Goal: Task Accomplishment & Management: Complete application form

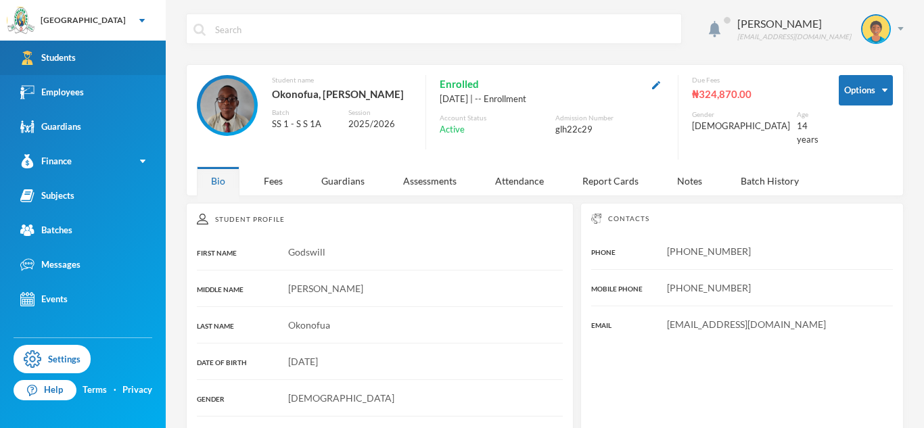
click at [144, 52] on link "Students" at bounding box center [83, 58] width 166 height 34
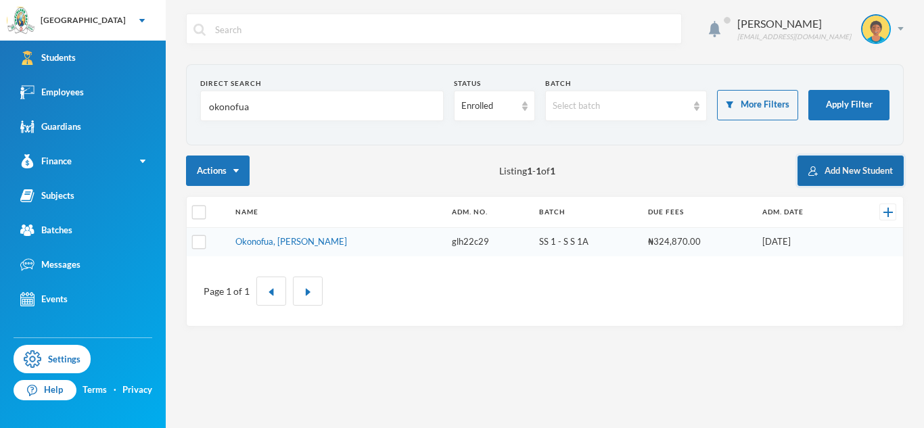
click at [831, 172] on button "Add New Student" at bounding box center [850, 171] width 106 height 30
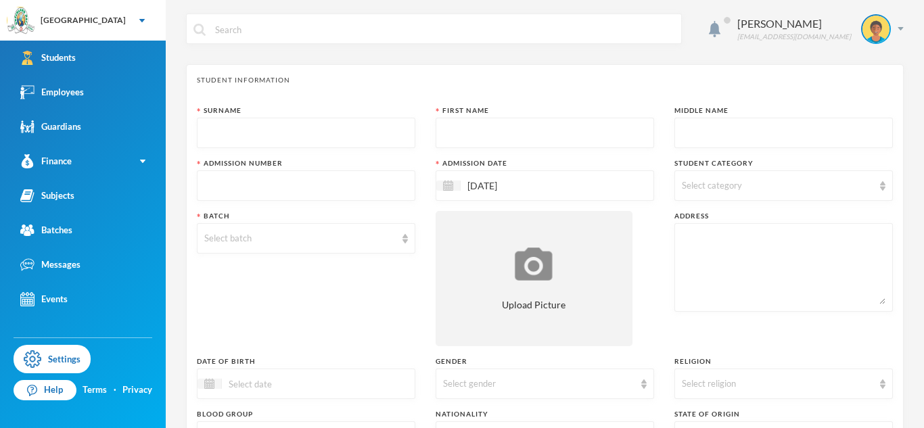
click at [314, 126] on input "text" at bounding box center [306, 133] width 204 height 30
click at [268, 126] on input "text" at bounding box center [306, 133] width 204 height 30
click at [267, 137] on input "text" at bounding box center [306, 133] width 204 height 30
type input "Lucky"
click at [460, 131] on input "text" at bounding box center [545, 133] width 204 height 30
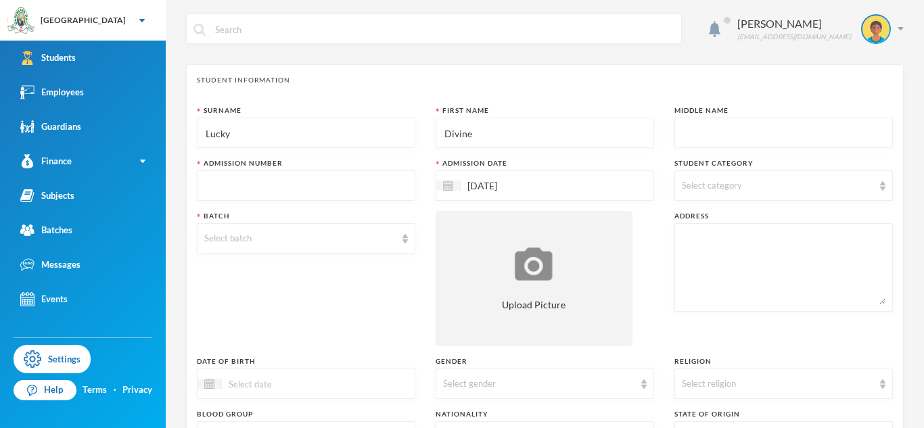
type input "Divine"
click at [693, 129] on input "text" at bounding box center [784, 133] width 204 height 30
type input "[PERSON_NAME]"
click at [262, 189] on input "text" at bounding box center [306, 186] width 204 height 30
click at [234, 185] on input "glh25c59" at bounding box center [306, 186] width 204 height 30
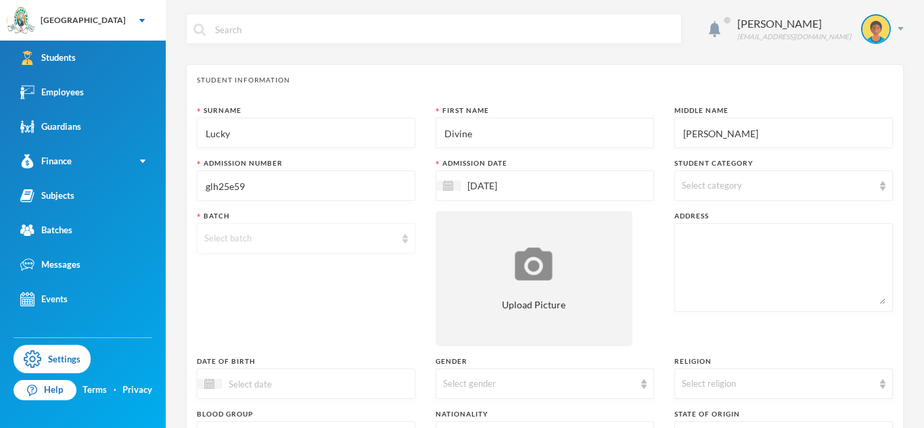
type input "glh25e59"
click at [252, 237] on div "Select batch" at bounding box center [299, 239] width 191 height 14
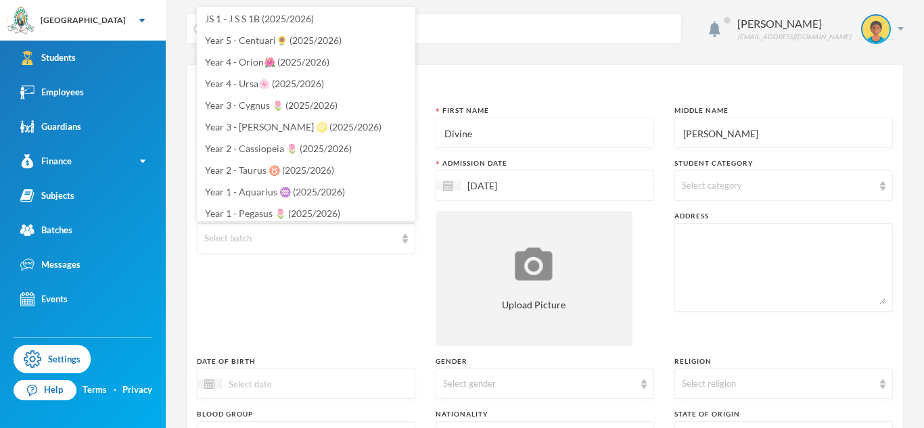
scroll to position [256, 0]
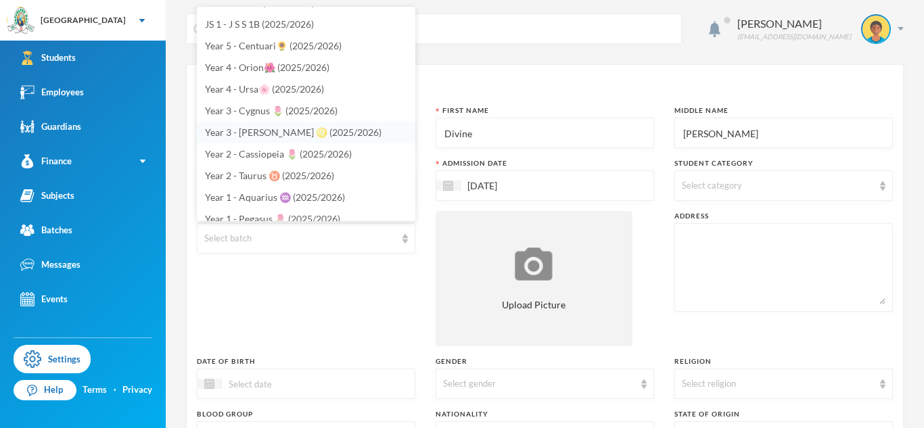
click at [261, 126] on span "Year 3 - [PERSON_NAME] ♌️ (2025/2026)" at bounding box center [293, 131] width 176 height 11
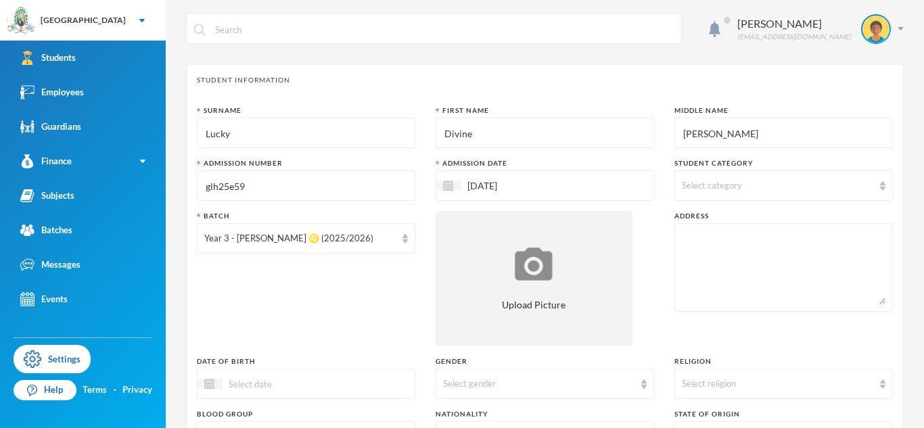
click at [725, 179] on div "Select category" at bounding box center [777, 186] width 191 height 14
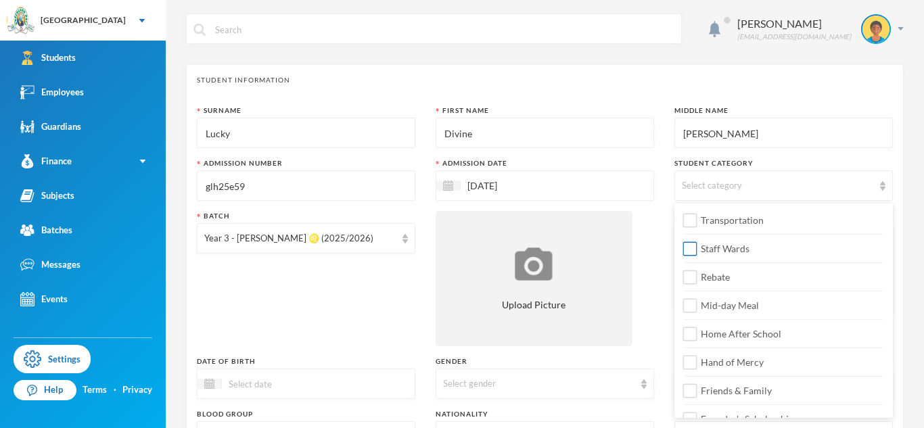
scroll to position [160, 0]
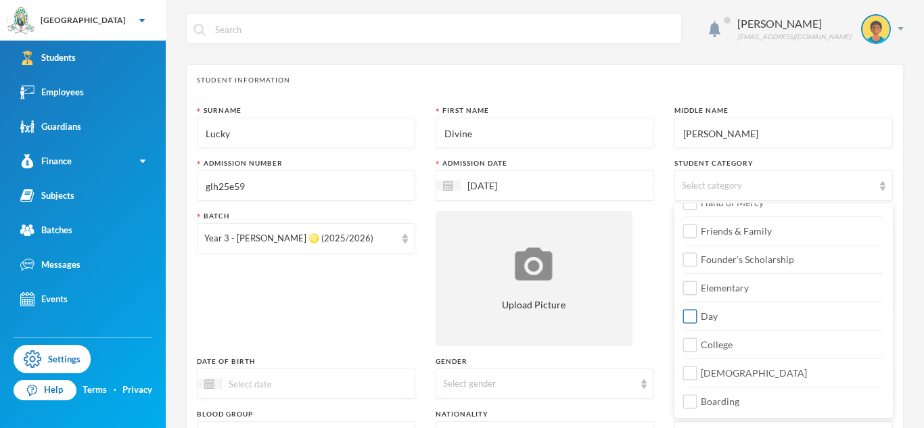
click at [730, 320] on label "Day" at bounding box center [783, 313] width 198 height 22
click at [697, 320] on input "Day" at bounding box center [690, 317] width 14 height 14
checkbox input "true"
click at [721, 375] on span "[DEMOGRAPHIC_DATA]" at bounding box center [753, 372] width 117 height 11
click at [697, 375] on input "[DEMOGRAPHIC_DATA]" at bounding box center [690, 373] width 14 height 14
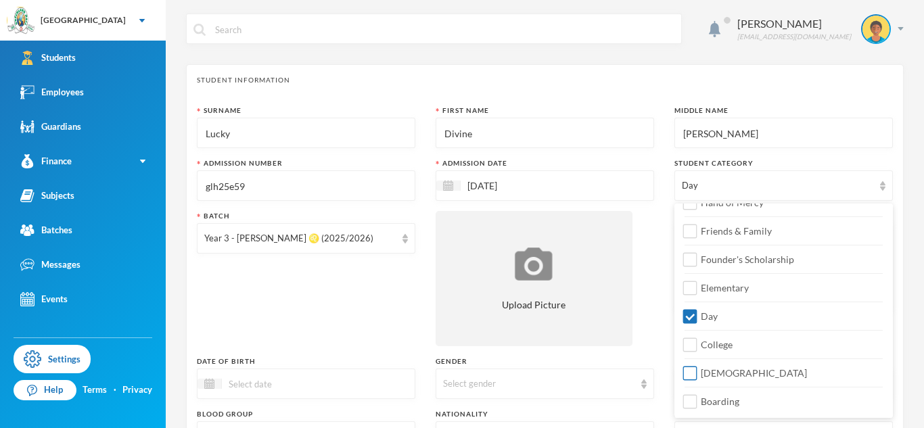
checkbox input "true"
click at [737, 293] on span "Elementary" at bounding box center [724, 287] width 59 height 11
click at [697, 293] on input "Elementary" at bounding box center [690, 288] width 14 height 14
checkbox input "true"
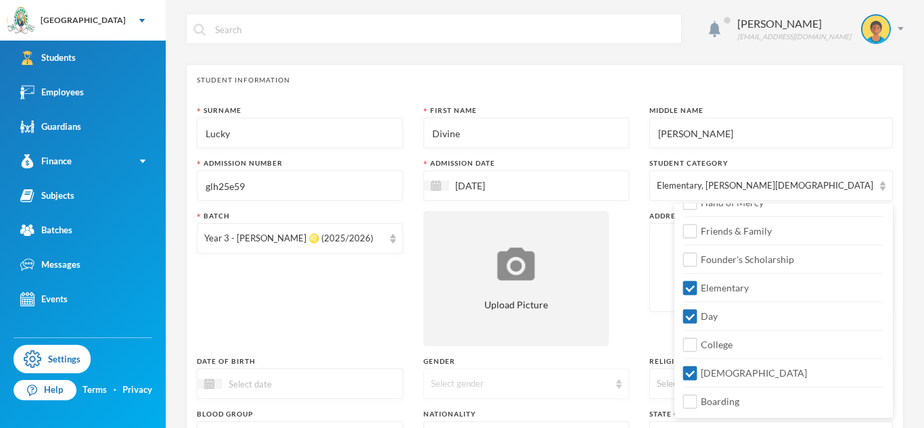
click at [598, 384] on div "Select gender" at bounding box center [520, 384] width 179 height 14
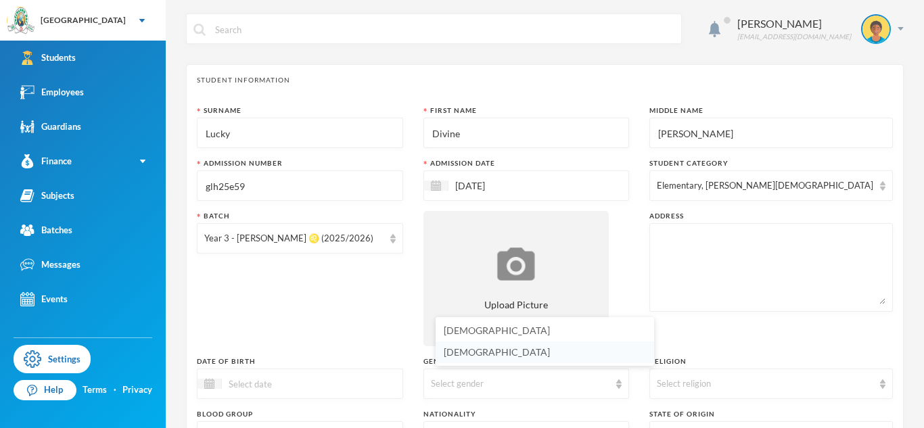
click at [564, 354] on li "[DEMOGRAPHIC_DATA]" at bounding box center [544, 352] width 218 height 22
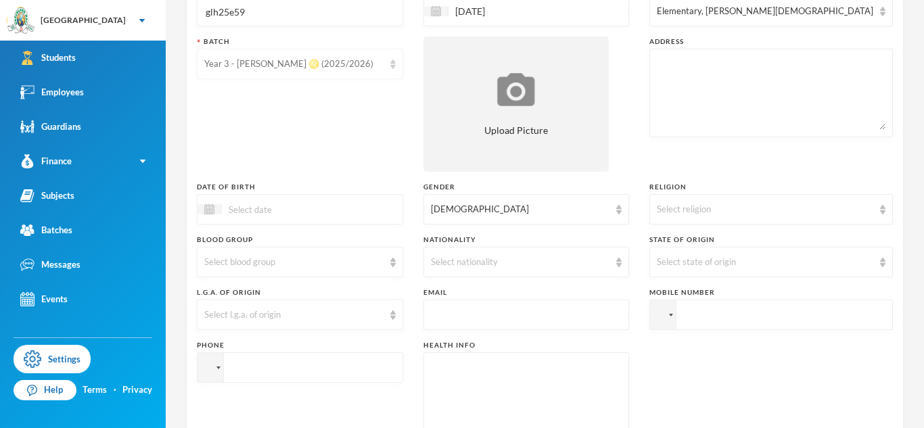
scroll to position [190, 0]
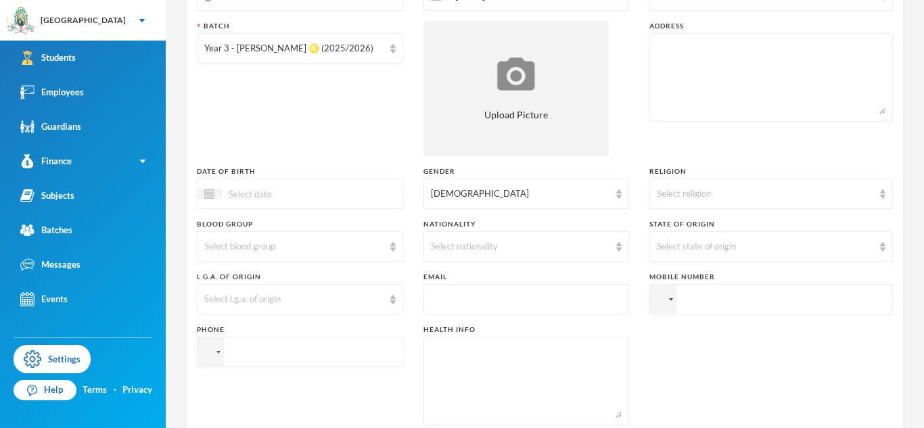
click at [348, 189] on div at bounding box center [300, 193] width 206 height 30
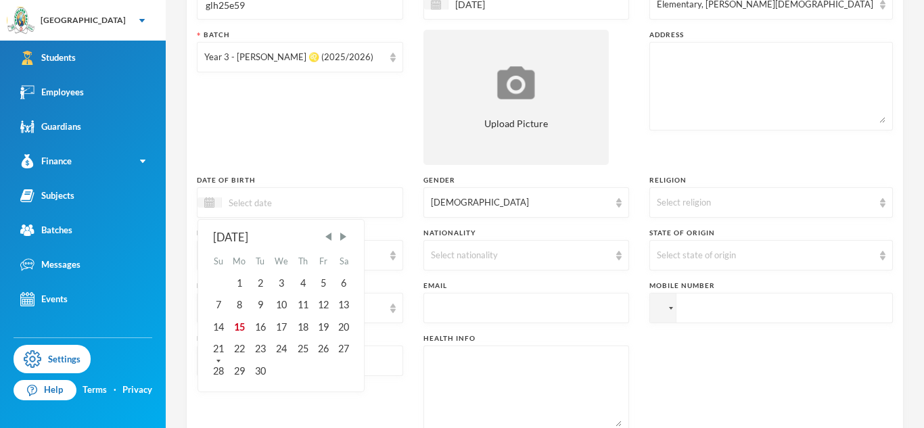
scroll to position [186, 0]
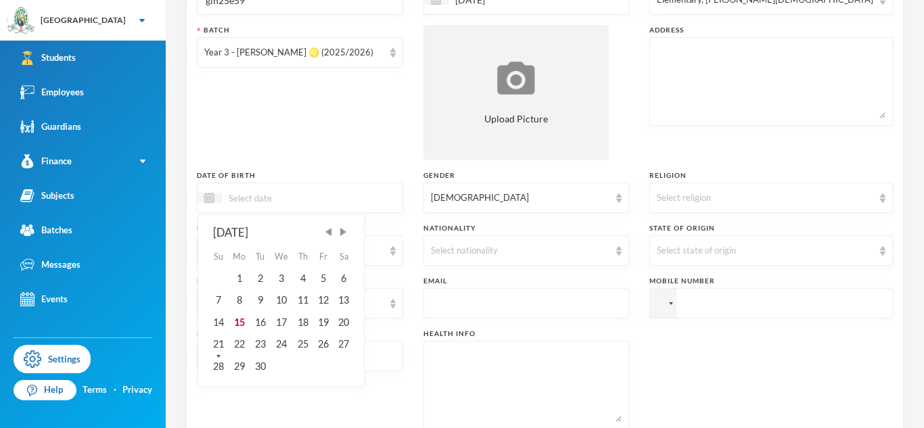
click at [487, 360] on textarea at bounding box center [526, 385] width 191 height 74
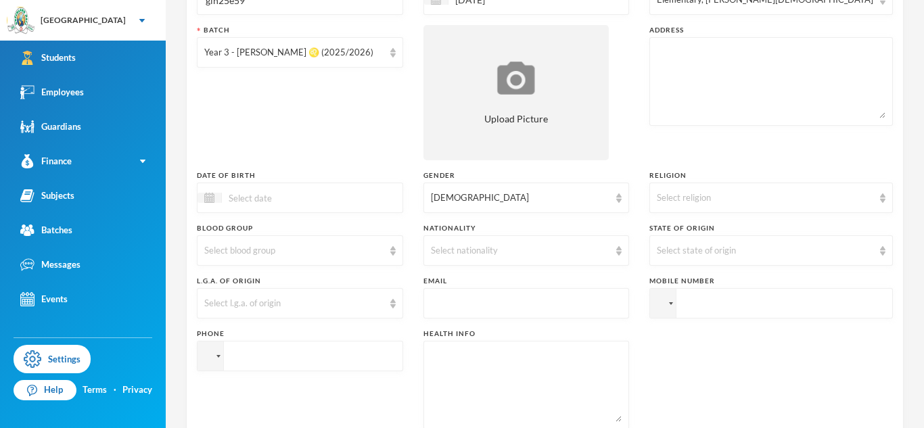
click at [487, 360] on textarea at bounding box center [526, 385] width 191 height 74
type textarea "NIL"
click at [314, 308] on div "Select l.g.a. of origin" at bounding box center [293, 304] width 179 height 14
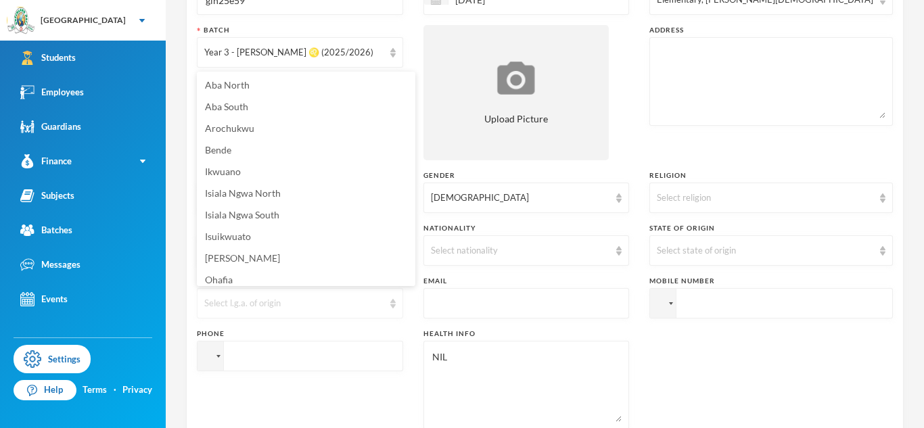
scroll to position [5, 0]
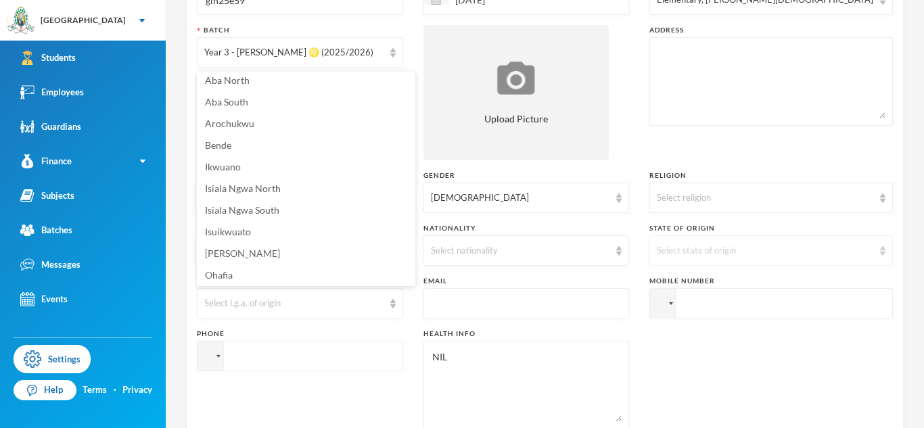
click at [687, 261] on div "Select state of origin" at bounding box center [770, 250] width 243 height 30
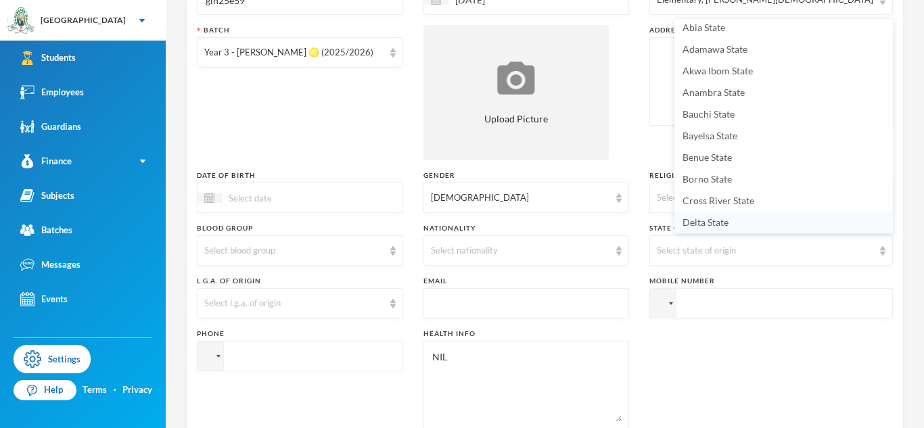
click at [711, 222] on span "Delta State" at bounding box center [705, 221] width 46 height 11
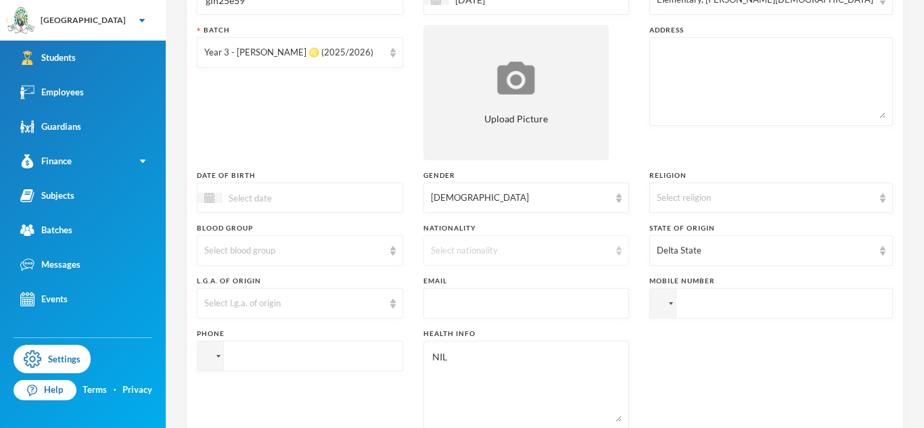
click at [570, 241] on div "Select nationality" at bounding box center [526, 250] width 206 height 30
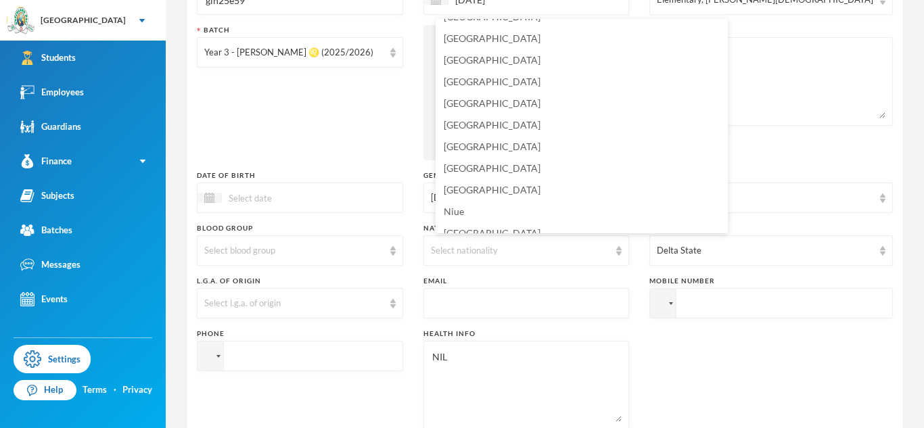
scroll to position [3283, 0]
click at [491, 187] on li "[GEOGRAPHIC_DATA]" at bounding box center [581, 189] width 292 height 22
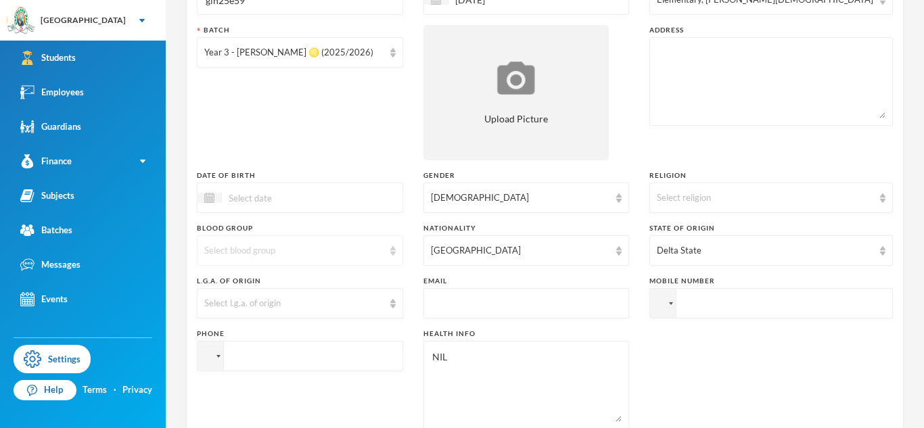
click at [314, 249] on div "Select blood group" at bounding box center [293, 251] width 179 height 14
click at [268, 194] on li "O+" at bounding box center [306, 198] width 218 height 22
click at [743, 64] on textarea at bounding box center [771, 82] width 229 height 74
paste textarea "[STREET_ADDRESS], off [GEOGRAPHIC_DATA]."
click at [703, 58] on textarea "[STREET_ADDRESS], off [GEOGRAPHIC_DATA]." at bounding box center [771, 82] width 229 height 74
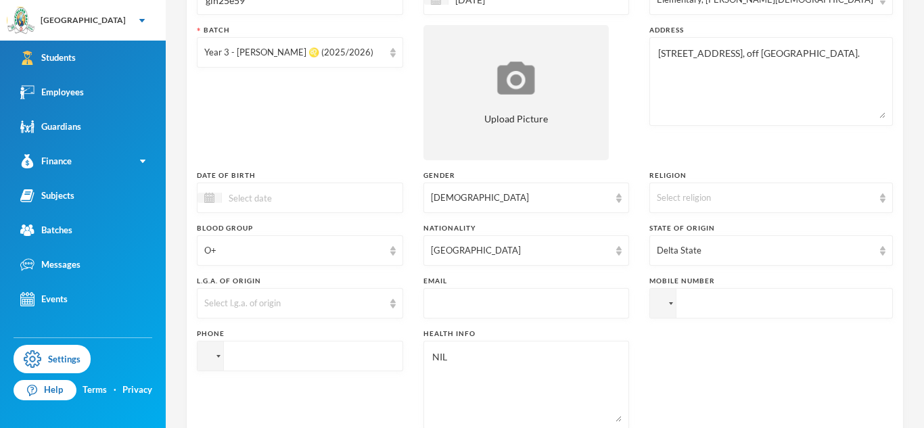
type textarea "[STREET_ADDRESS], off [GEOGRAPHIC_DATA]."
click at [280, 354] on input "tel" at bounding box center [300, 356] width 206 height 30
paste input "09162165063"
click at [255, 356] on input "[PHONE_NUMBER]" at bounding box center [300, 356] width 206 height 30
type input "[PHONE_NUMBER]"
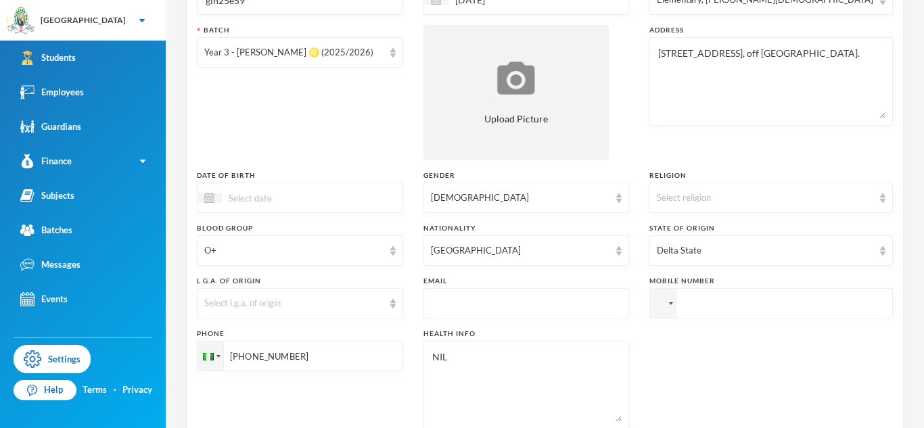
click at [801, 306] on input "tel" at bounding box center [770, 303] width 243 height 30
paste input "09162165063"
click at [733, 300] on input "[PHONE_NUMBER]" at bounding box center [770, 303] width 243 height 30
type input "[PHONE_NUMBER]"
click at [603, 306] on input "text" at bounding box center [526, 304] width 191 height 30
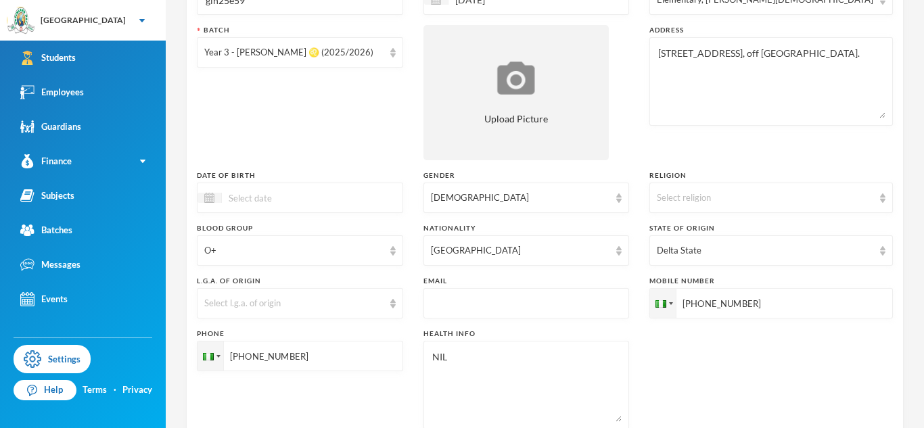
paste input "[EMAIL_ADDRESS][DOMAIN_NAME]"
type input "[EMAIL_ADDRESS][DOMAIN_NAME]"
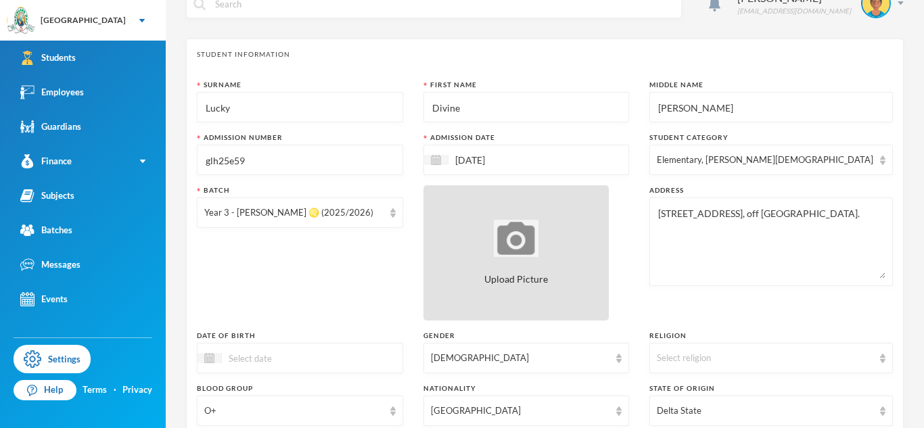
scroll to position [23, 0]
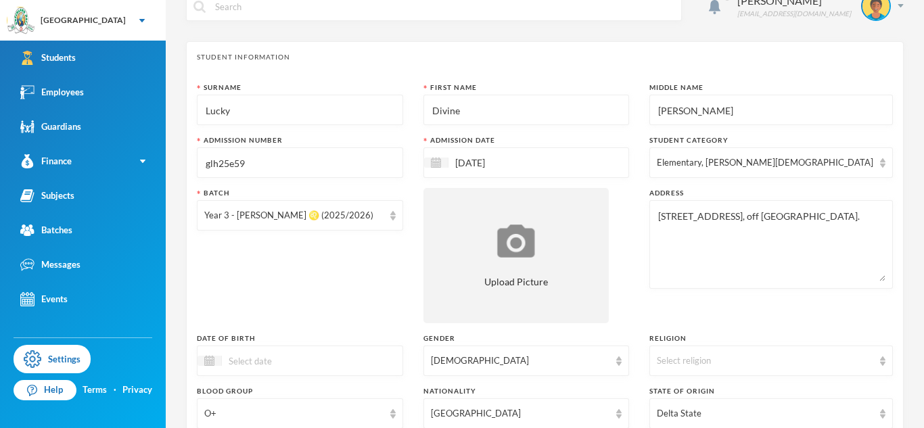
click at [709, 108] on input "[PERSON_NAME]" at bounding box center [771, 110] width 229 height 30
type input "Amachukwu"
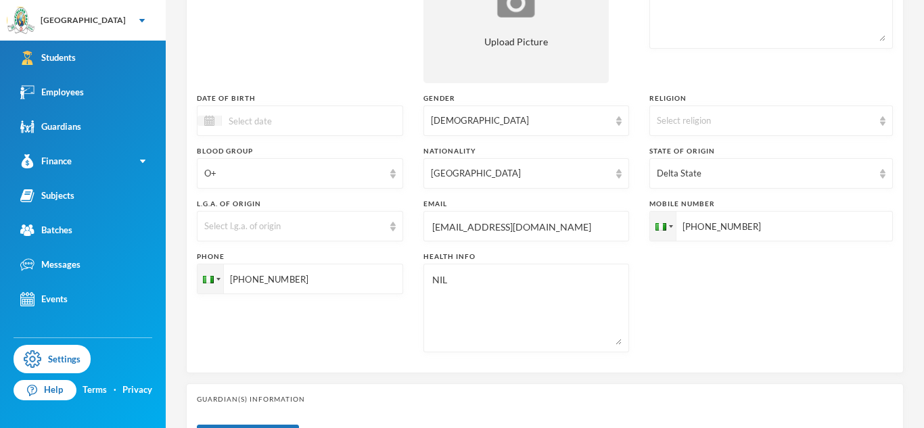
scroll to position [273, 0]
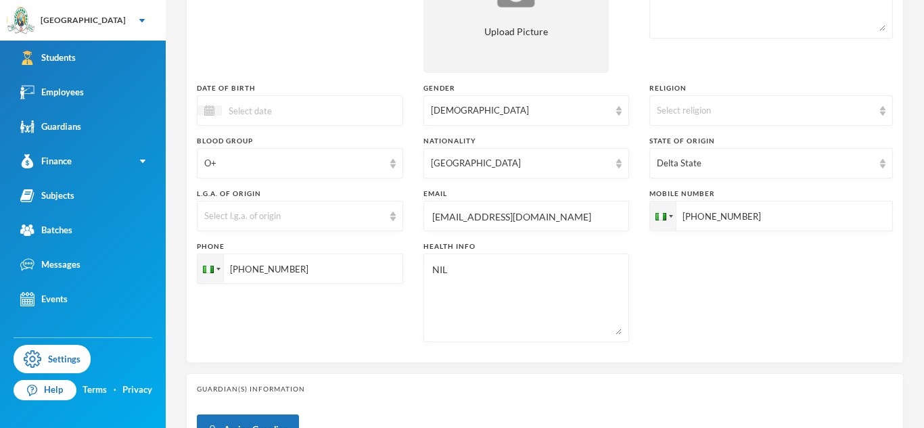
click at [281, 272] on input "[PHONE_NUMBER]" at bounding box center [300, 269] width 206 height 30
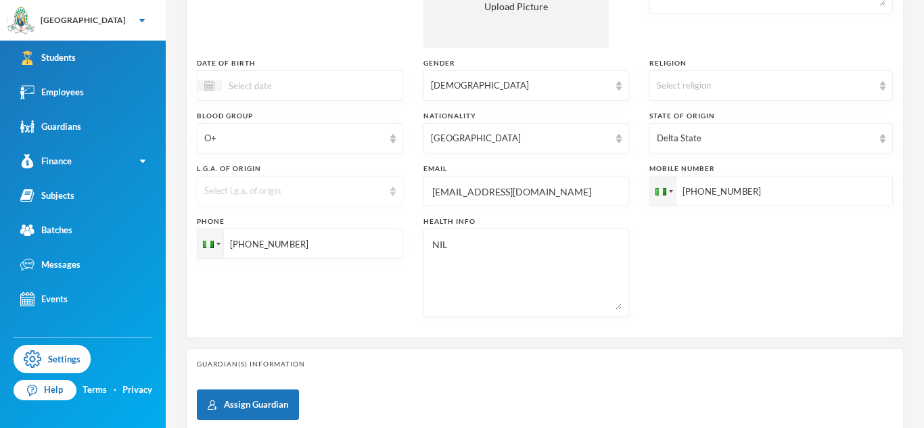
scroll to position [309, 0]
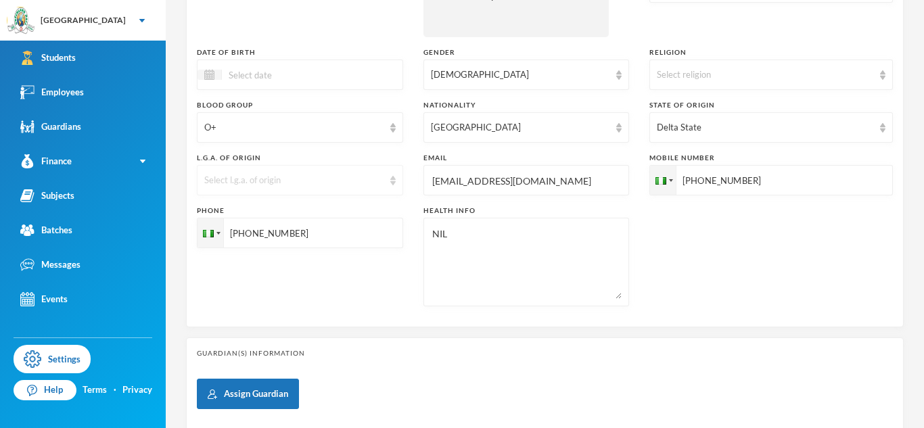
click at [234, 187] on div "Select l.g.a. of origin" at bounding box center [300, 180] width 206 height 30
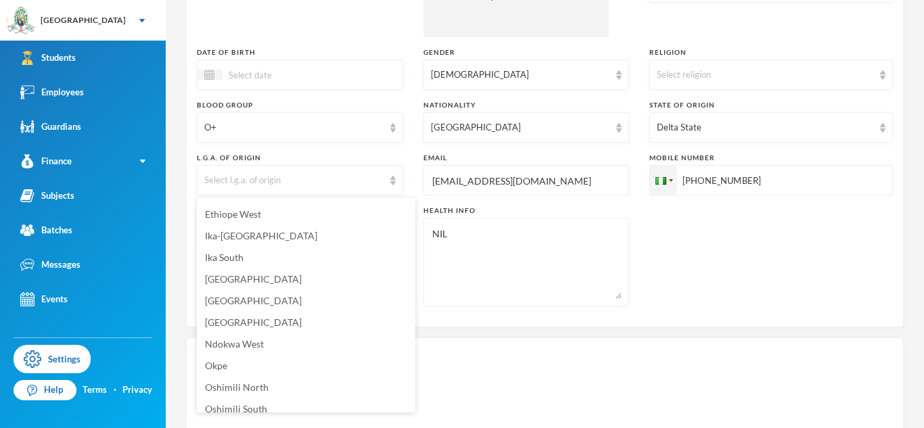
scroll to position [143, 0]
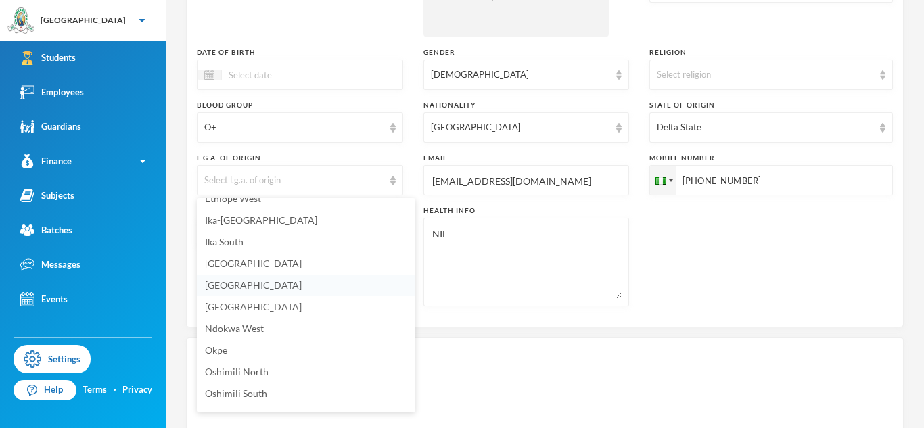
click at [233, 286] on span "[GEOGRAPHIC_DATA]" at bounding box center [253, 284] width 97 height 11
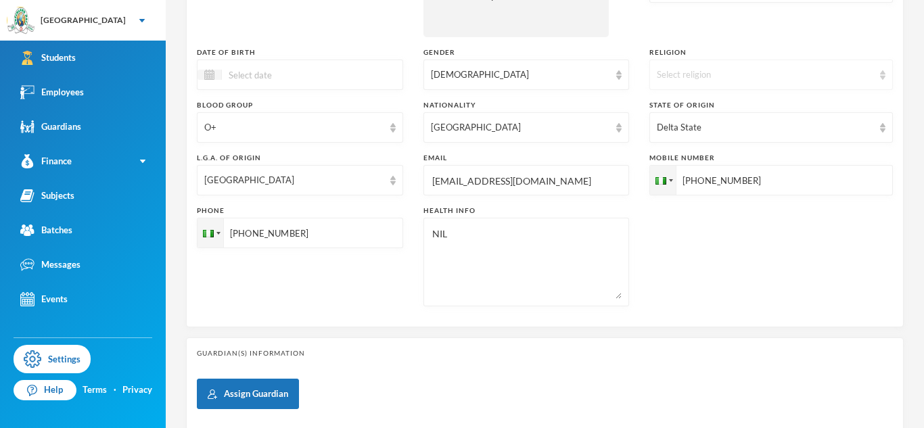
click at [719, 76] on div "Select religion" at bounding box center [765, 75] width 216 height 14
click at [705, 102] on span "[DEMOGRAPHIC_DATA]" at bounding box center [735, 105] width 106 height 11
click at [233, 85] on div at bounding box center [300, 74] width 206 height 30
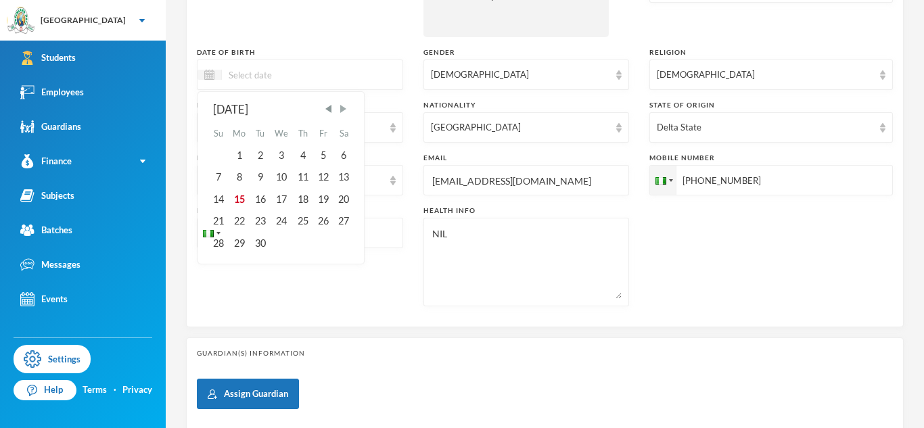
click at [346, 110] on span "Next Month" at bounding box center [343, 109] width 12 height 12
click at [327, 216] on div "21" at bounding box center [323, 221] width 20 height 22
click at [268, 78] on input "21/11/002018" at bounding box center [279, 75] width 114 height 16
click at [331, 70] on input "[DATE]" at bounding box center [279, 75] width 114 height 16
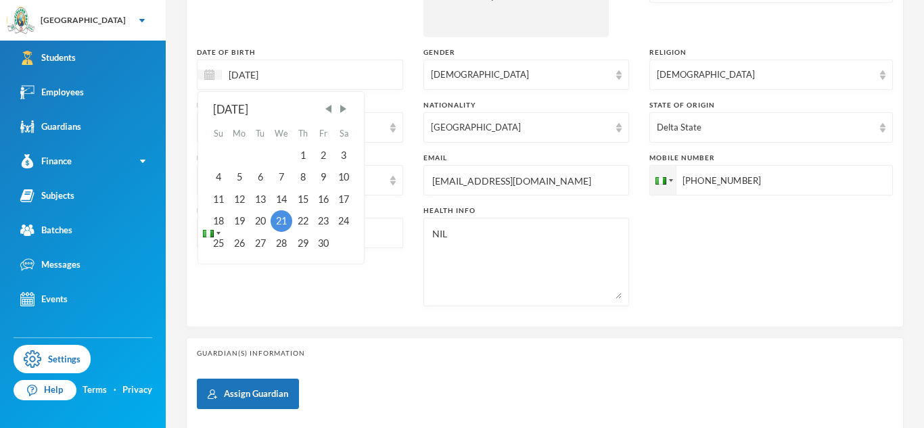
type input "[DATE]"
click at [384, 198] on div "Surname Lucky First Name Divine Middle Name Amachukwu Admission Number glh25e59…" at bounding box center [545, 56] width 696 height 520
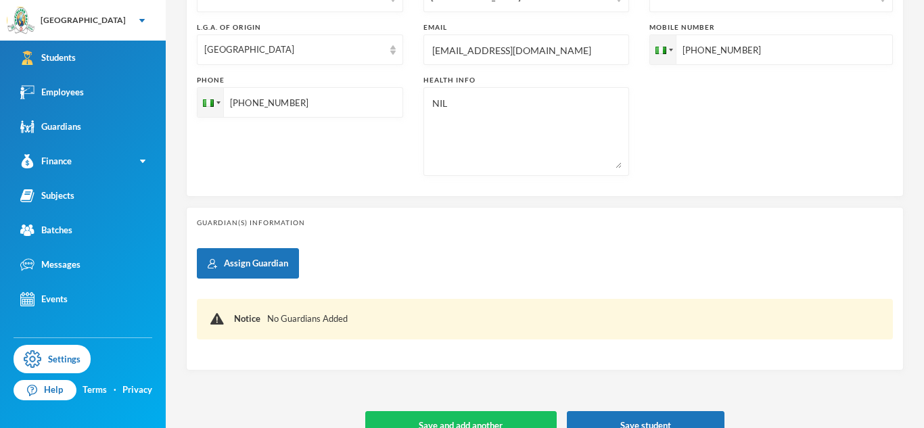
scroll to position [467, 0]
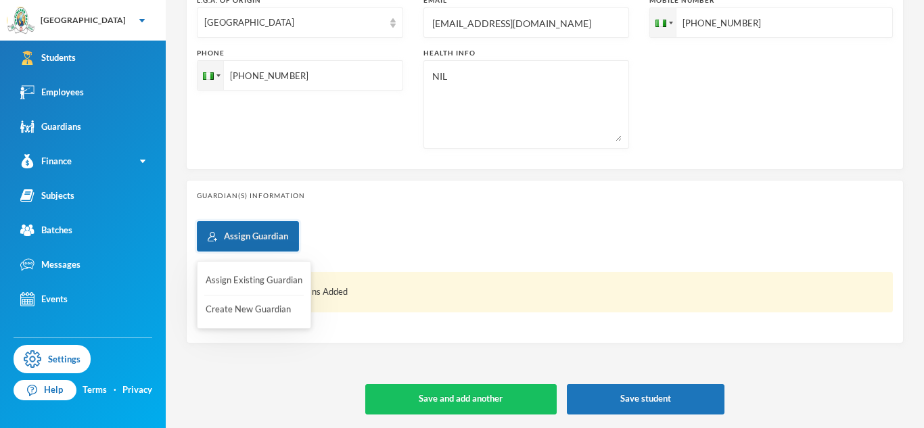
click at [275, 228] on button "Assign Guardian" at bounding box center [248, 236] width 102 height 30
click at [254, 309] on button "Create New Guardian" at bounding box center [253, 309] width 99 height 24
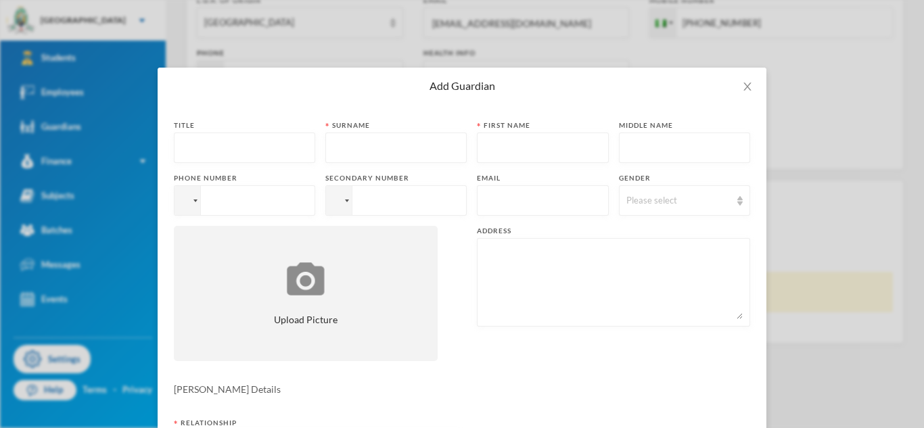
click at [218, 141] on input "text" at bounding box center [244, 148] width 126 height 30
type input "Mr"
click at [355, 153] on input "text" at bounding box center [396, 148] width 126 height 30
type input "K"
type input "Lucky"
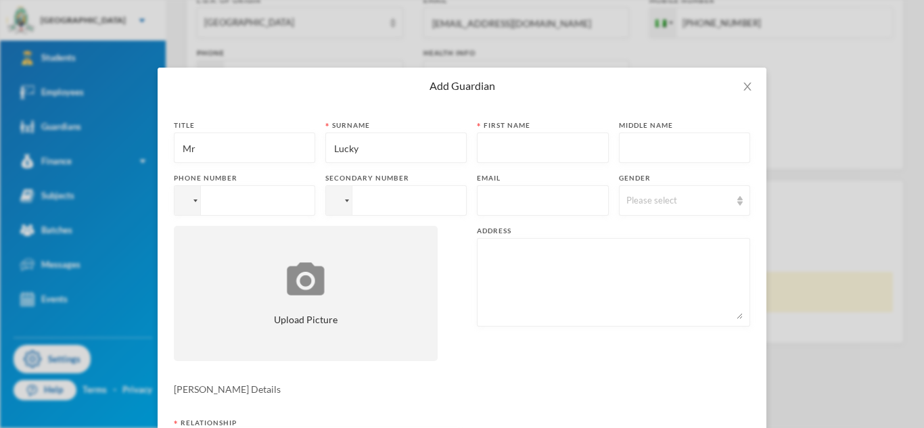
click at [296, 199] on input "tel" at bounding box center [244, 200] width 141 height 30
paste input "[PHONE_NUMBER]"
type input "[PHONE_NUMBER]"
click at [383, 207] on input "tel" at bounding box center [395, 200] width 141 height 30
paste input "[PHONE_NUMBER]"
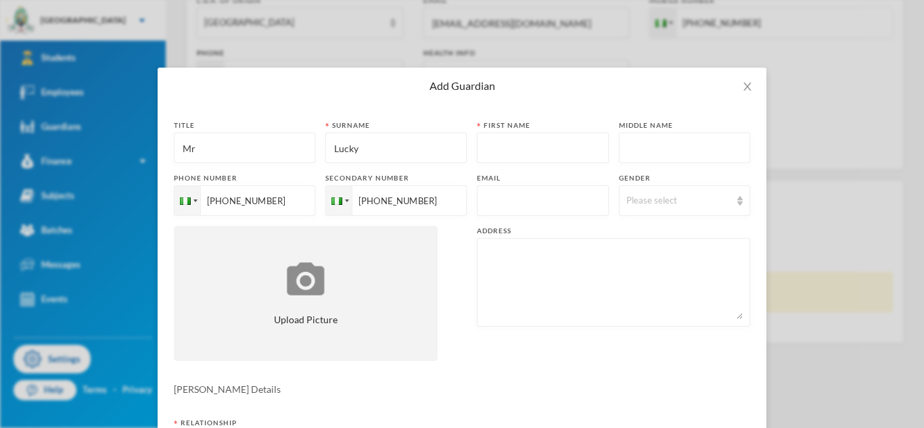
type input "[PHONE_NUMBER]"
click at [488, 195] on input "text" at bounding box center [542, 201] width 117 height 30
click at [643, 201] on div "Please select" at bounding box center [678, 201] width 105 height 14
click at [654, 233] on li "[DEMOGRAPHIC_DATA]" at bounding box center [684, 232] width 132 height 22
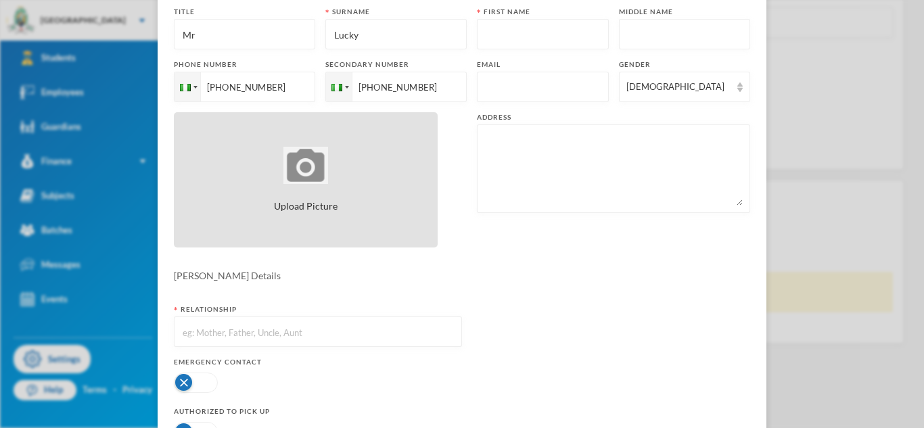
scroll to position [128, 0]
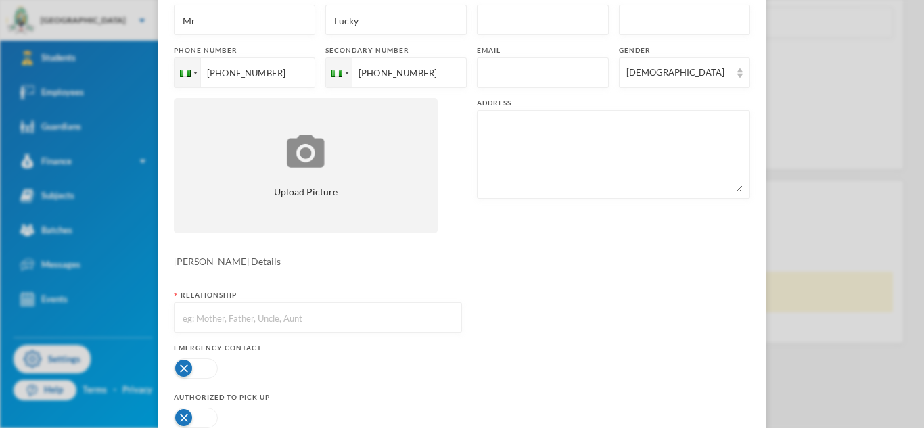
click at [287, 322] on input "text" at bounding box center [317, 318] width 273 height 30
type input "Father"
click at [189, 368] on button "button" at bounding box center [196, 368] width 44 height 20
click at [199, 418] on button "button" at bounding box center [196, 418] width 44 height 20
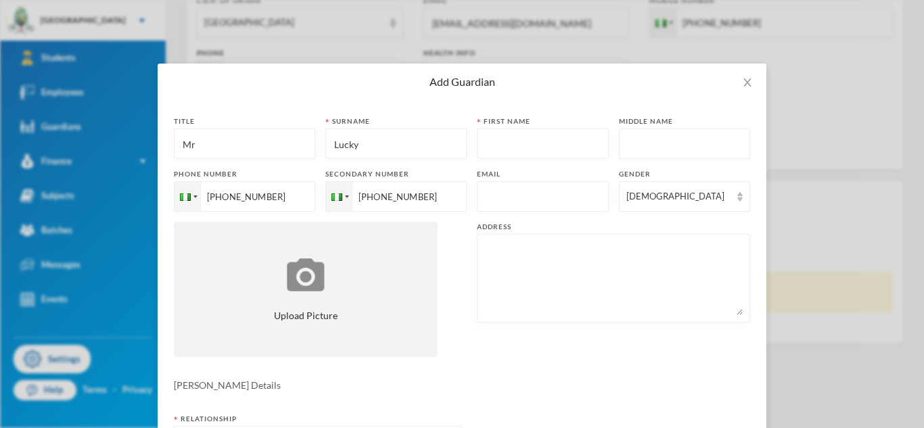
scroll to position [0, 0]
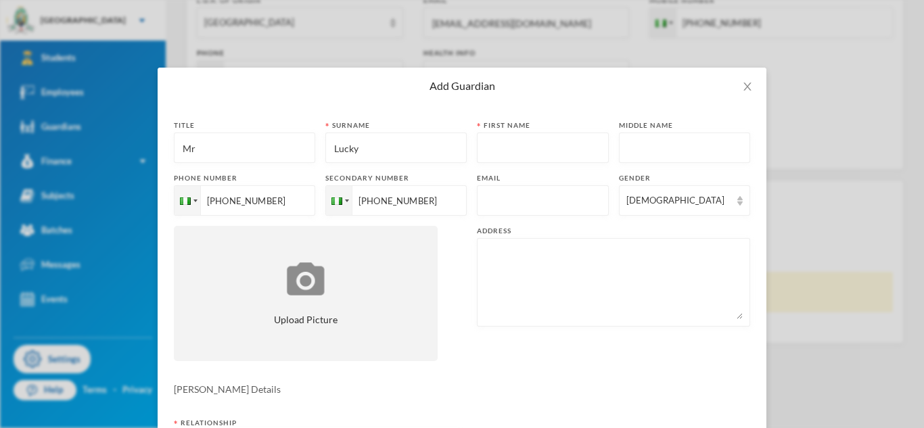
click at [500, 265] on textarea at bounding box center [613, 282] width 258 height 74
paste textarea "32, akande street off [GEOGRAPHIC_DATA]"
type textarea "32, akande street off [GEOGRAPHIC_DATA]"
click at [491, 204] on input "text" at bounding box center [542, 201] width 117 height 30
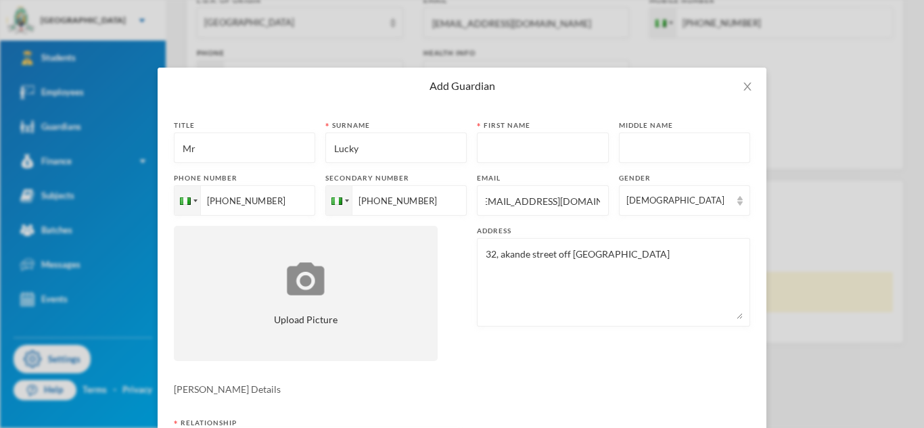
type input "[EMAIL_ADDRESS][DOMAIN_NAME]"
click at [571, 153] on input "text" at bounding box center [542, 148] width 117 height 30
type input "O."
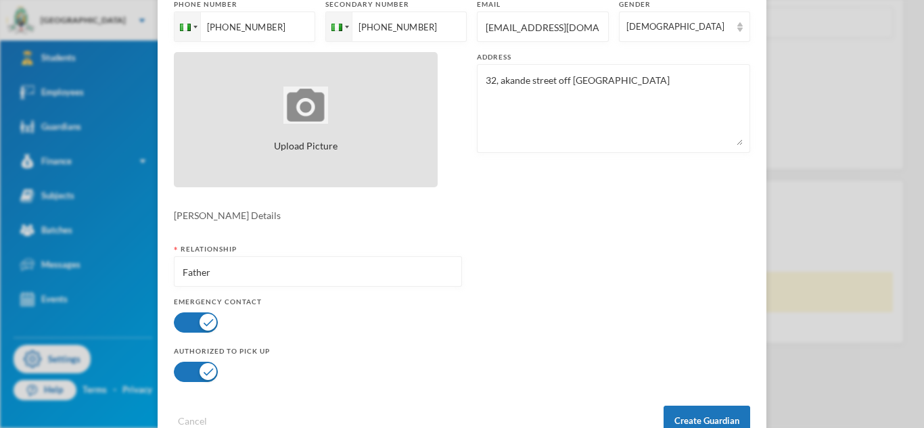
scroll to position [214, 0]
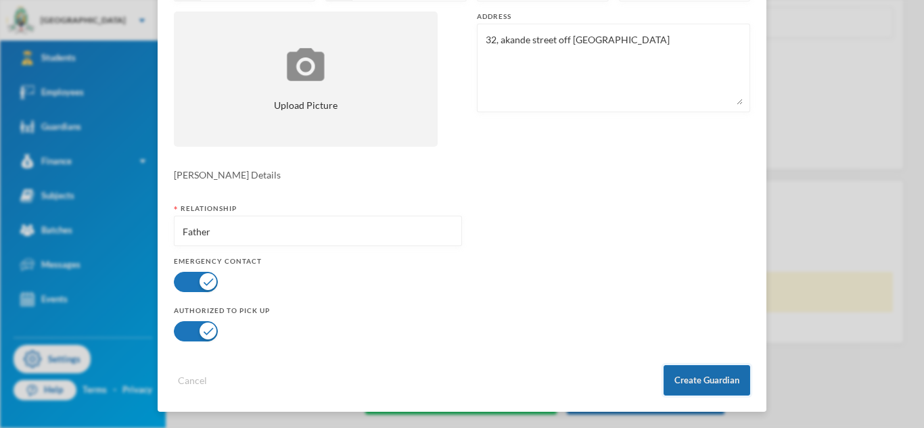
click at [673, 391] on button "Create Guardian" at bounding box center [706, 380] width 87 height 30
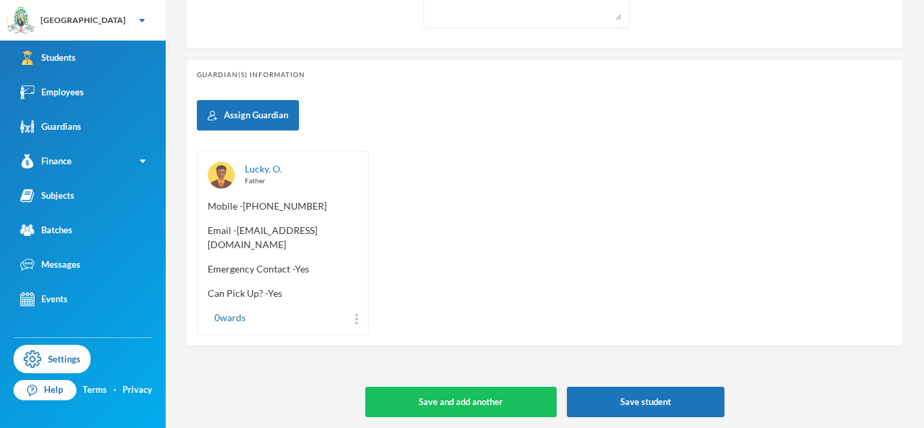
scroll to position [590, 0]
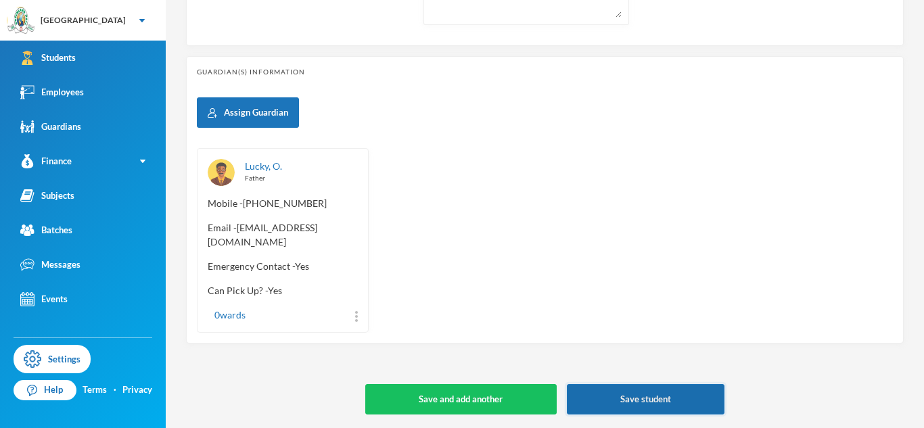
click at [621, 402] on button "Save student" at bounding box center [646, 399] width 158 height 30
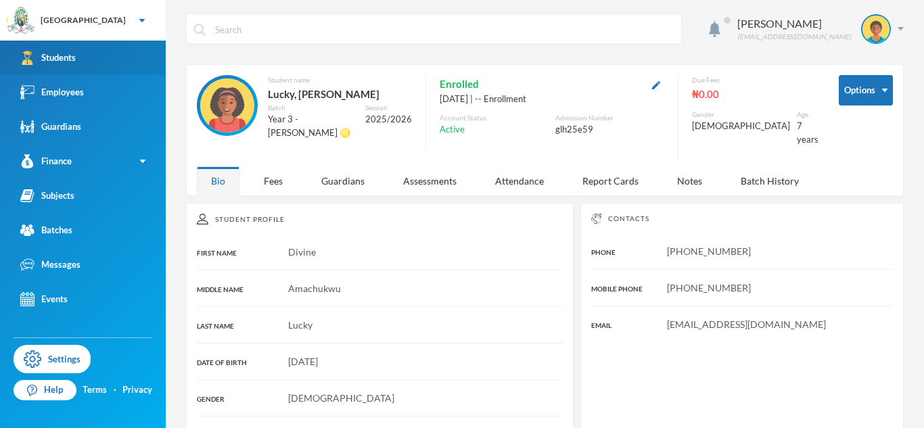
click at [71, 65] on link "Students" at bounding box center [83, 58] width 166 height 34
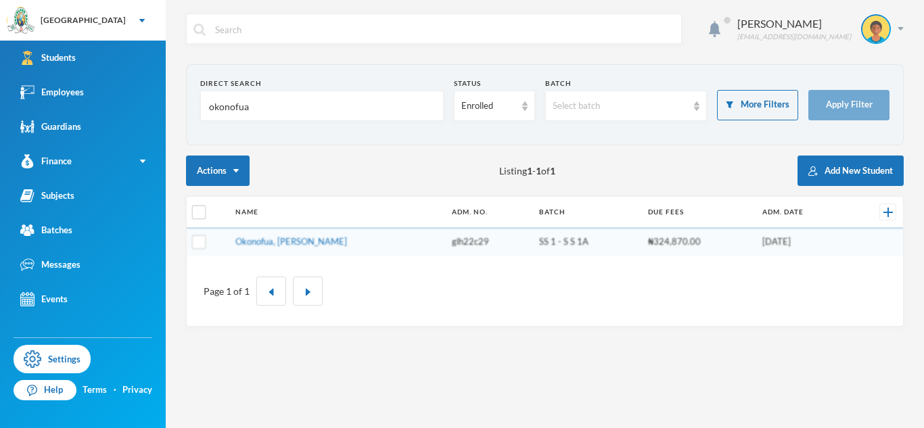
click at [222, 110] on input "okonofua" at bounding box center [322, 106] width 229 height 30
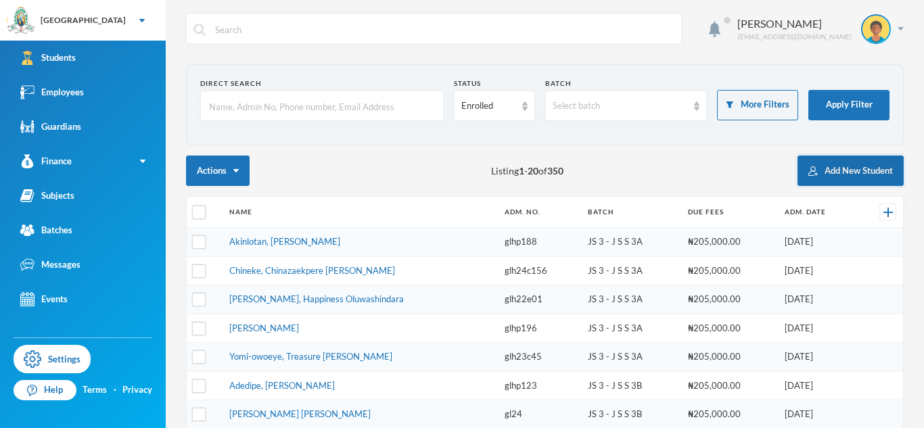
click at [805, 166] on button "Add New Student" at bounding box center [850, 171] width 106 height 30
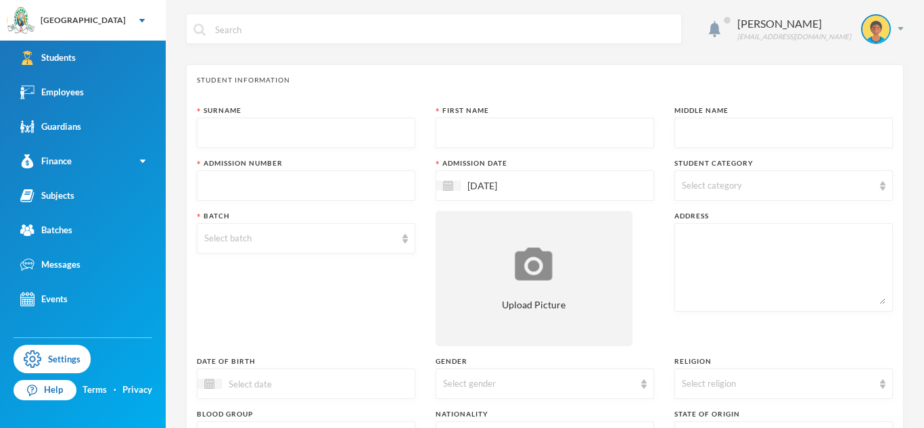
click at [220, 128] on input "text" at bounding box center [306, 133] width 204 height 30
click at [69, 22] on div "[GEOGRAPHIC_DATA]" at bounding box center [83, 20] width 85 height 12
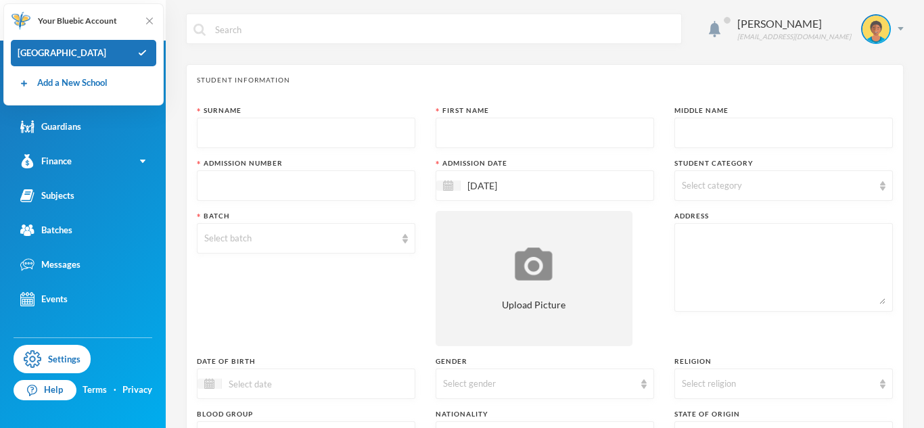
click at [285, 131] on input "text" at bounding box center [306, 133] width 204 height 30
click at [149, 18] on img at bounding box center [150, 21] width 14 height 14
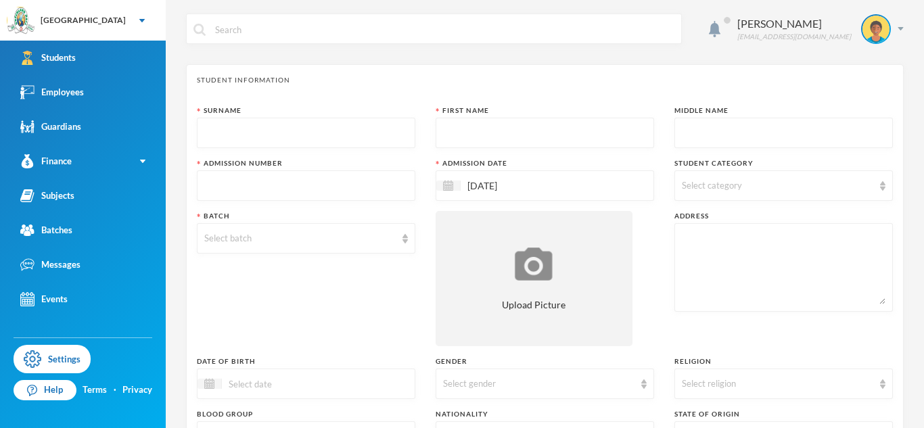
click at [277, 135] on input "text" at bounding box center [306, 133] width 204 height 30
type input "[PERSON_NAME]"
click at [466, 140] on input "text" at bounding box center [545, 133] width 204 height 30
type input "Daniella"
click at [756, 126] on input "text" at bounding box center [784, 133] width 204 height 30
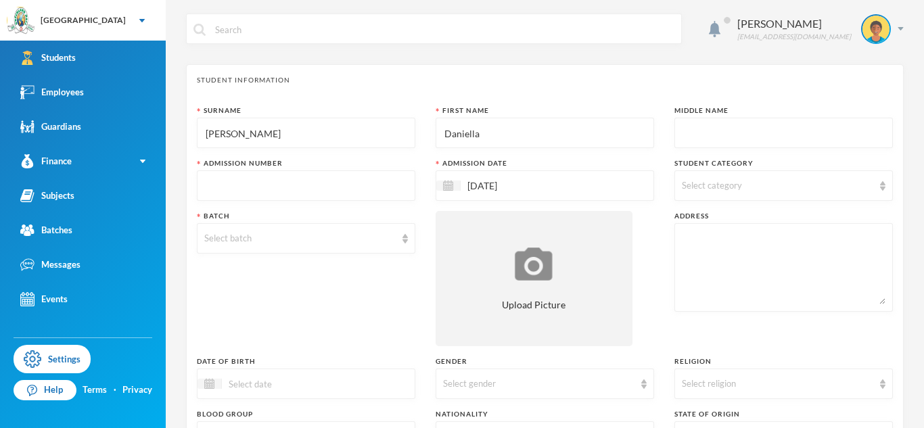
click at [713, 241] on textarea at bounding box center [784, 268] width 204 height 74
paste textarea "16, [PERSON_NAME] olamilekan [PERSON_NAME]"
click at [704, 243] on textarea "16, [PERSON_NAME] olamilekan [PERSON_NAME]" at bounding box center [784, 268] width 204 height 74
type textarea "16, [PERSON_NAME] olamilekan [PERSON_NAME]"
click at [694, 132] on input "text" at bounding box center [784, 133] width 204 height 30
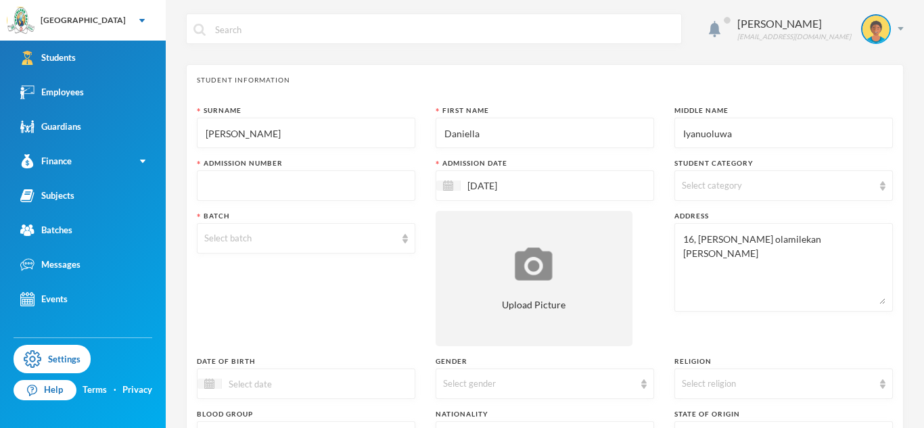
type input "Iyanuoluwa"
click at [776, 189] on div "Select category" at bounding box center [777, 186] width 191 height 14
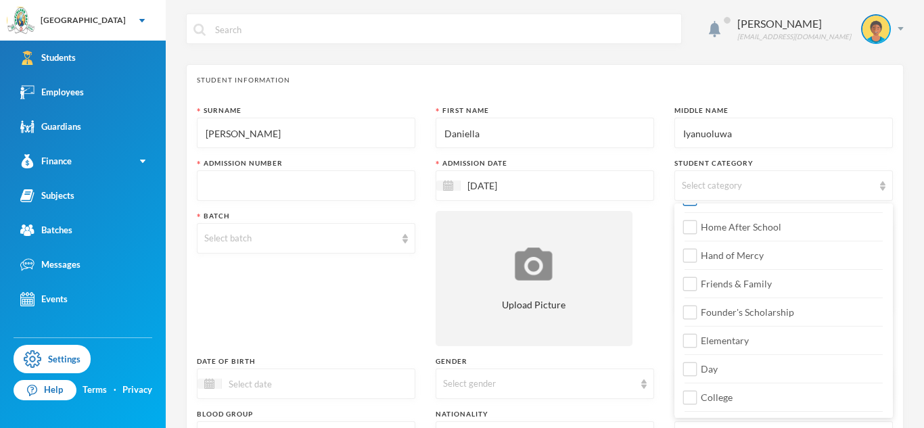
scroll to position [108, 0]
click at [716, 335] on span "Elementary" at bounding box center [724, 338] width 59 height 11
click at [697, 335] on input "Elementary" at bounding box center [690, 340] width 14 height 14
checkbox input "true"
click at [709, 362] on span "Day" at bounding box center [709, 367] width 28 height 11
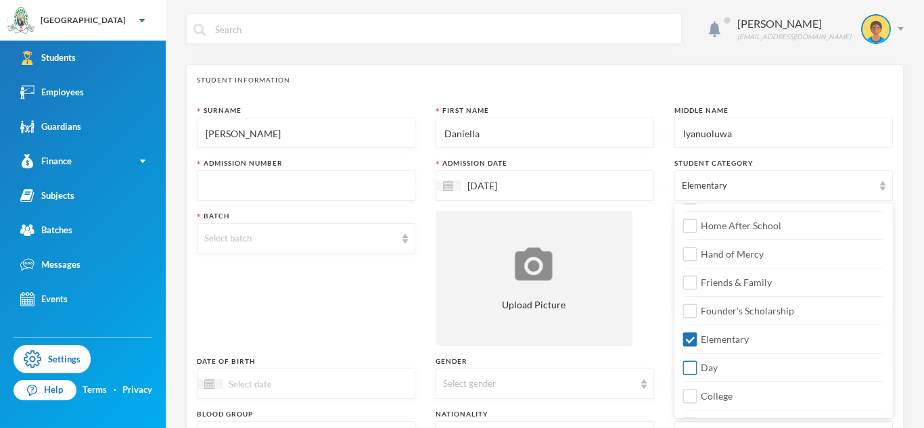
click at [697, 361] on input "Day" at bounding box center [690, 368] width 14 height 14
checkbox input "true"
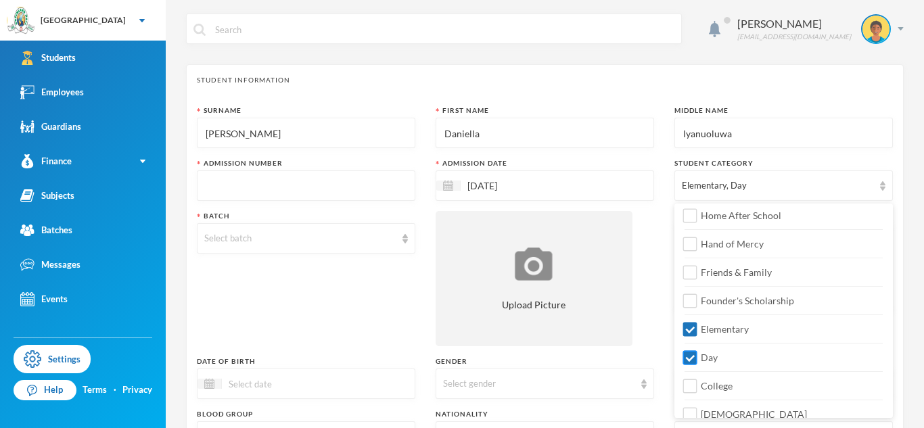
scroll to position [120, 0]
click at [705, 408] on span "[DEMOGRAPHIC_DATA]" at bounding box center [753, 412] width 117 height 11
click at [697, 408] on input "[DEMOGRAPHIC_DATA]" at bounding box center [690, 413] width 14 height 14
checkbox input "true"
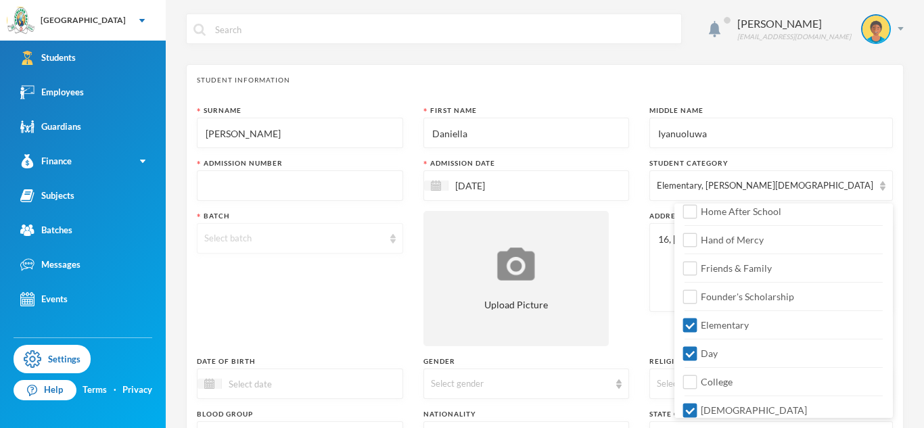
click at [306, 238] on div "Select batch" at bounding box center [293, 239] width 179 height 14
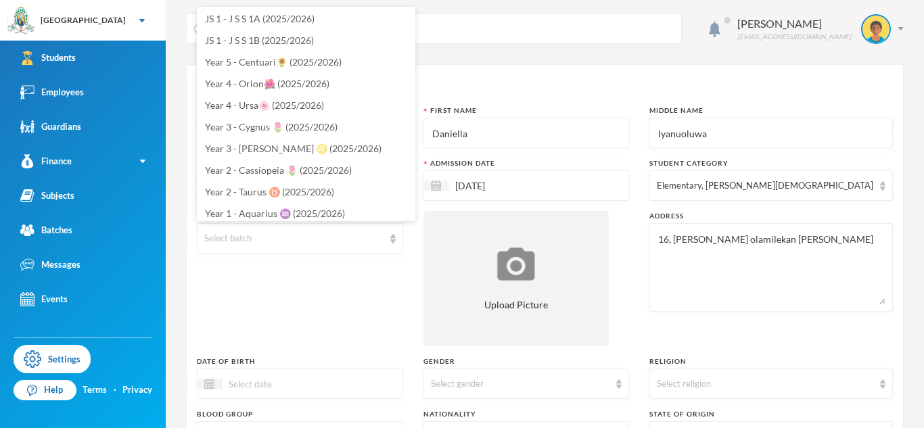
scroll to position [230, 0]
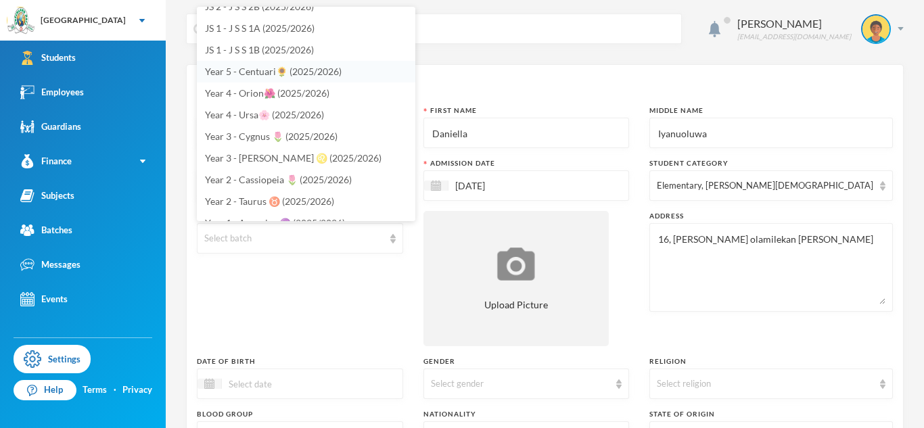
click at [270, 72] on span "Year 5 - Centuari🌻 (2025/2026)" at bounding box center [273, 71] width 137 height 11
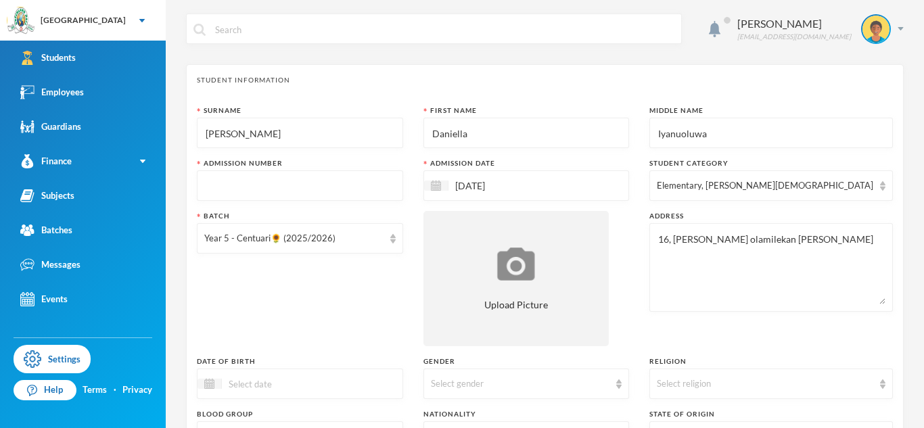
click at [260, 183] on input "text" at bounding box center [299, 186] width 191 height 30
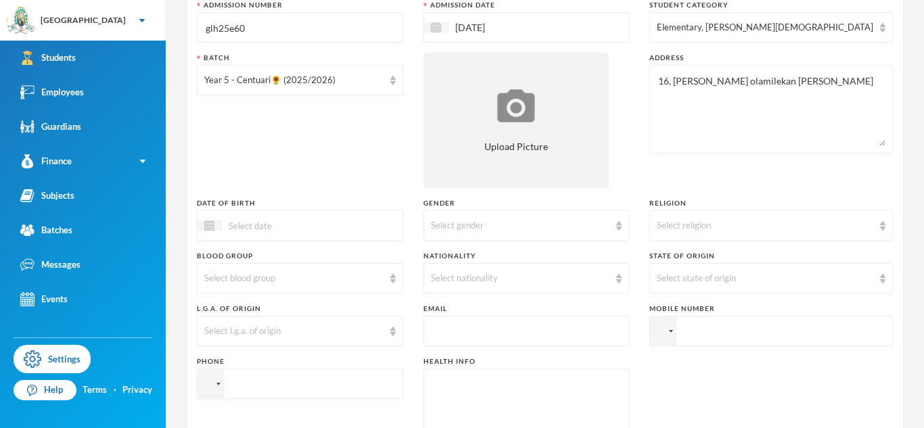
scroll to position [163, 0]
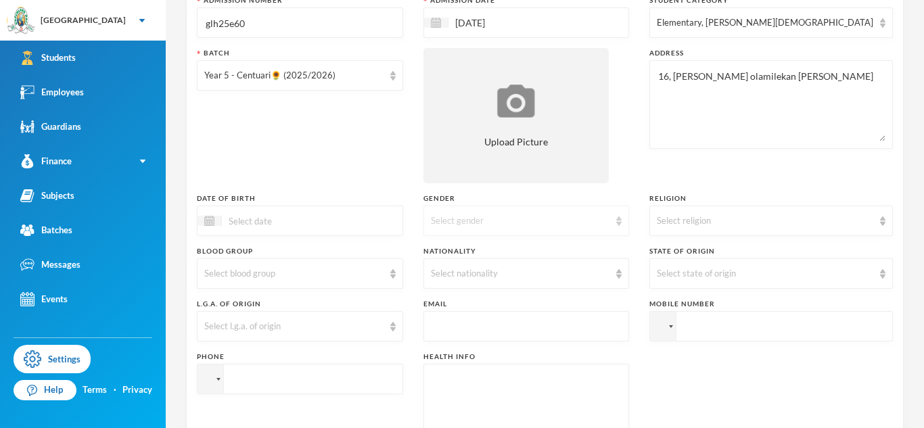
type input "glh25e60"
click at [456, 235] on div "Select gender" at bounding box center [526, 221] width 206 height 30
click at [470, 277] on span "[DEMOGRAPHIC_DATA]" at bounding box center [497, 273] width 106 height 11
click at [467, 264] on div "Select nationality" at bounding box center [526, 273] width 206 height 30
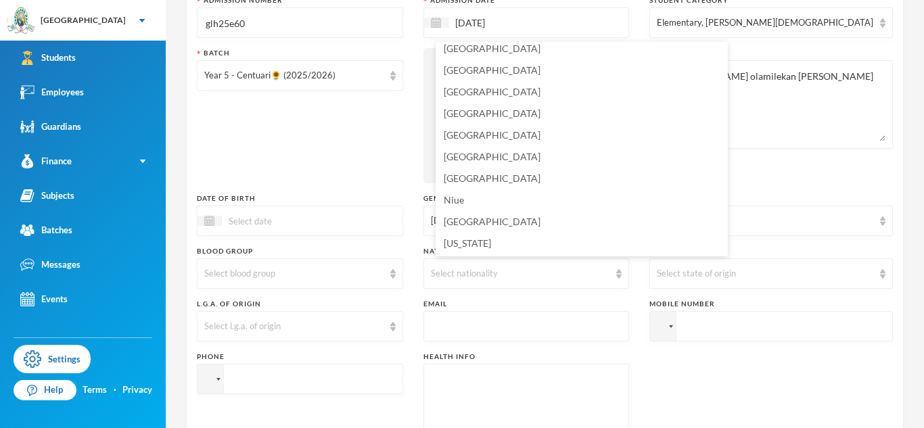
scroll to position [3322, 0]
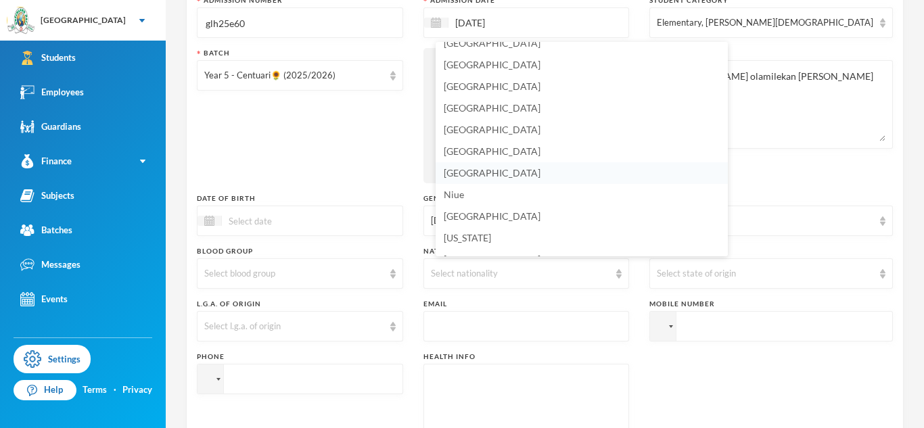
click at [499, 170] on li "[GEOGRAPHIC_DATA]" at bounding box center [581, 173] width 292 height 22
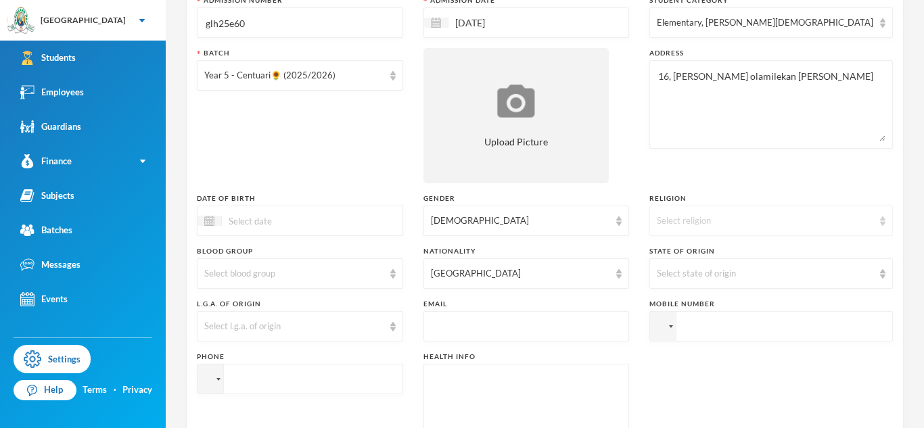
click at [692, 219] on div "Select religion" at bounding box center [765, 221] width 216 height 14
click at [689, 254] on span "[DEMOGRAPHIC_DATA]" at bounding box center [735, 251] width 106 height 11
click at [709, 276] on div "Select state of origin" at bounding box center [765, 274] width 216 height 14
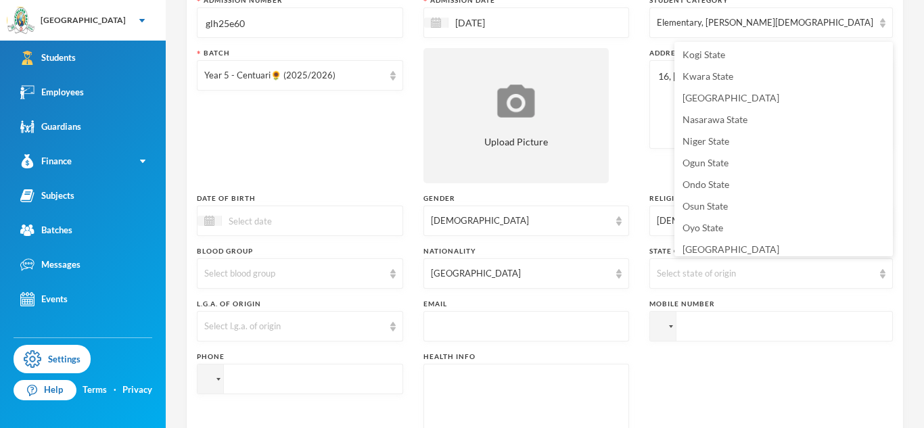
scroll to position [477, 0]
click at [701, 161] on span "Ogun State" at bounding box center [705, 161] width 46 height 11
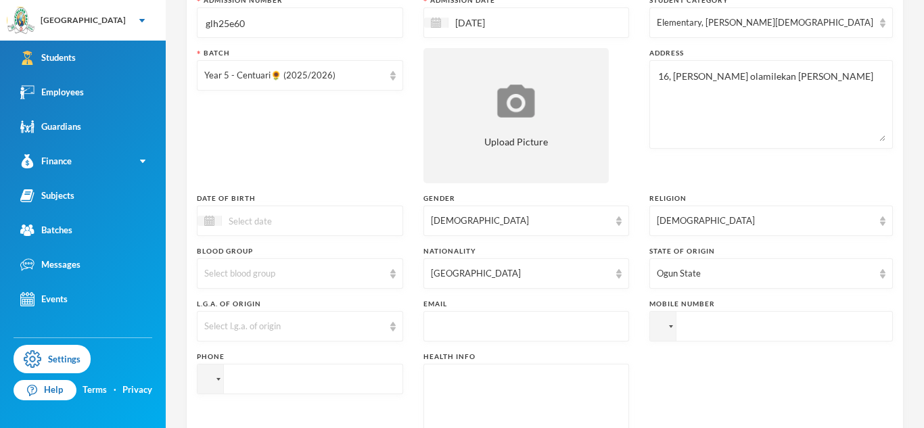
click at [401, 376] on input "tel" at bounding box center [300, 379] width 206 height 30
paste input "07035566984"
click at [256, 380] on input "[PHONE_NUMBER]" at bounding box center [300, 379] width 206 height 30
type input "[PHONE_NUMBER]"
click at [742, 320] on input "tel" at bounding box center [770, 326] width 243 height 30
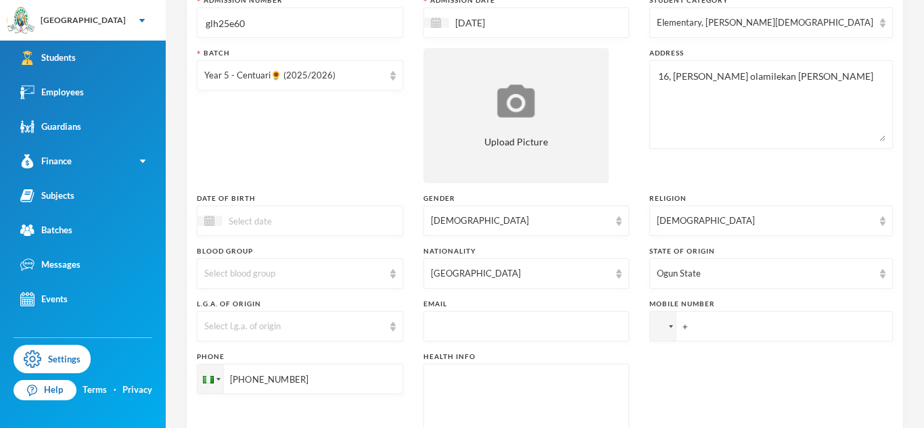
paste input "07035566984"
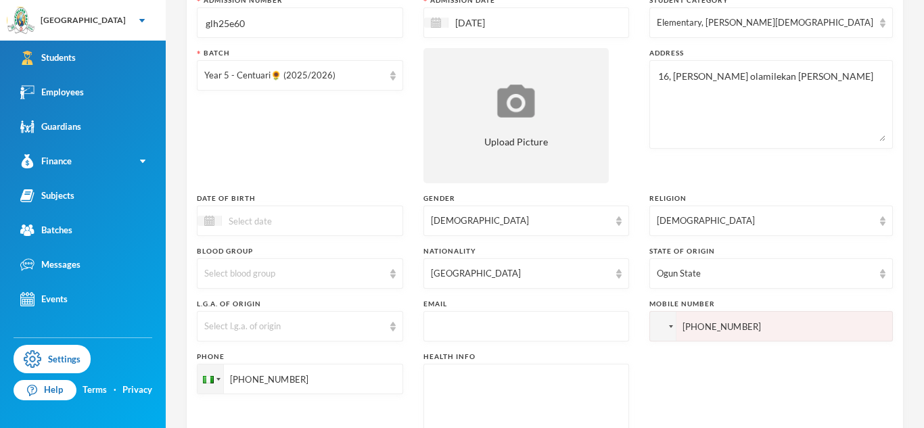
click at [719, 329] on input "[PHONE_NUMBER]" at bounding box center [770, 326] width 243 height 30
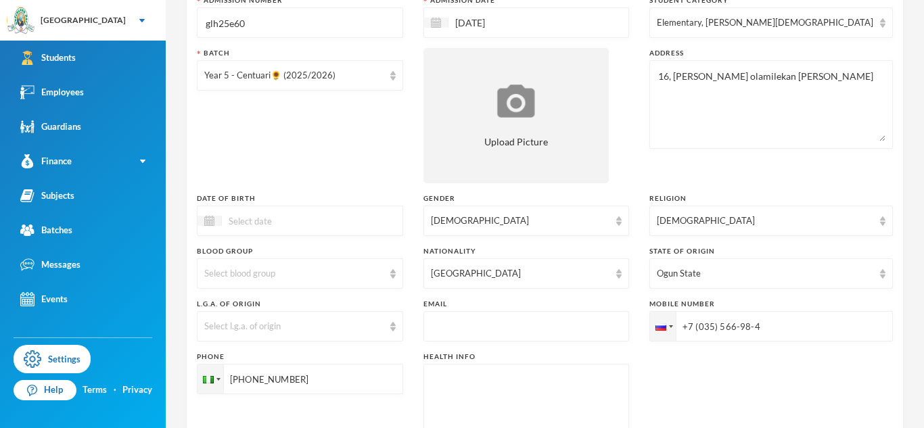
click at [715, 329] on input "+7 (035) 566-98-4" at bounding box center [770, 326] width 243 height 30
type input "[PHONE_NUMBER]"
click at [564, 392] on textarea at bounding box center [526, 408] width 191 height 74
type textarea "NIL"
click at [297, 329] on div "Select l.g.a. of origin" at bounding box center [293, 327] width 179 height 14
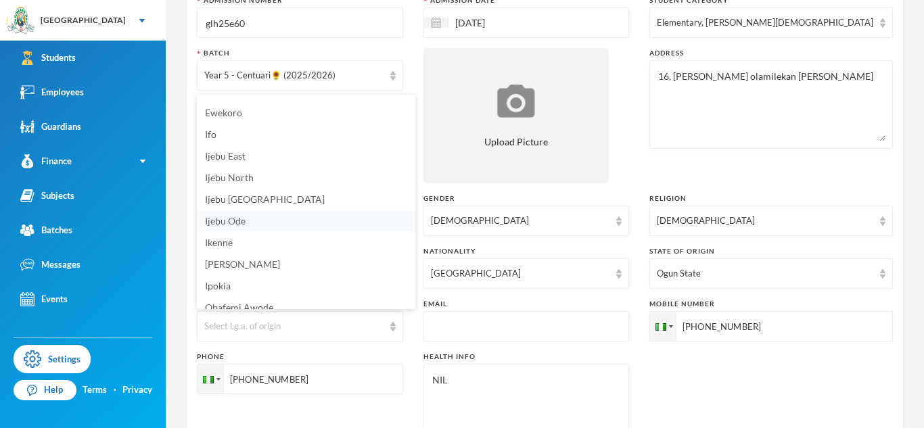
scroll to position [99, 0]
click at [252, 229] on li "Ijebu Ode" at bounding box center [306, 225] width 218 height 22
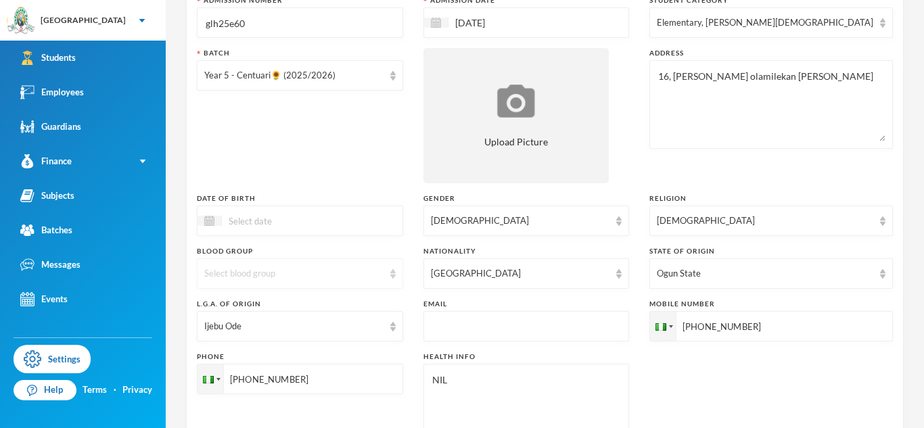
click at [338, 277] on div "Select blood group" at bounding box center [293, 274] width 179 height 14
click at [211, 212] on li "O+" at bounding box center [306, 221] width 218 height 22
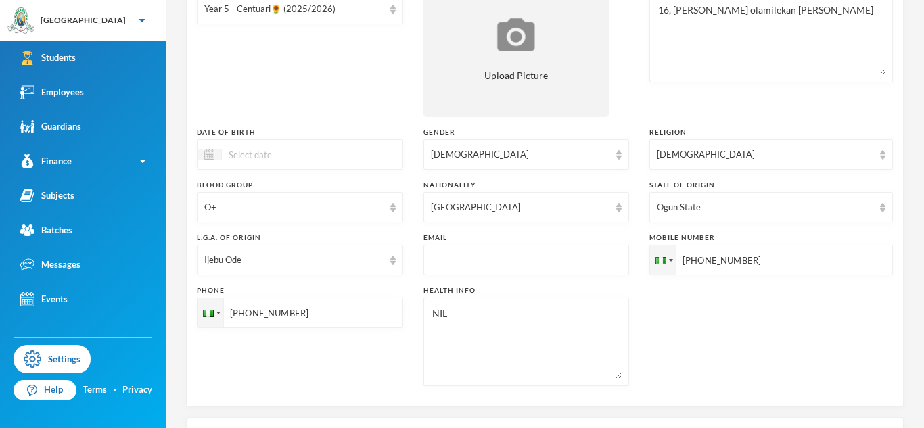
scroll to position [236, 0]
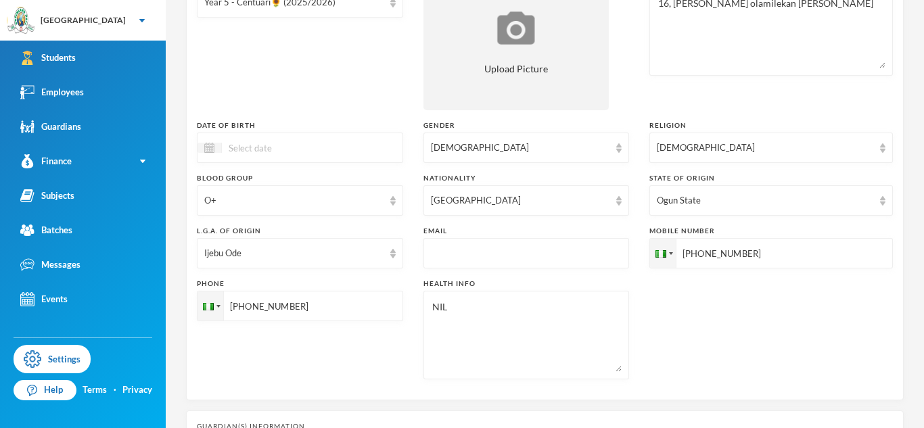
click at [477, 252] on input "text" at bounding box center [526, 254] width 191 height 30
paste input "[EMAIL_ADDRESS][DOMAIN_NAME]"
type input "[EMAIL_ADDRESS][DOMAIN_NAME]"
click at [351, 137] on div at bounding box center [300, 148] width 206 height 30
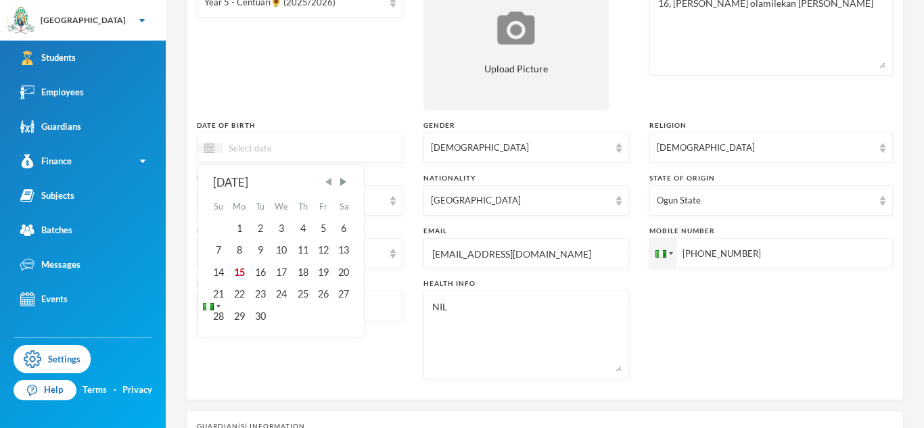
click at [330, 184] on span "Previous Month" at bounding box center [329, 182] width 12 height 12
click at [215, 323] on div "29" at bounding box center [218, 316] width 20 height 22
click at [268, 149] on input "29/06/002016" at bounding box center [279, 148] width 114 height 16
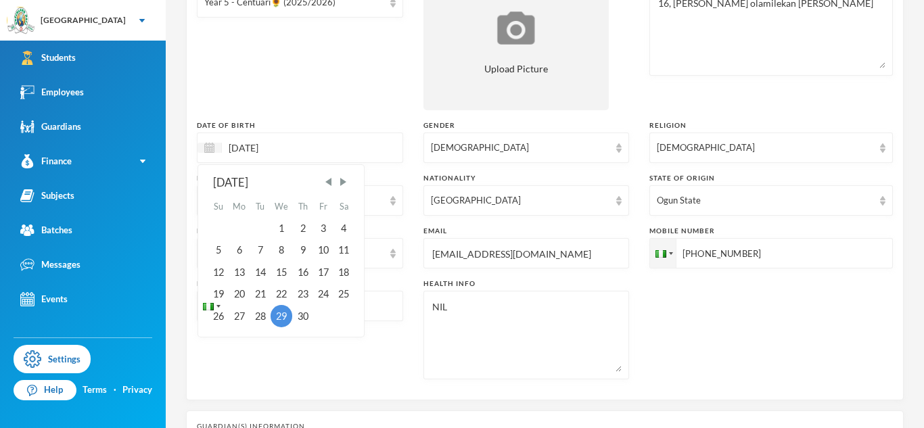
type input "[DATE]"
click at [362, 360] on div "Phone [PHONE_NUMBER]" at bounding box center [300, 329] width 206 height 101
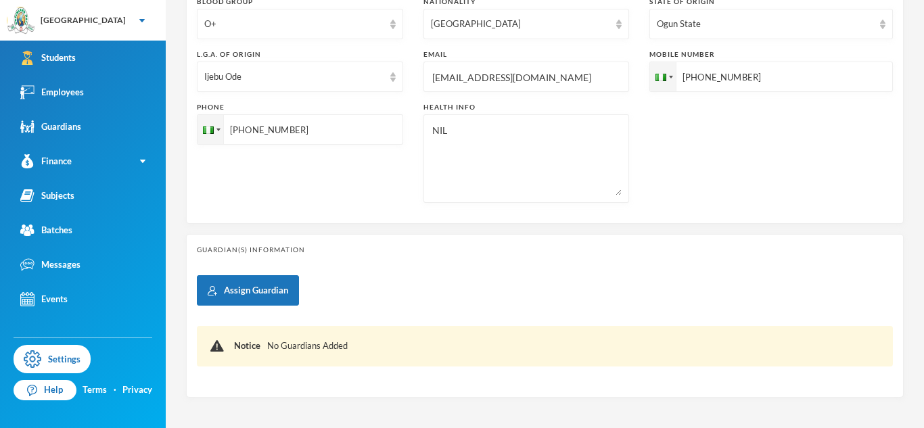
scroll to position [413, 0]
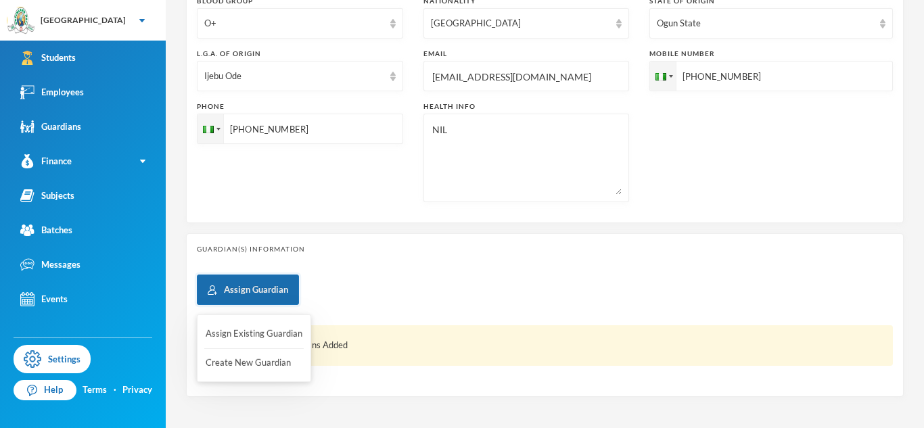
click at [274, 282] on button "Assign Guardian" at bounding box center [248, 290] width 102 height 30
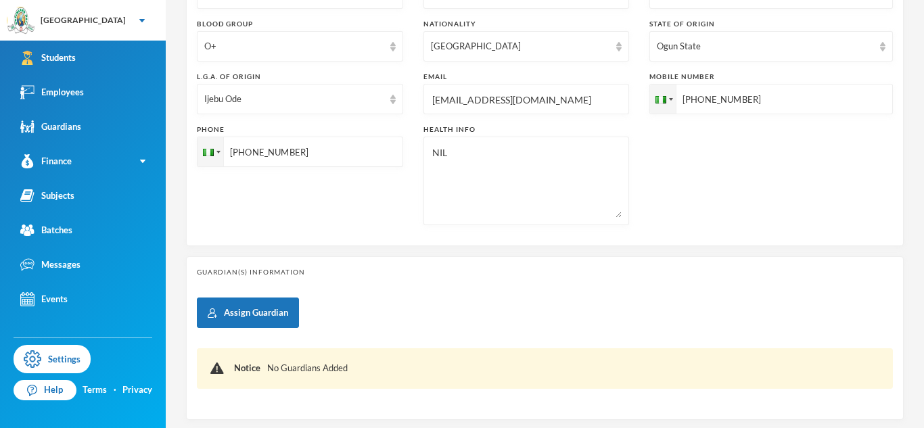
scroll to position [467, 0]
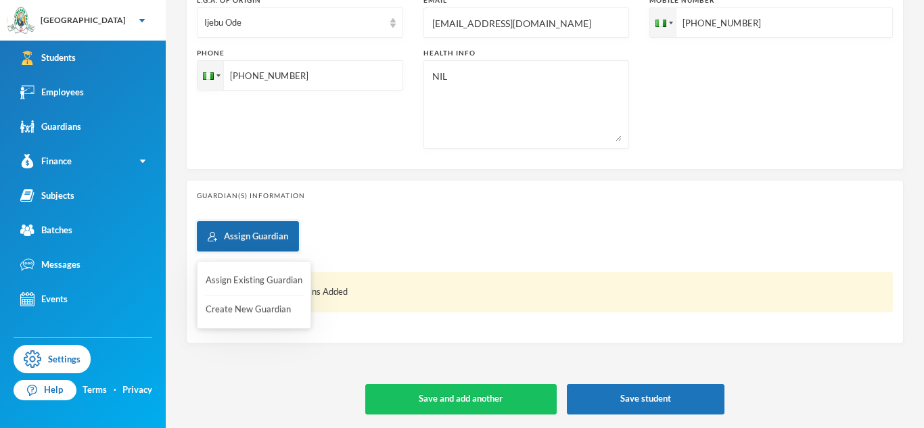
click at [285, 239] on button "Assign Guardian" at bounding box center [248, 236] width 102 height 30
click at [270, 308] on button "Create New Guardian" at bounding box center [253, 309] width 99 height 24
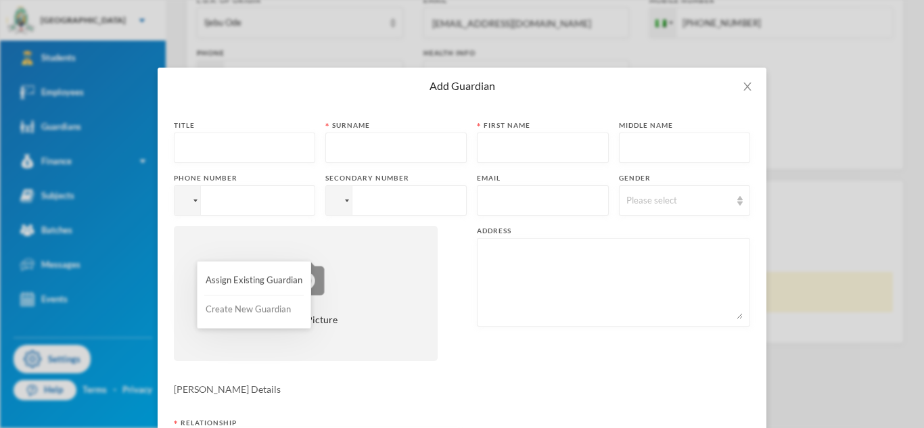
click at [265, 303] on button "Create New Guardian" at bounding box center [253, 309] width 99 height 24
click at [280, 154] on input "text" at bounding box center [244, 148] width 126 height 30
type input "Mr"
click at [419, 149] on input "text" at bounding box center [396, 148] width 126 height 30
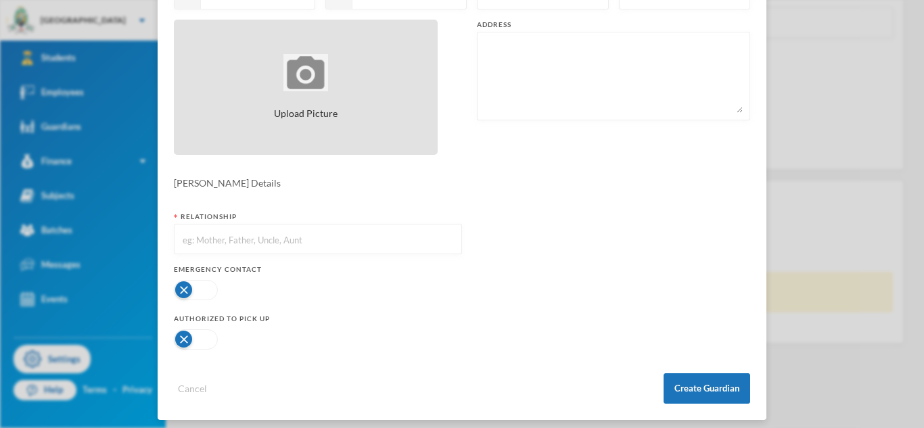
scroll to position [214, 0]
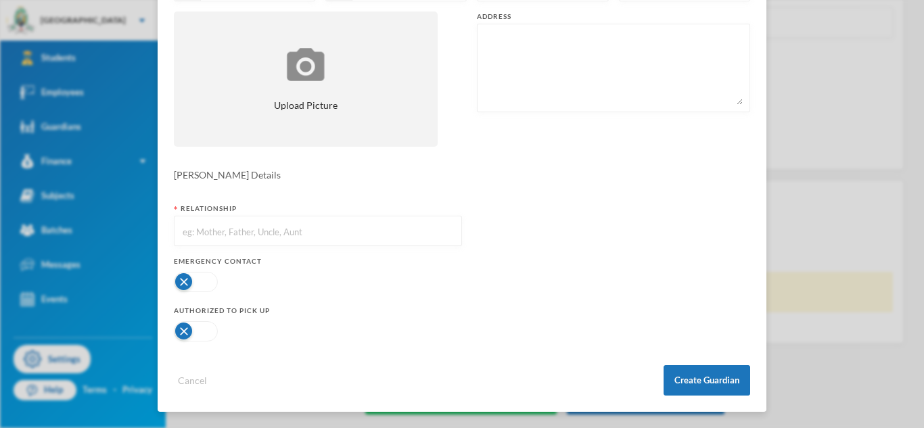
type input "[PERSON_NAME]"
click at [198, 277] on button "button" at bounding box center [196, 282] width 44 height 20
click at [197, 330] on button "button" at bounding box center [196, 331] width 44 height 20
click at [256, 217] on input "text" at bounding box center [317, 231] width 273 height 30
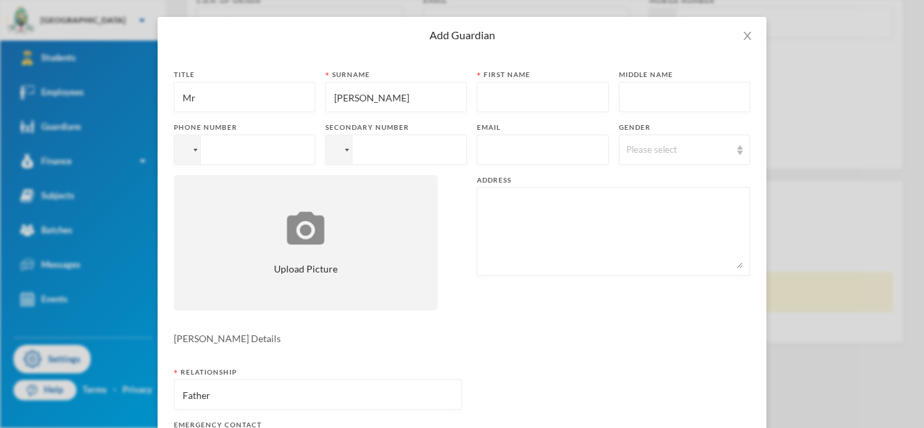
scroll to position [0, 0]
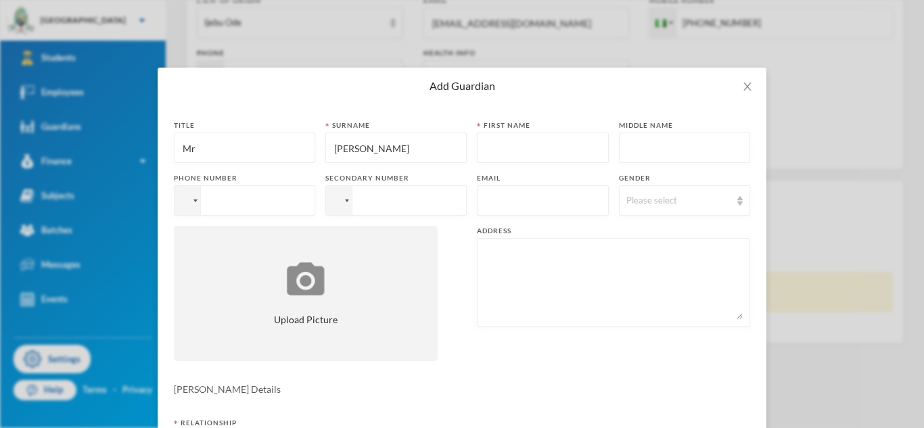
type input "Father"
click at [266, 189] on input "tel" at bounding box center [244, 200] width 141 height 30
paste input "+53"
click at [304, 198] on input "+53" at bounding box center [244, 200] width 141 height 30
paste input "07035566984"
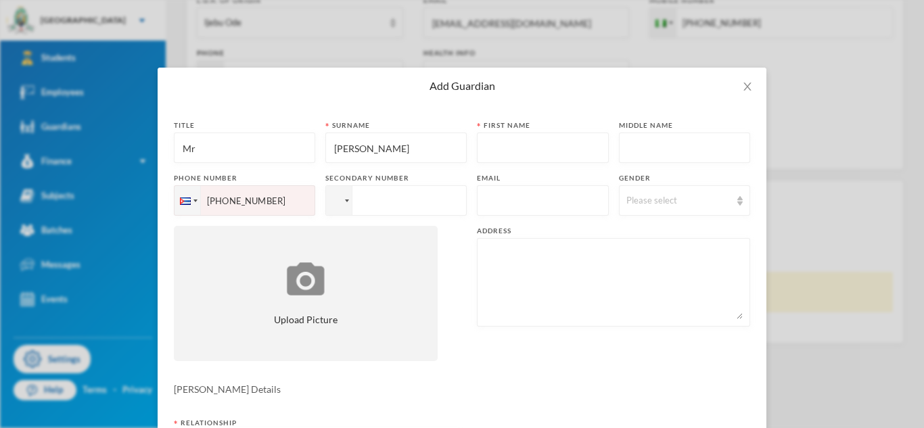
click at [216, 199] on input "[PHONE_NUMBER]" at bounding box center [244, 200] width 141 height 30
click at [218, 204] on input "[PHONE_NUMBER]" at bounding box center [244, 200] width 141 height 30
paste input "07035566984"
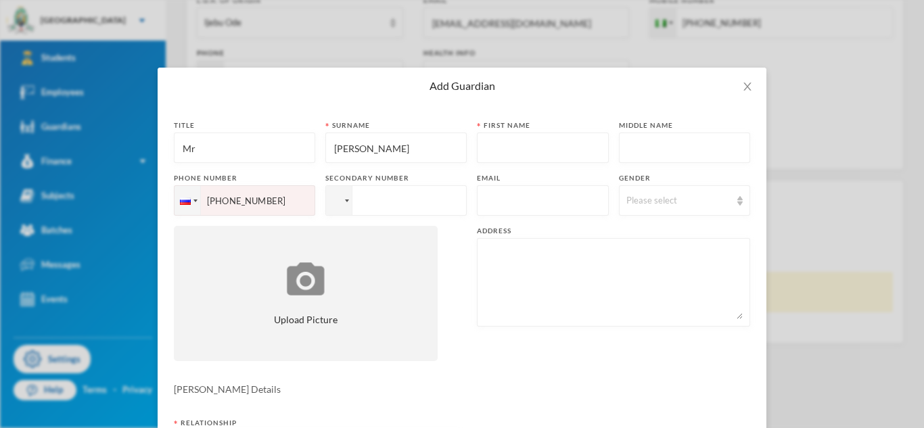
click at [219, 204] on input "[PHONE_NUMBER]" at bounding box center [244, 200] width 141 height 30
click at [233, 201] on input "[PHONE_NUMBER]" at bounding box center [244, 200] width 141 height 30
paste input "07035566984"
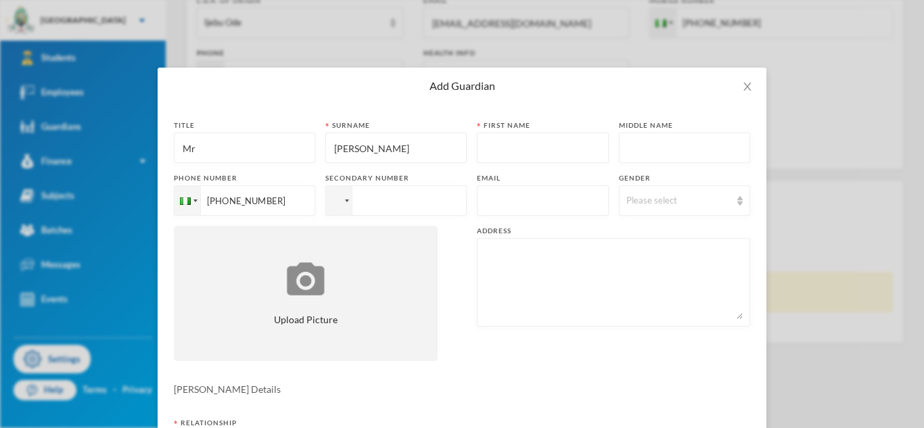
click at [235, 201] on input "[PHONE_NUMBER]" at bounding box center [244, 200] width 141 height 30
type input "[PHONE_NUMBER]"
click at [369, 205] on input "tel" at bounding box center [395, 200] width 141 height 30
paste input "07035566984"
click at [381, 199] on input "[PHONE_NUMBER]" at bounding box center [395, 200] width 141 height 30
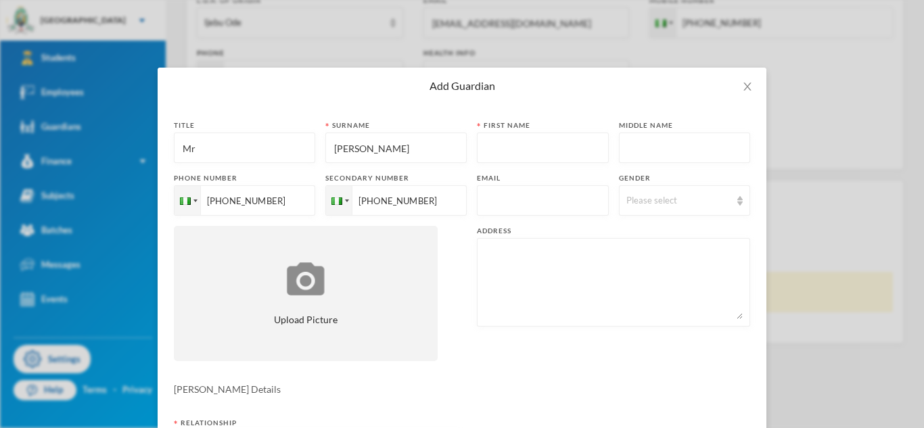
type input "[PHONE_NUMBER]"
click at [553, 195] on input "text" at bounding box center [542, 201] width 117 height 30
paste input "[EMAIL_ADDRESS][DOMAIN_NAME]"
type input "[EMAIL_ADDRESS][DOMAIN_NAME]"
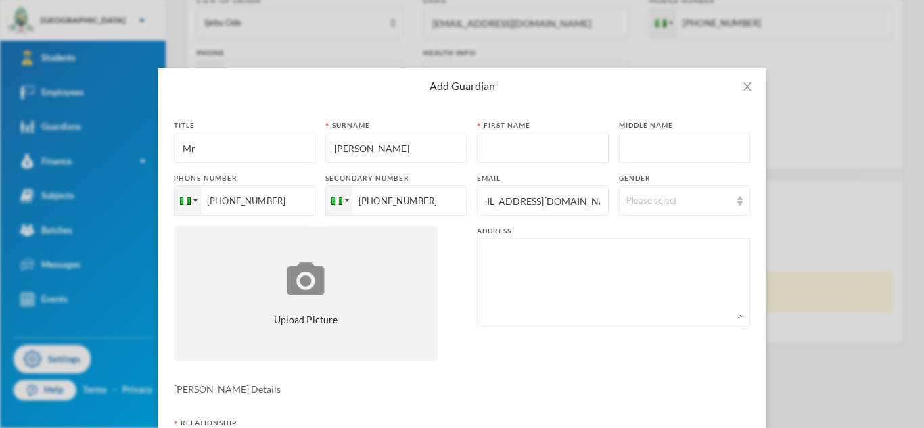
click at [490, 151] on input "text" at bounding box center [542, 148] width 117 height 30
click at [503, 151] on input "Babtunde" at bounding box center [542, 148] width 117 height 30
type input "Babatunde"
click at [654, 199] on div "Please select" at bounding box center [678, 201] width 105 height 14
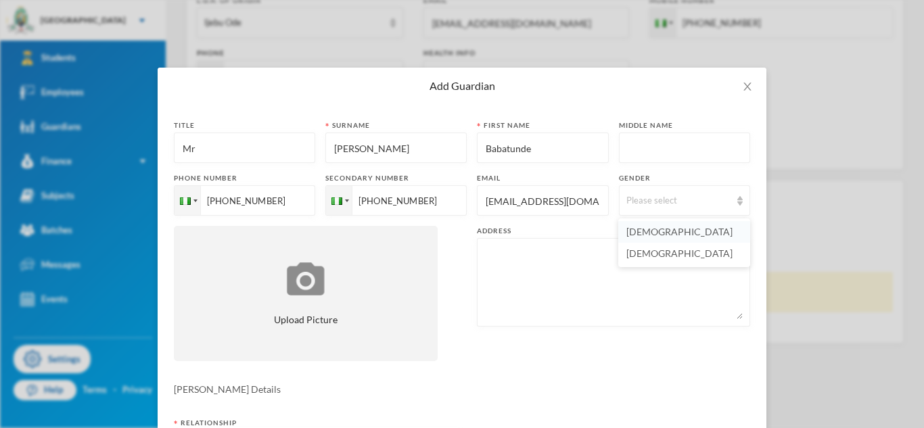
click at [644, 233] on span "[DEMOGRAPHIC_DATA]" at bounding box center [679, 231] width 106 height 11
click at [524, 254] on textarea at bounding box center [613, 282] width 258 height 74
paste textarea "16,[PERSON_NAME] olamilekan [PERSON_NAME]"
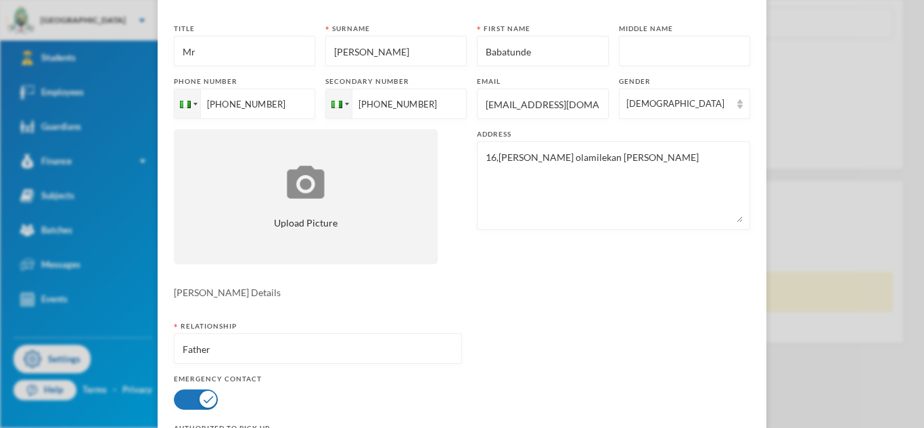
scroll to position [214, 0]
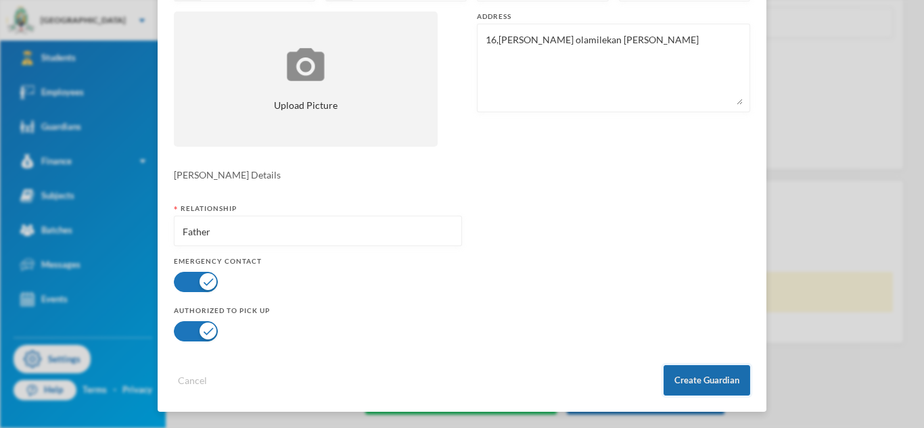
type textarea "16,[PERSON_NAME] olamilekan [PERSON_NAME]"
click at [673, 380] on button "Create Guardian" at bounding box center [706, 380] width 87 height 30
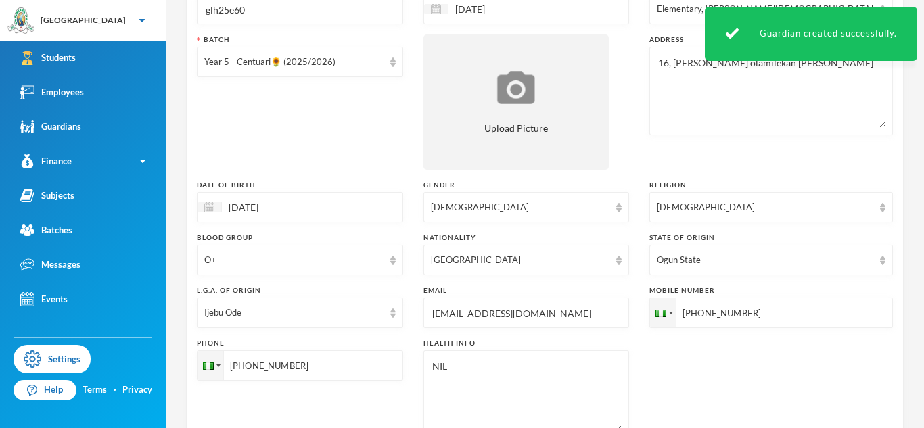
scroll to position [0, 0]
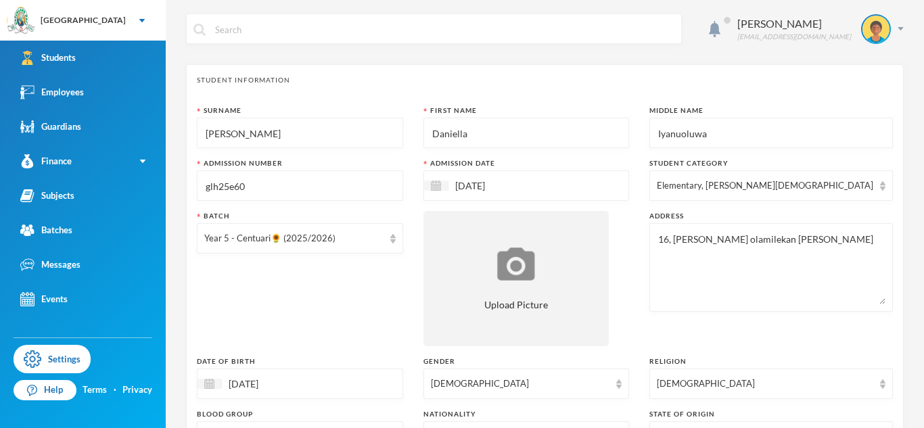
click at [736, 239] on textarea "16, [PERSON_NAME] olamilekan [PERSON_NAME]" at bounding box center [771, 268] width 229 height 74
click at [786, 240] on textarea "16, [PERSON_NAME] Olamilekan [PERSON_NAME]" at bounding box center [771, 268] width 229 height 74
click at [817, 241] on textarea "16, [PERSON_NAME] Olamilekan [PERSON_NAME]" at bounding box center [771, 268] width 229 height 74
click at [838, 247] on textarea "16, [PERSON_NAME] Olamilekan [PERSON_NAME][GEOGRAPHIC_DATA]" at bounding box center [771, 268] width 229 height 74
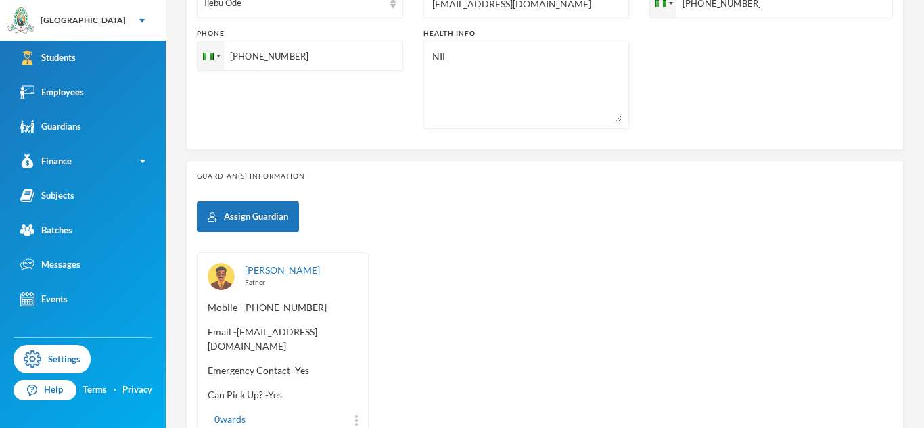
scroll to position [590, 0]
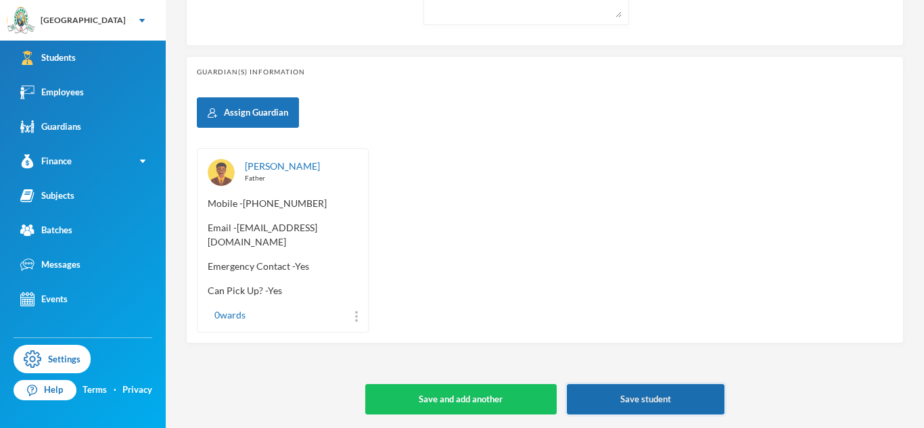
type textarea "16, [PERSON_NAME] Olamilekan [PERSON_NAME], Ogun State"
click at [629, 412] on button "Save student" at bounding box center [646, 399] width 158 height 30
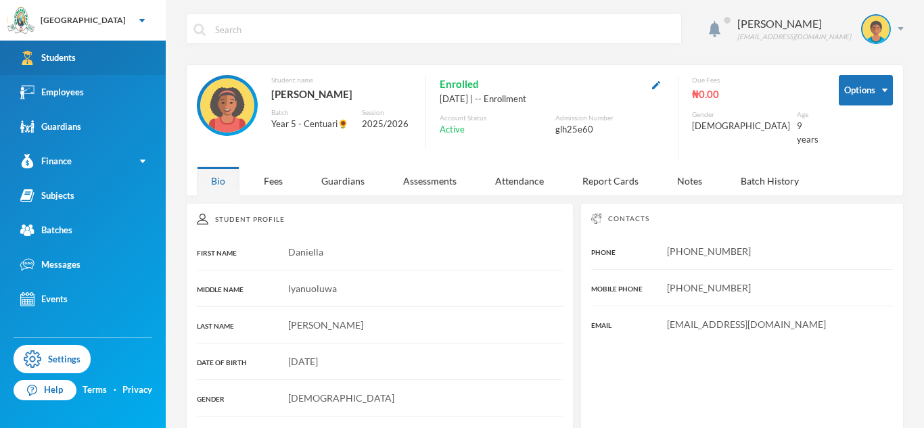
click at [103, 45] on link "Students" at bounding box center [83, 58] width 166 height 34
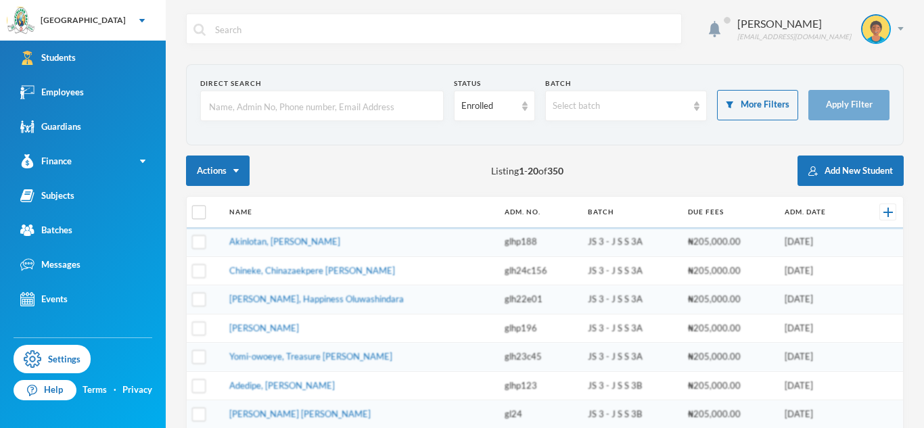
click at [234, 102] on input "text" at bounding box center [322, 106] width 229 height 30
type input "tugbobo"
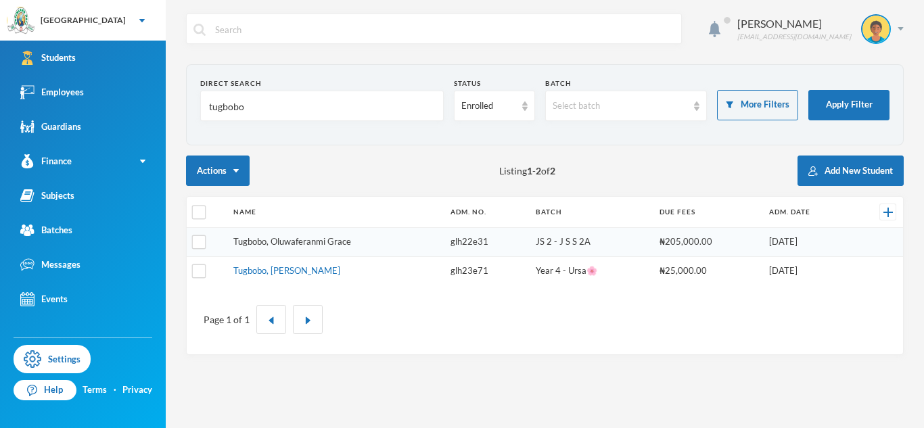
click at [312, 243] on link "Tugbobo, Oluwaferanmi Grace" at bounding box center [292, 241] width 118 height 11
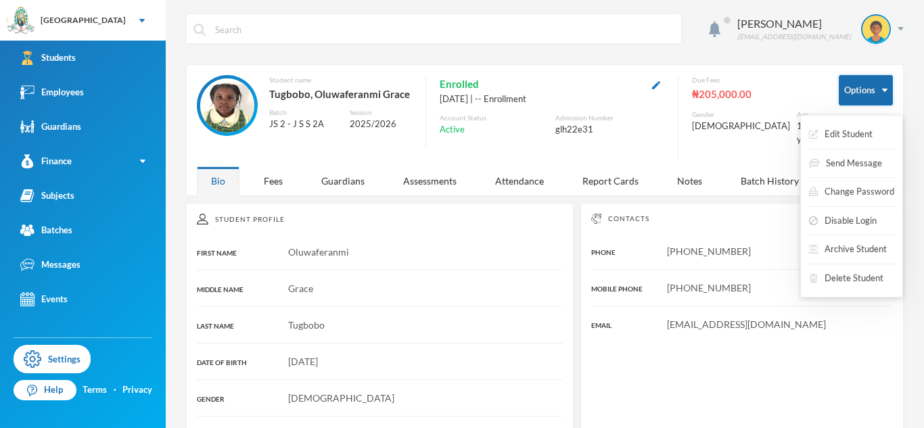
click at [876, 86] on button "Options" at bounding box center [865, 90] width 54 height 30
click at [846, 255] on button "Archive Student" at bounding box center [847, 249] width 80 height 24
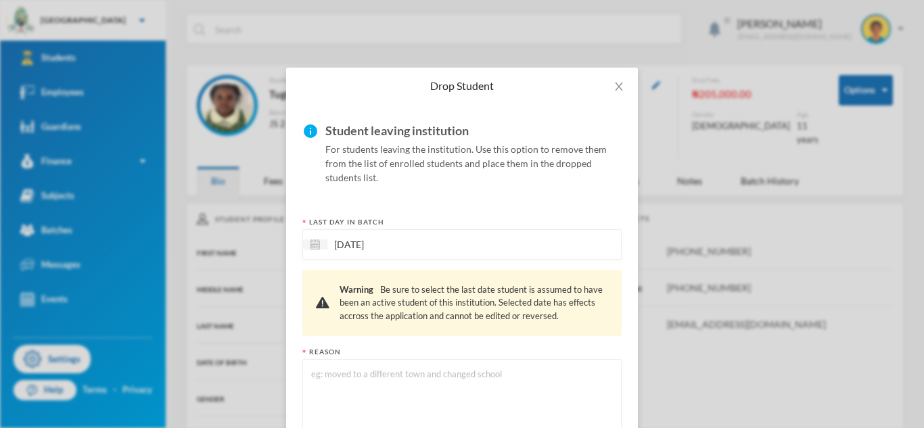
click at [453, 377] on textarea at bounding box center [462, 403] width 304 height 74
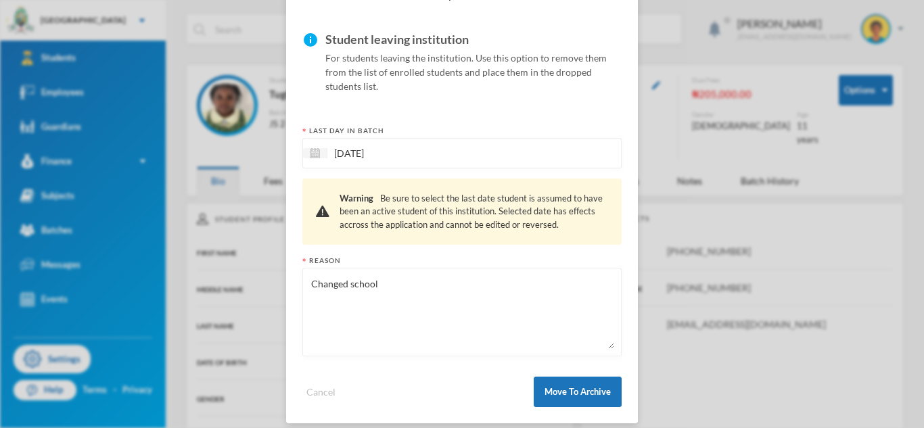
scroll to position [103, 0]
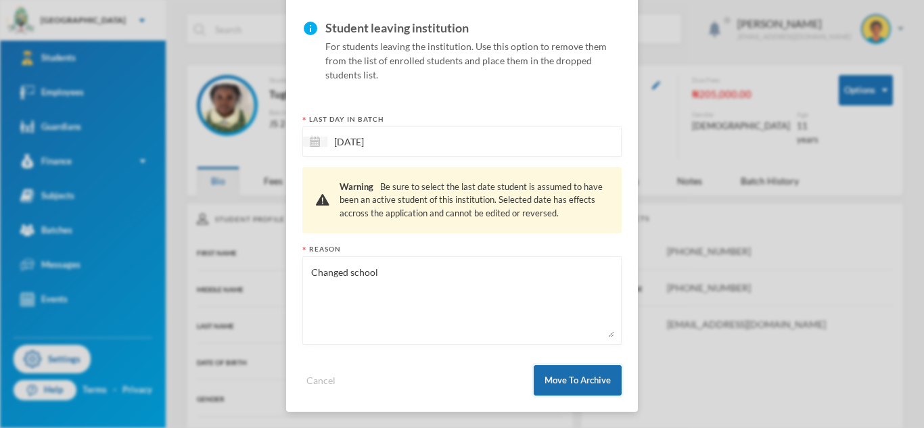
type textarea "Changed school"
click at [592, 380] on button "Move To Archive" at bounding box center [577, 380] width 88 height 30
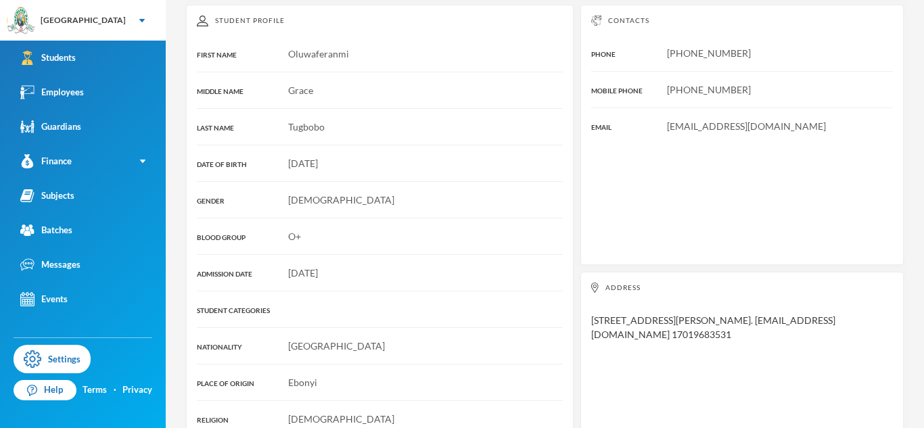
scroll to position [0, 0]
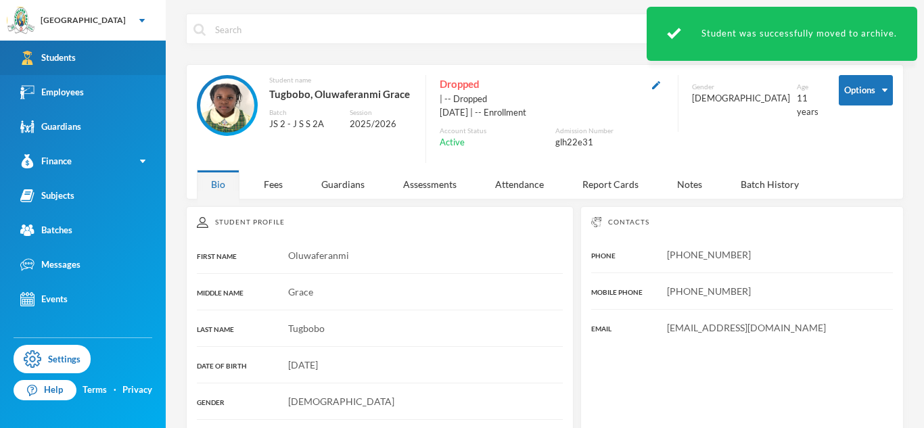
click at [58, 72] on link "Students" at bounding box center [83, 58] width 166 height 34
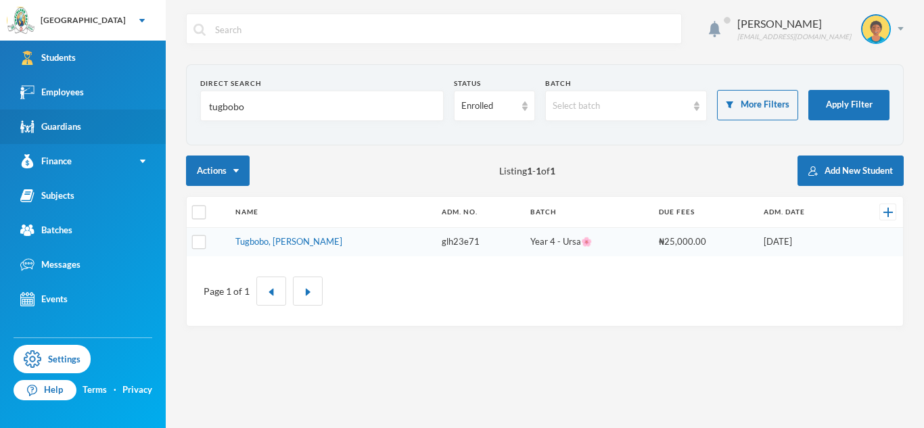
click at [157, 125] on link "Guardians" at bounding box center [83, 127] width 166 height 34
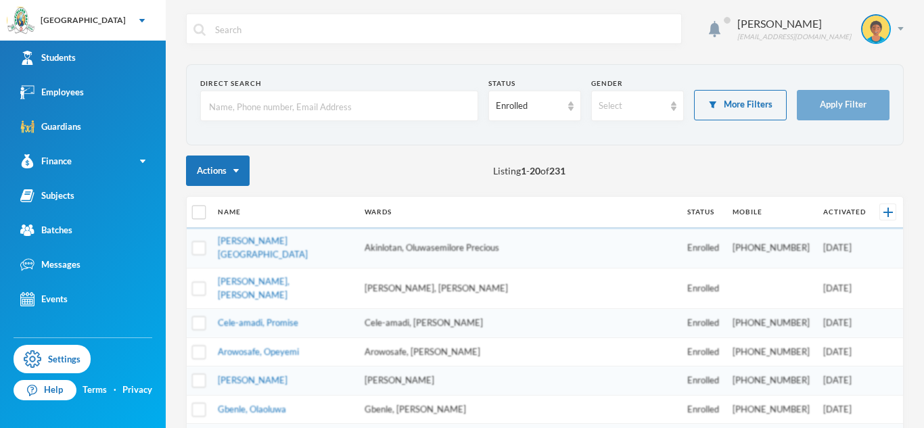
click at [233, 113] on input "text" at bounding box center [339, 106] width 263 height 30
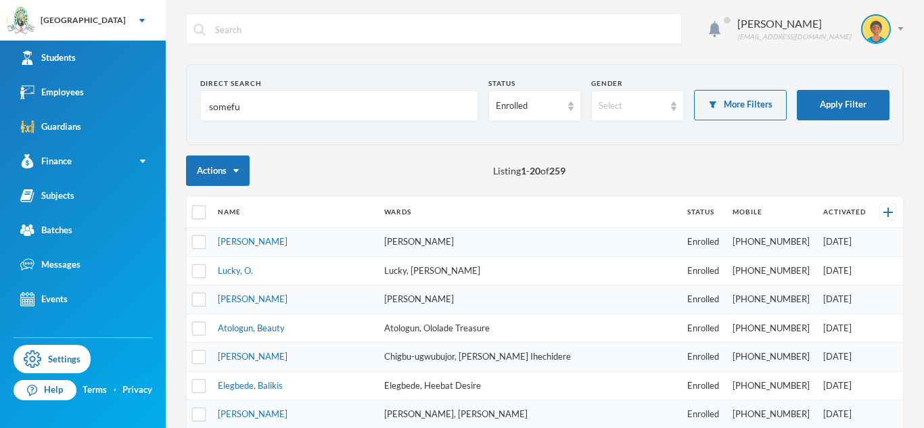
type input "somefun"
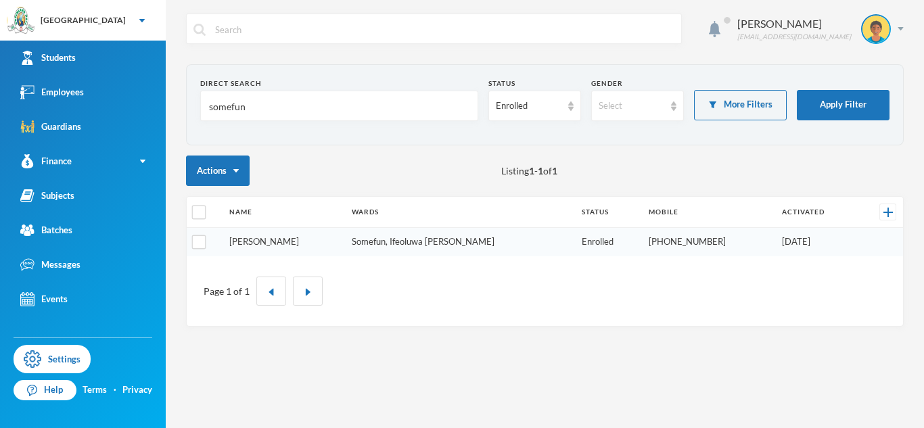
click at [277, 239] on link "[PERSON_NAME]" at bounding box center [264, 241] width 70 height 11
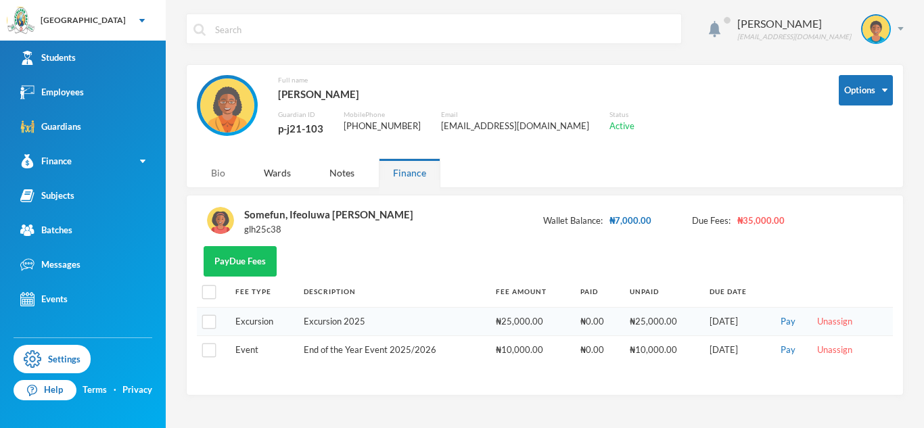
click at [216, 174] on div "Bio" at bounding box center [218, 172] width 43 height 29
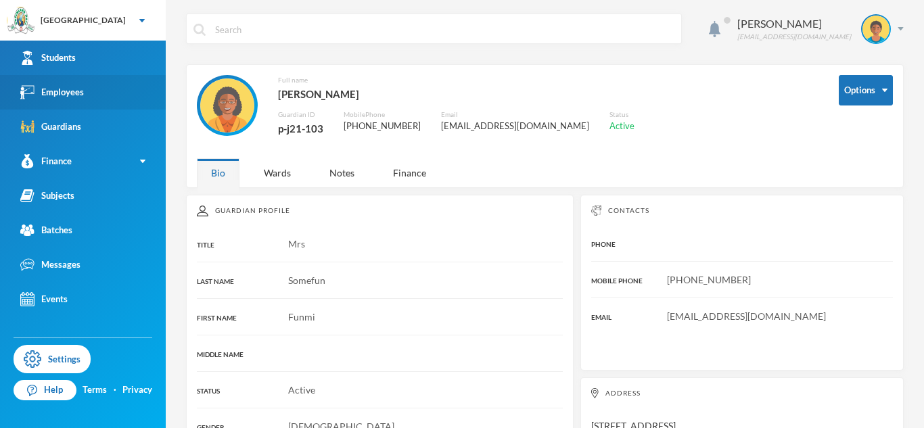
click at [95, 83] on link "Employees" at bounding box center [83, 92] width 166 height 34
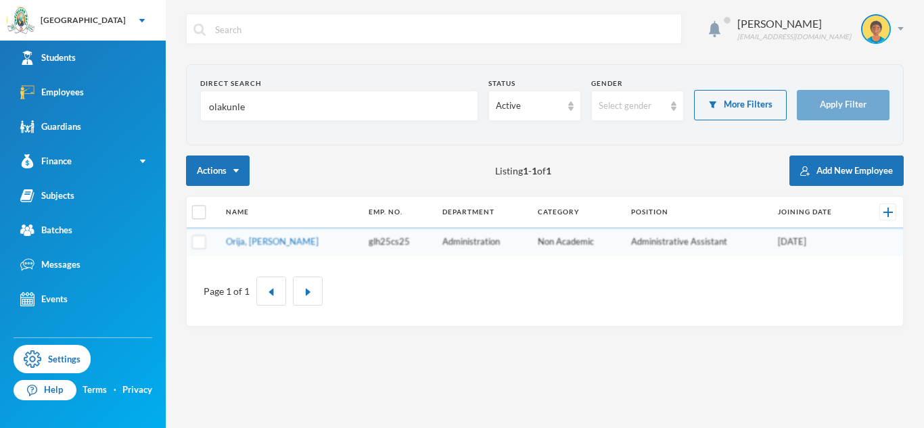
click at [221, 106] on input "olakunle" at bounding box center [339, 106] width 263 height 30
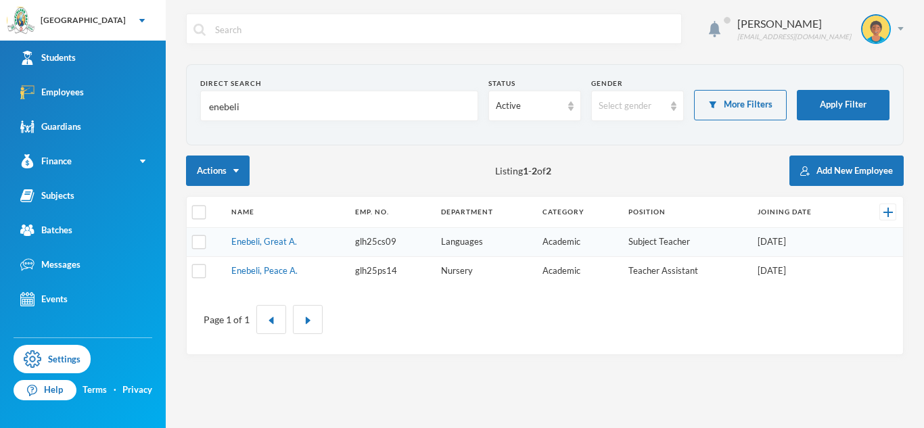
type input "enebeli"
click at [277, 248] on td "Enebeli, Great A." at bounding box center [286, 242] width 124 height 29
click at [275, 243] on link "Enebeli, Great A." at bounding box center [264, 241] width 66 height 11
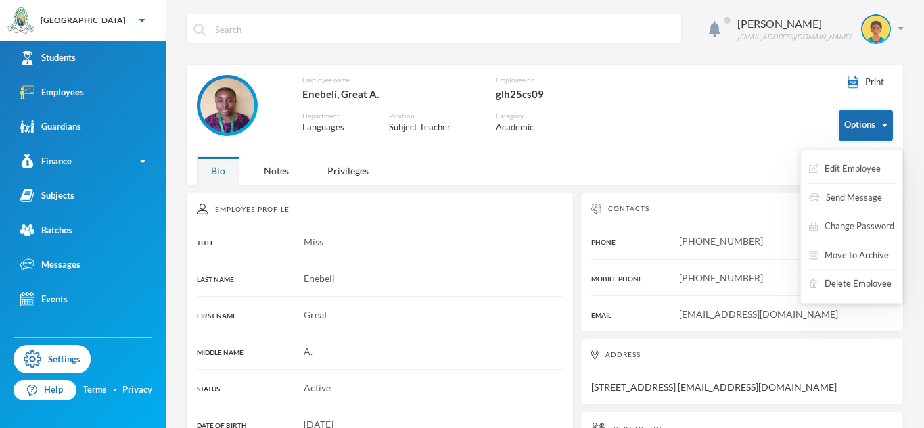
click at [875, 130] on button "Options" at bounding box center [865, 125] width 54 height 30
click at [830, 253] on button "Move to Archive" at bounding box center [848, 255] width 82 height 24
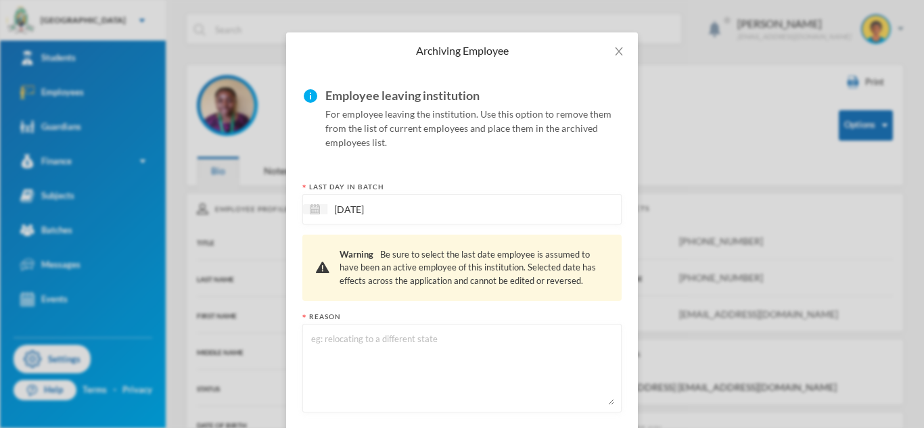
click at [362, 374] on textarea at bounding box center [462, 368] width 304 height 74
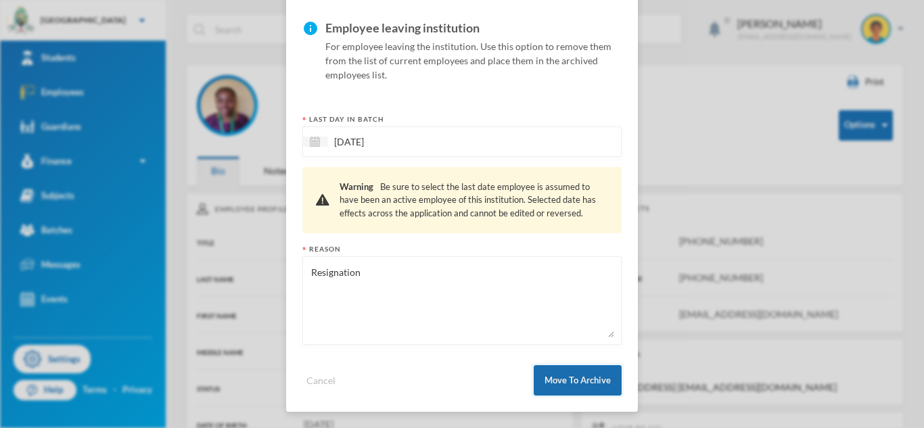
type textarea "Resignation"
click at [608, 375] on button "Move To Archive" at bounding box center [577, 380] width 88 height 30
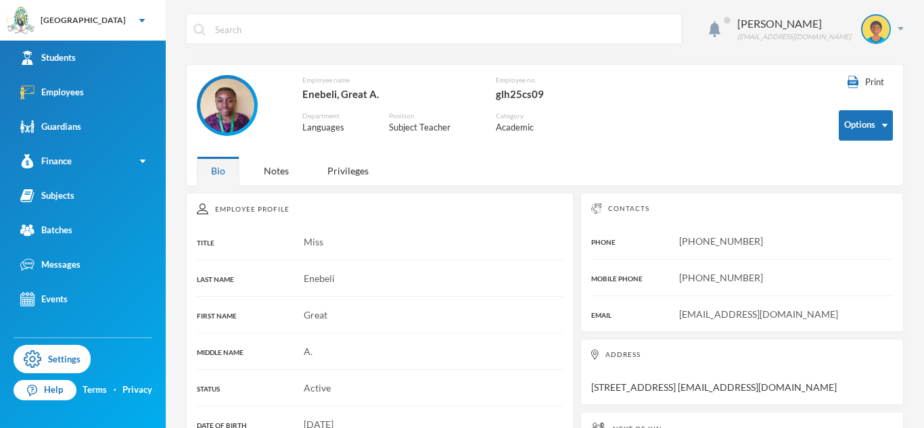
scroll to position [35, 0]
click at [608, 375] on div "Address [STREET_ADDRESS] [EMAIL_ADDRESS][DOMAIN_NAME]" at bounding box center [741, 372] width 323 height 66
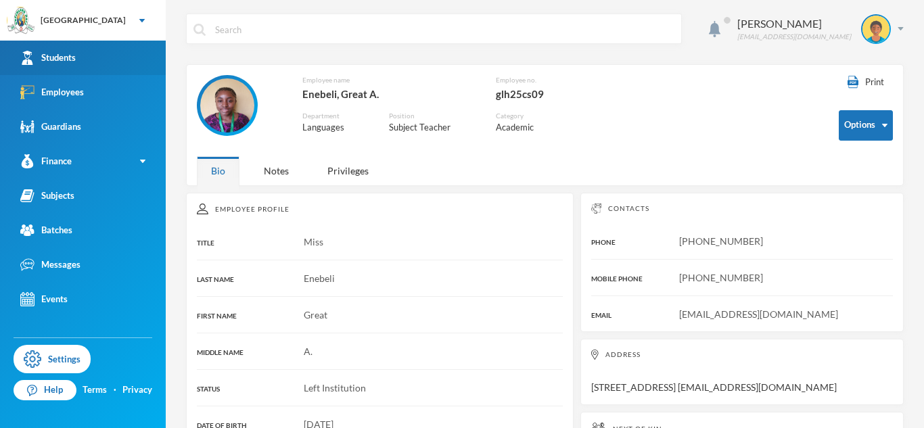
click at [136, 63] on link "Students" at bounding box center [83, 58] width 166 height 34
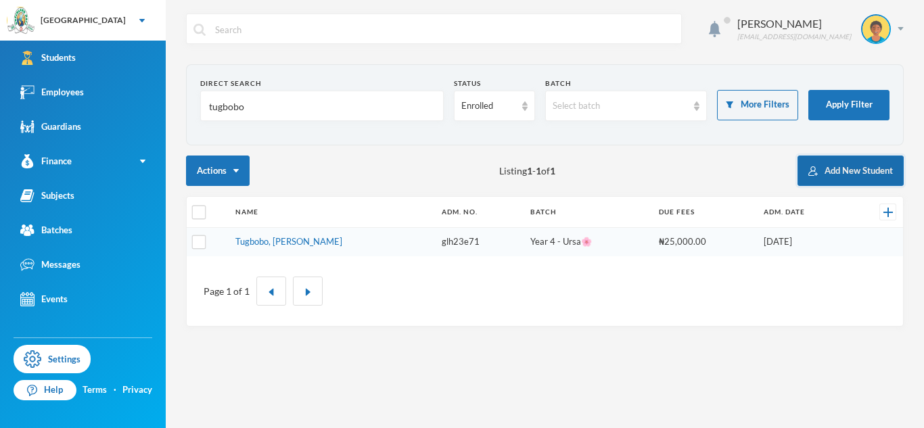
click at [842, 172] on button "Add New Student" at bounding box center [850, 171] width 106 height 30
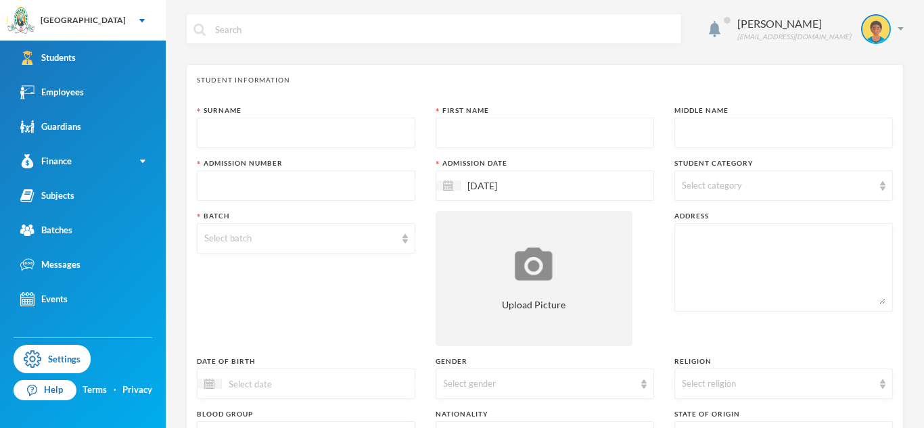
click at [360, 128] on input "text" at bounding box center [306, 133] width 204 height 30
type input "[PERSON_NAME]"
click at [472, 129] on input "text" at bounding box center [545, 133] width 204 height 30
type input "[PERSON_NAME]"
click at [696, 130] on input "text" at bounding box center [784, 133] width 204 height 30
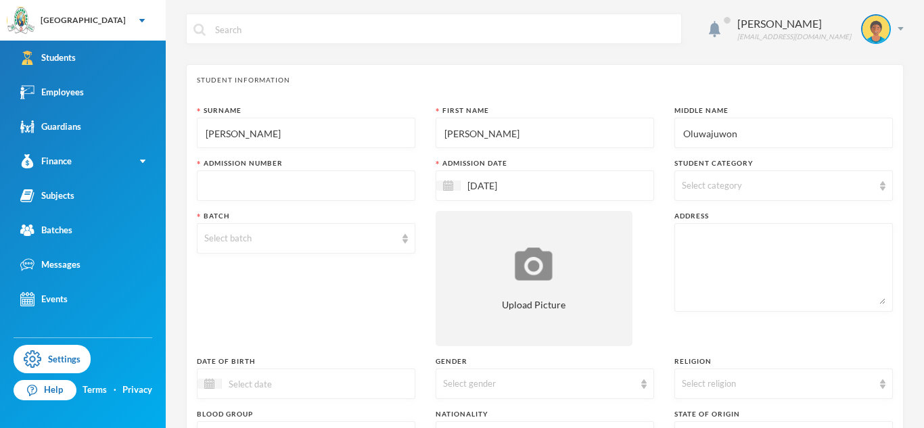
type input "Oluwajuwon"
click at [715, 193] on div "Select category" at bounding box center [783, 185] width 218 height 30
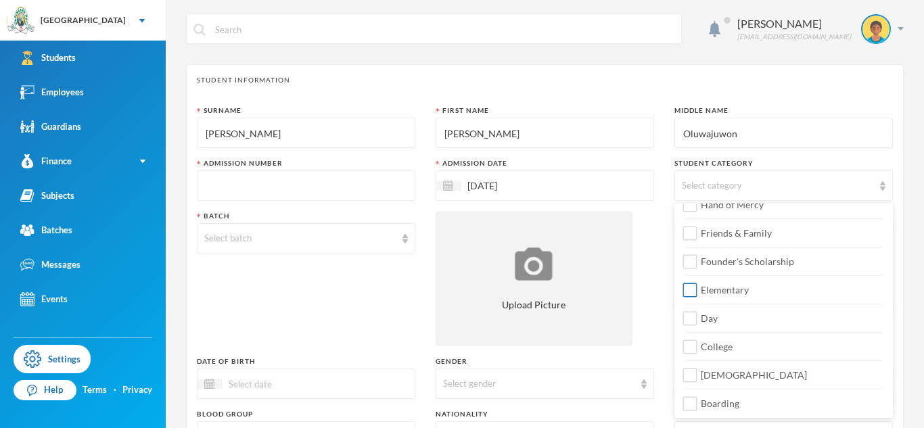
scroll to position [160, 0]
click at [713, 335] on label "College" at bounding box center [783, 341] width 198 height 22
click at [697, 338] on input "College" at bounding box center [690, 345] width 14 height 14
checkbox input "true"
click at [697, 315] on span "Day" at bounding box center [709, 315] width 28 height 11
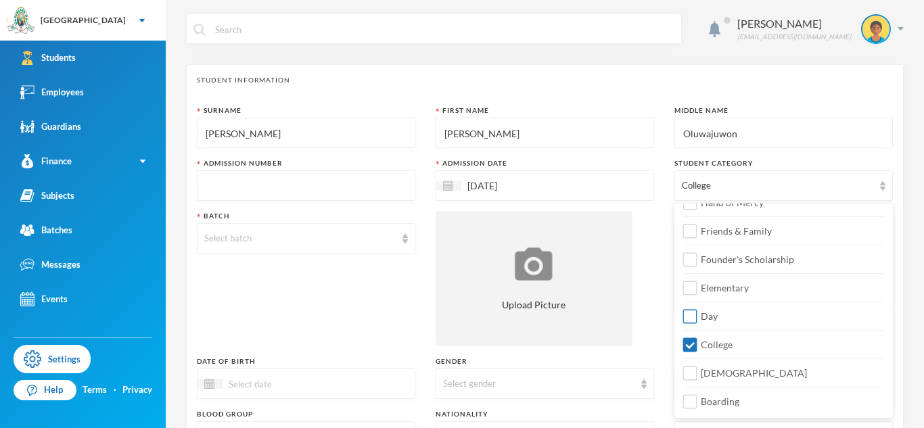
click at [697, 315] on input "Day" at bounding box center [690, 317] width 14 height 14
checkbox input "true"
click at [706, 375] on span "[DEMOGRAPHIC_DATA]" at bounding box center [753, 372] width 117 height 11
click at [697, 375] on input "[DEMOGRAPHIC_DATA]" at bounding box center [690, 373] width 14 height 14
checkbox input "true"
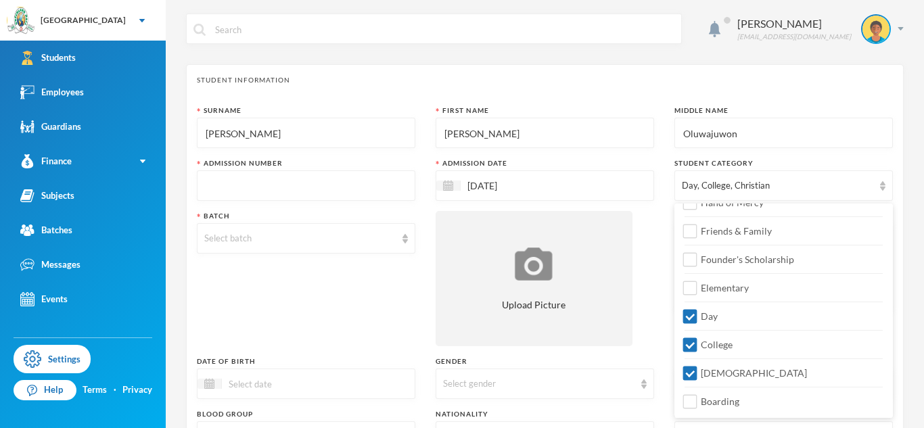
click at [329, 181] on input "text" at bounding box center [306, 186] width 204 height 30
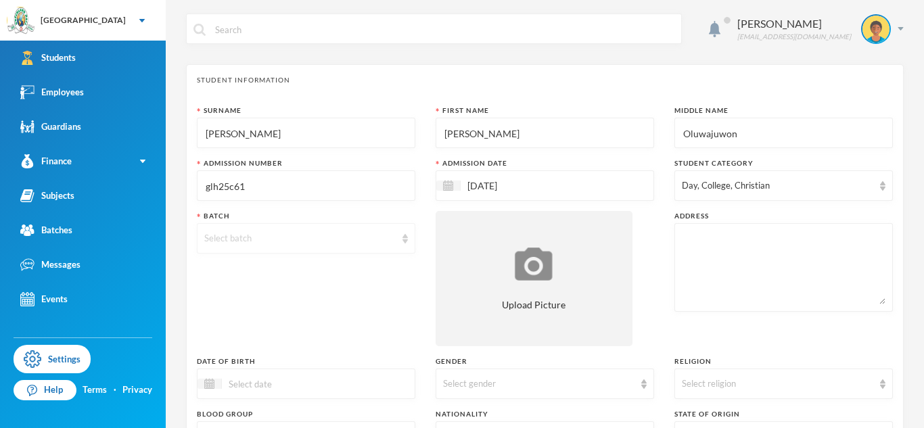
type input "glh25c61"
click at [331, 249] on div "Select batch" at bounding box center [306, 238] width 218 height 30
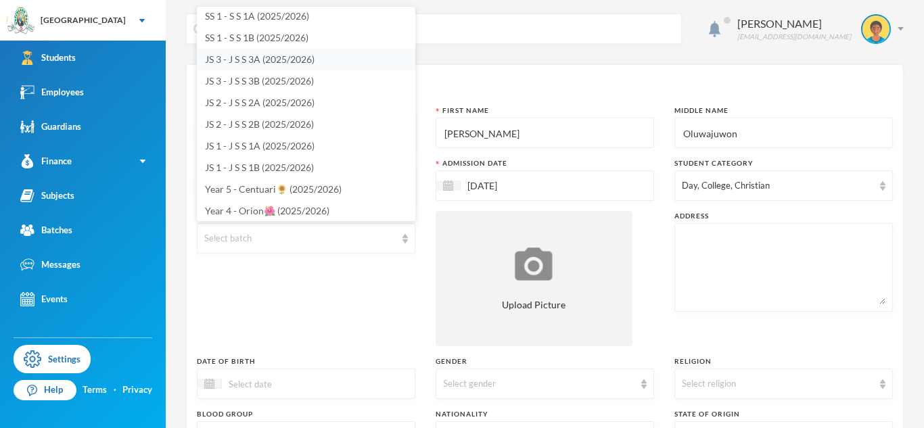
scroll to position [122, 0]
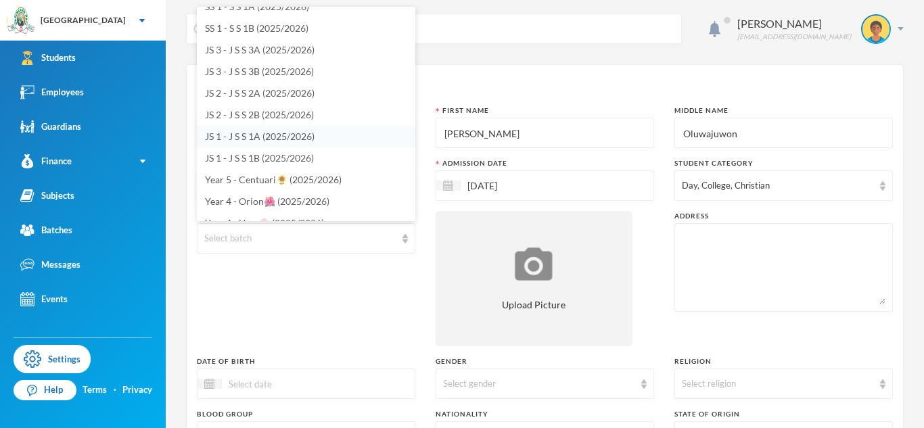
click at [262, 128] on li "JS 1 - J S S 1A (2025/2026)" at bounding box center [306, 137] width 218 height 22
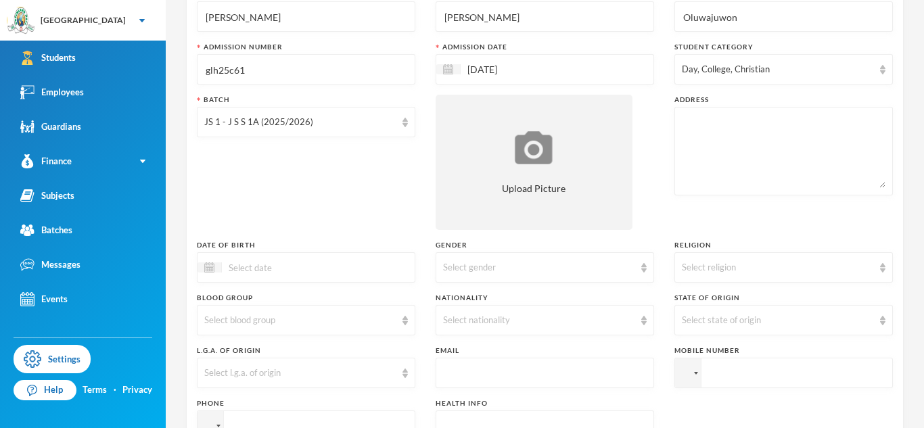
scroll to position [145, 0]
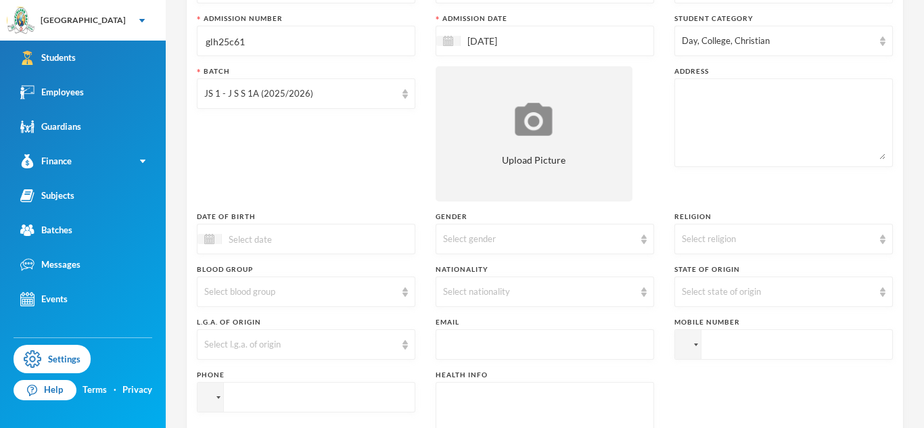
click at [273, 234] on input at bounding box center [279, 239] width 114 height 16
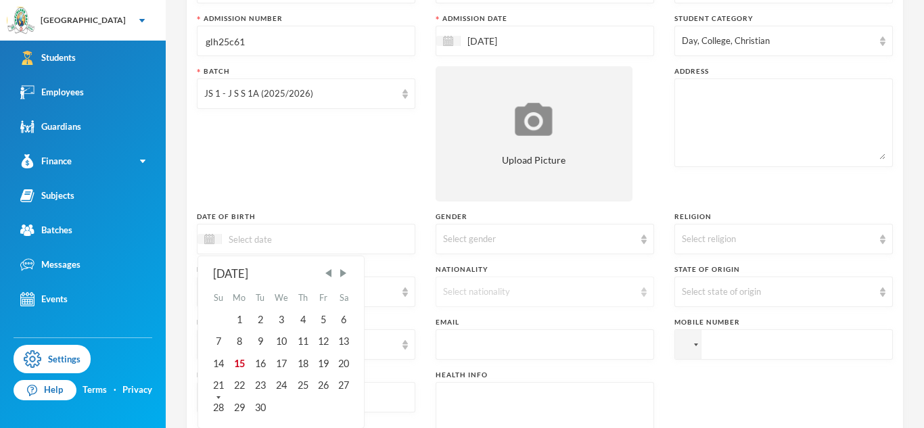
click at [526, 294] on div "Select nationality" at bounding box center [538, 292] width 191 height 14
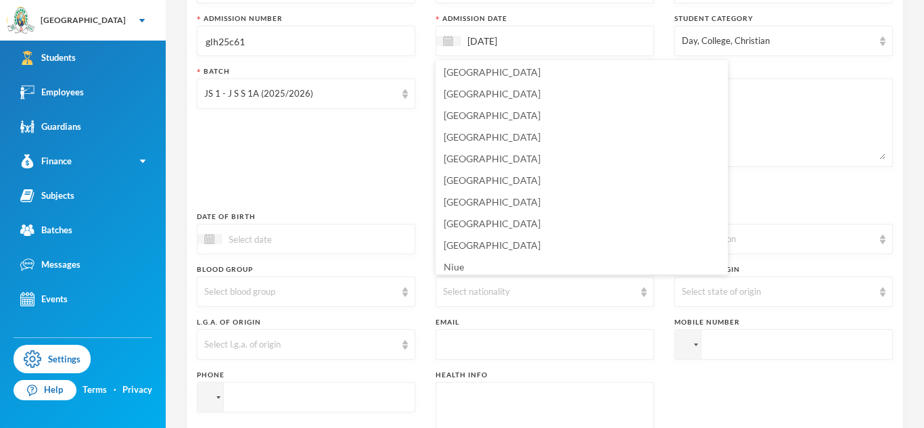
scroll to position [3271, 0]
click at [483, 235] on li "[GEOGRAPHIC_DATA]" at bounding box center [581, 243] width 292 height 22
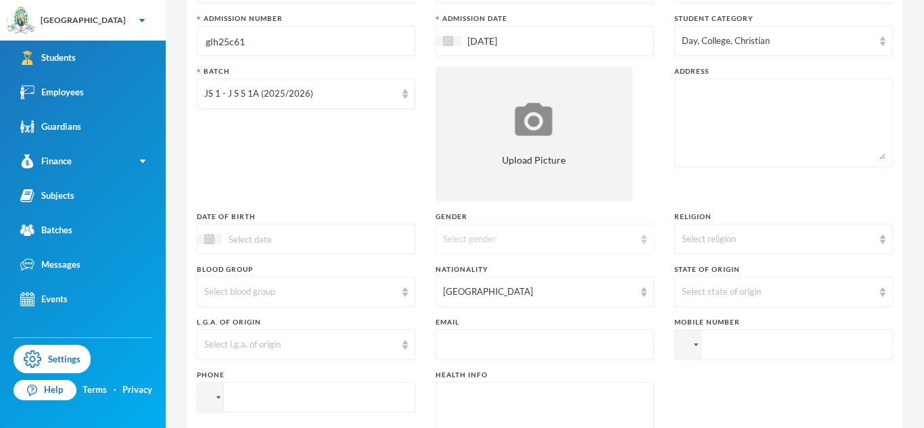
click at [473, 247] on div "Select gender" at bounding box center [544, 239] width 218 height 30
click at [473, 263] on li "[DEMOGRAPHIC_DATA]" at bounding box center [544, 271] width 218 height 22
click at [771, 222] on div "Religion Select religion" at bounding box center [783, 233] width 218 height 43
click at [769, 227] on div "Select religion" at bounding box center [783, 239] width 218 height 30
click at [727, 272] on span "[DEMOGRAPHIC_DATA]" at bounding box center [735, 269] width 106 height 11
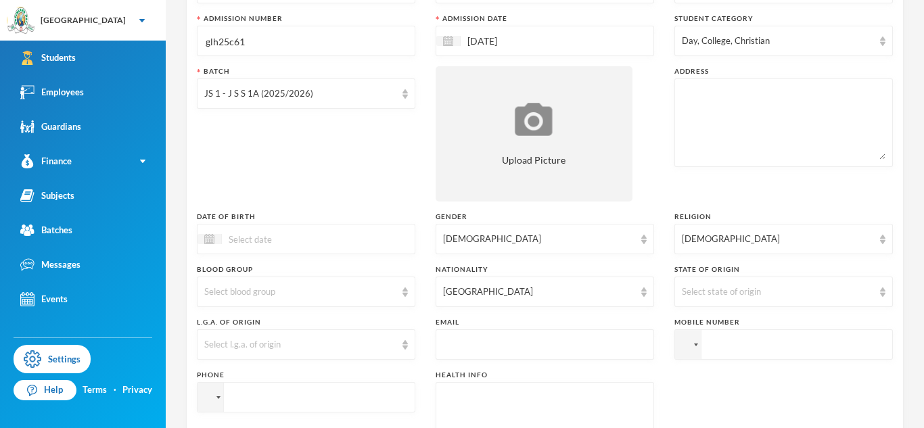
click at [458, 402] on textarea at bounding box center [545, 426] width 204 height 74
type textarea "NIL"
click at [750, 104] on textarea at bounding box center [784, 123] width 204 height 74
paste textarea "16, [PERSON_NAME], Akera"
click at [705, 95] on textarea "16, [PERSON_NAME], Akera" at bounding box center [784, 123] width 204 height 74
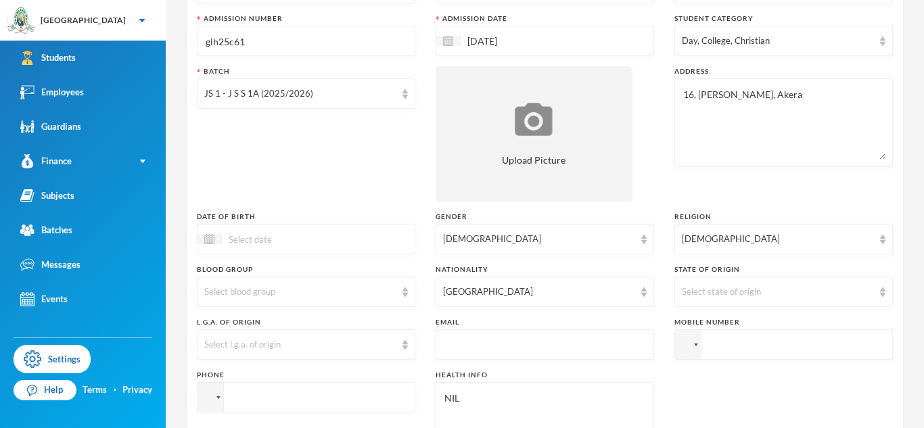
click at [736, 93] on textarea "16, [PERSON_NAME], Akera" at bounding box center [784, 123] width 204 height 74
click at [779, 99] on textarea "16, [PERSON_NAME], [GEOGRAPHIC_DATA]" at bounding box center [784, 123] width 204 height 74
click at [844, 99] on textarea "[STREET_ADDRESS][PERSON_NAME]" at bounding box center [784, 123] width 204 height 74
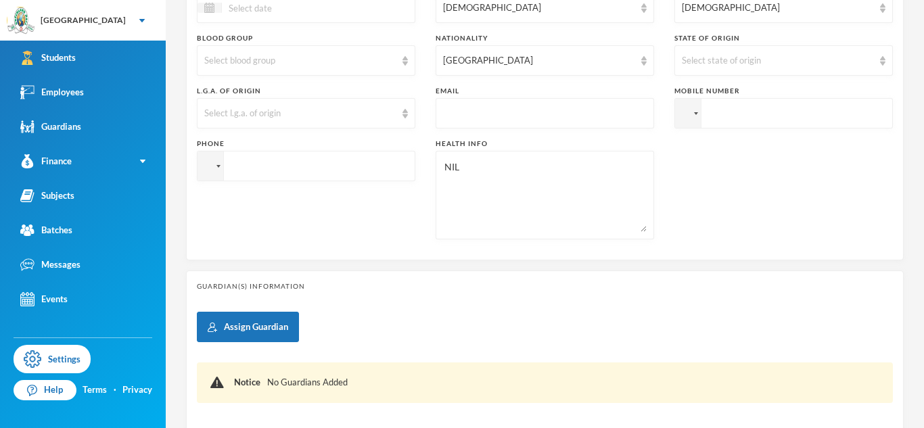
scroll to position [387, 0]
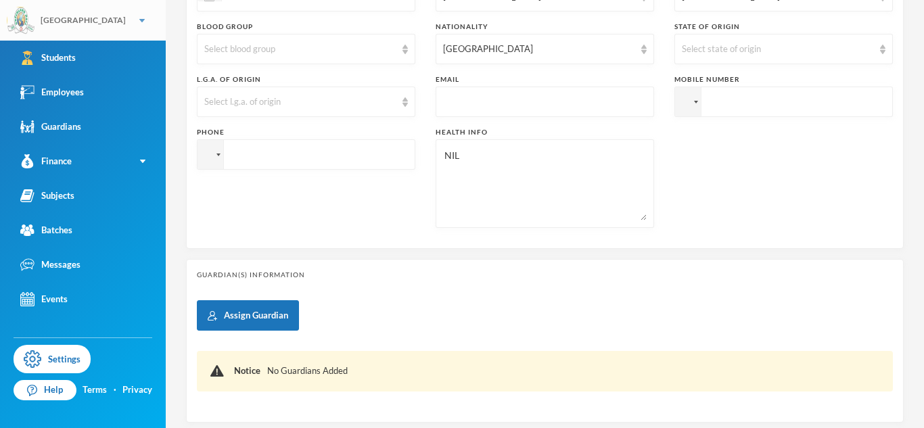
type textarea "[STREET_ADDRESS][PERSON_NAME]"
click at [470, 107] on input "text" at bounding box center [545, 102] width 204 height 30
paste input "[EMAIL_ADDRESS][DOMAIN_NAME]"
type input "[EMAIL_ADDRESS][DOMAIN_NAME]"
click at [404, 153] on input "tel" at bounding box center [306, 154] width 218 height 30
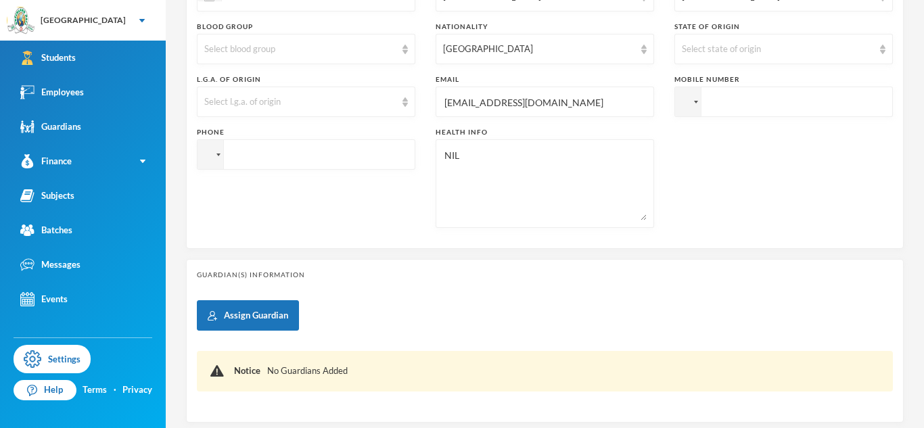
paste input "[PHONE_NUMBER]"
click at [242, 158] on input "[PHONE_NUMBER]" at bounding box center [306, 154] width 218 height 30
type input "[PHONE_NUMBER]"
click at [715, 96] on input "tel" at bounding box center [783, 102] width 218 height 30
paste input "08105200117"
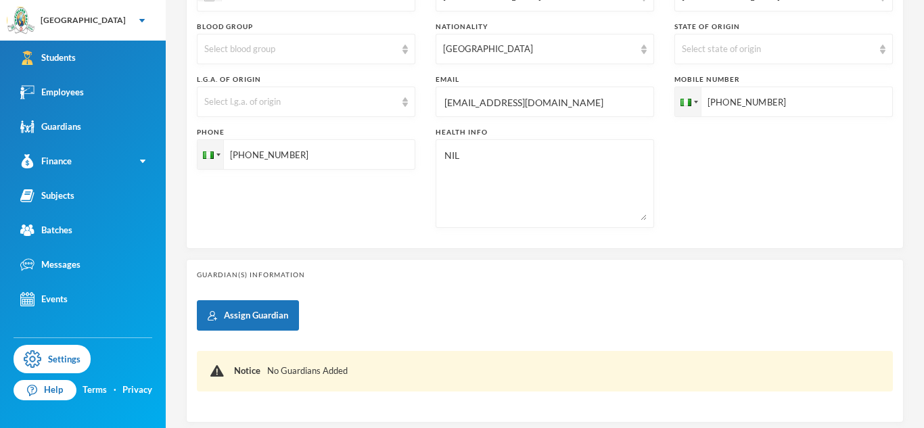
click at [733, 102] on input "[PHONE_NUMBER]" at bounding box center [783, 102] width 218 height 30
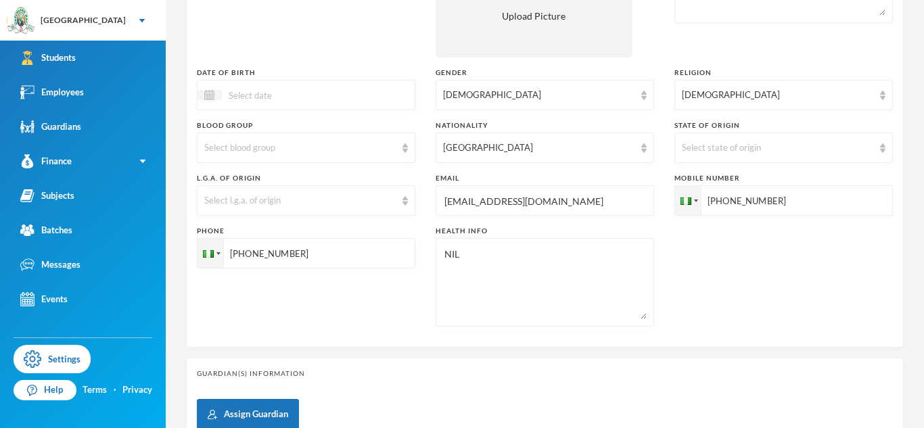
scroll to position [286, 0]
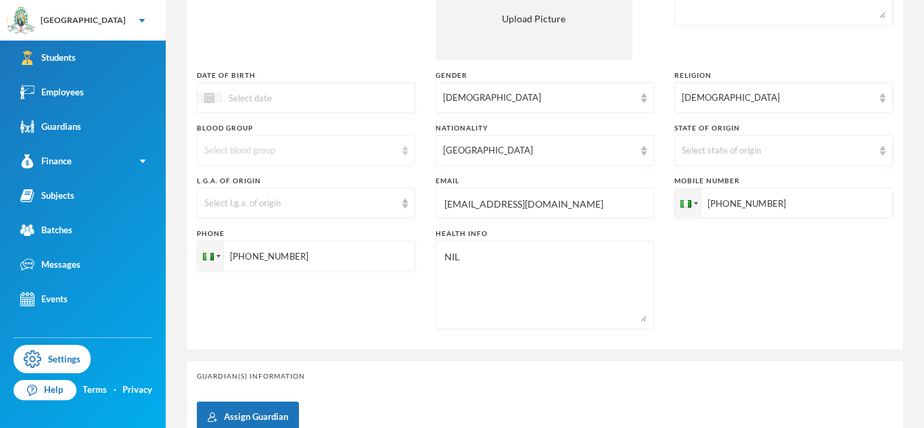
type input "[PHONE_NUMBER]"
click at [378, 147] on div "Select blood group" at bounding box center [299, 151] width 191 height 14
click at [293, 310] on li "O+" at bounding box center [306, 312] width 218 height 22
click at [396, 109] on div at bounding box center [306, 97] width 218 height 30
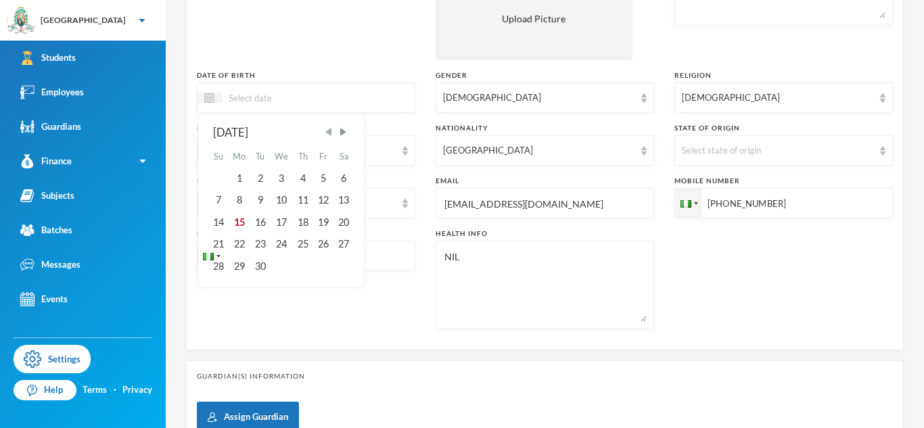
click at [330, 134] on span "Previous Month" at bounding box center [329, 132] width 12 height 12
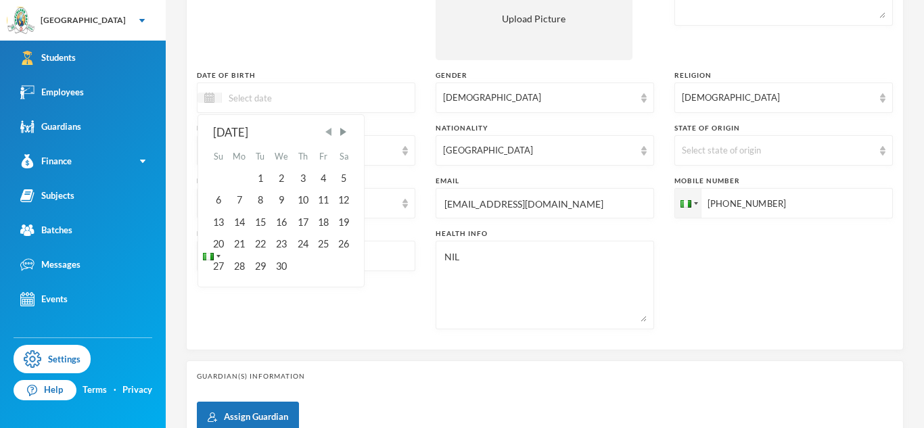
click at [330, 134] on span "Previous Month" at bounding box center [329, 132] width 12 height 12
click at [350, 196] on div "8" at bounding box center [343, 200] width 20 height 22
click at [268, 101] on input "08/02/002014" at bounding box center [279, 98] width 114 height 16
type input "[DATE]"
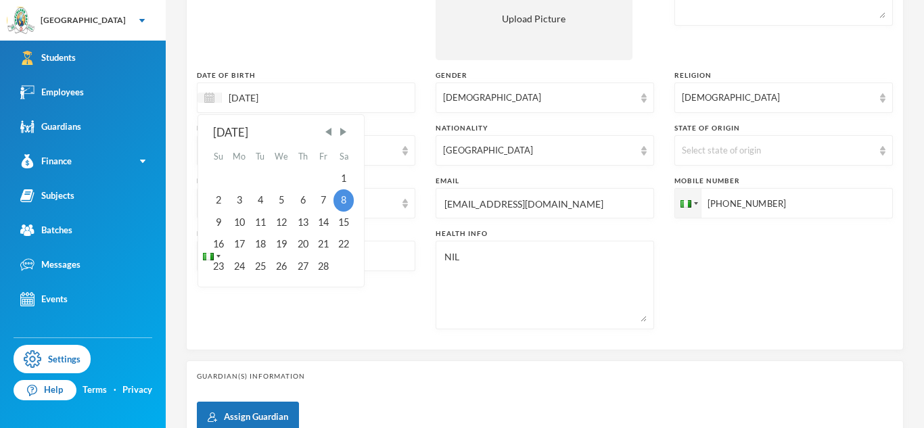
click at [420, 227] on div "Surname [PERSON_NAME] First Name [PERSON_NAME] Middle Name [GEOGRAPHIC_DATA] Ad…" at bounding box center [545, 79] width 696 height 520
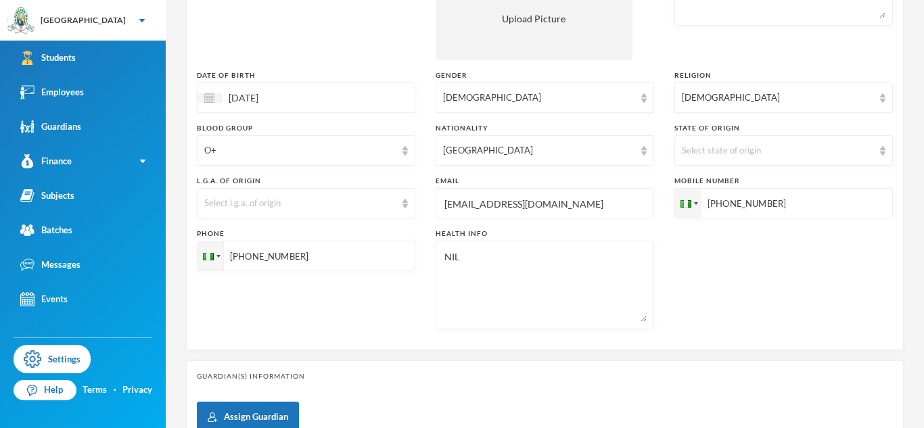
scroll to position [302, 0]
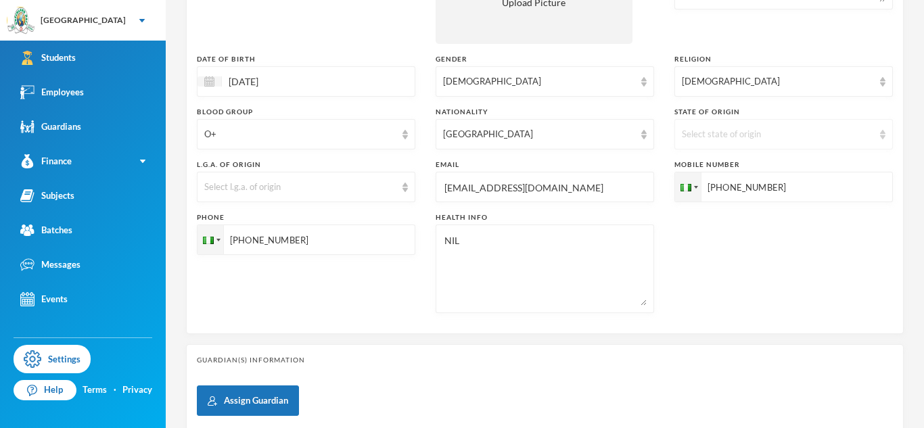
click at [710, 137] on div "Select state of origin" at bounding box center [777, 135] width 191 height 14
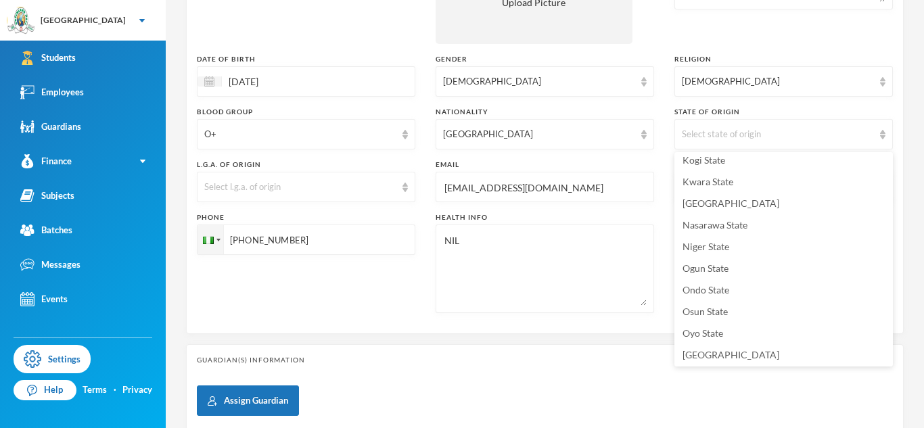
scroll to position [483, 0]
click at [705, 261] on span "Ogun State" at bounding box center [705, 266] width 46 height 11
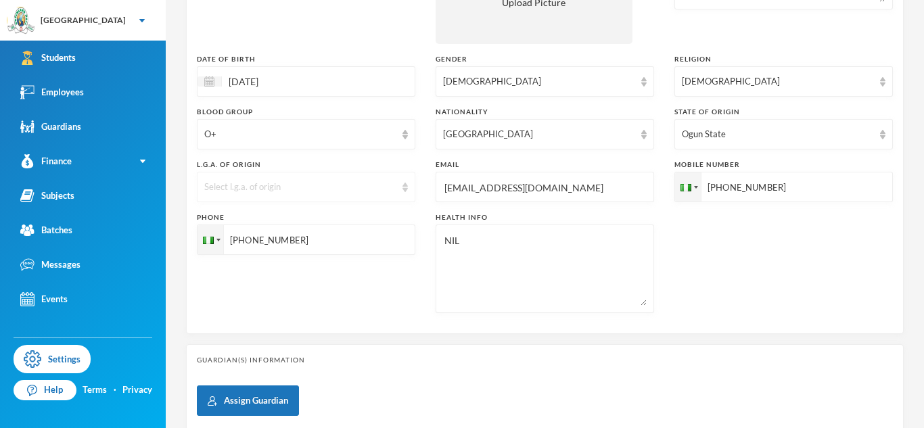
click at [320, 189] on div "Select l.g.a. of origin" at bounding box center [299, 188] width 191 height 14
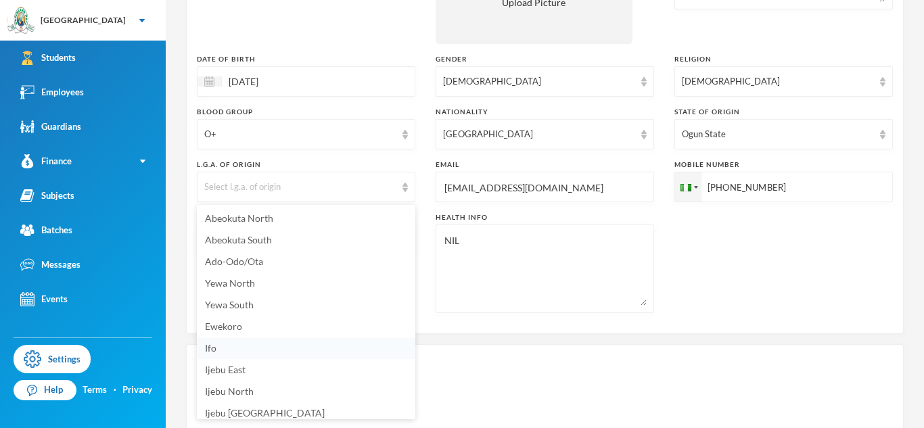
click at [260, 343] on li "Ifo" at bounding box center [306, 348] width 218 height 22
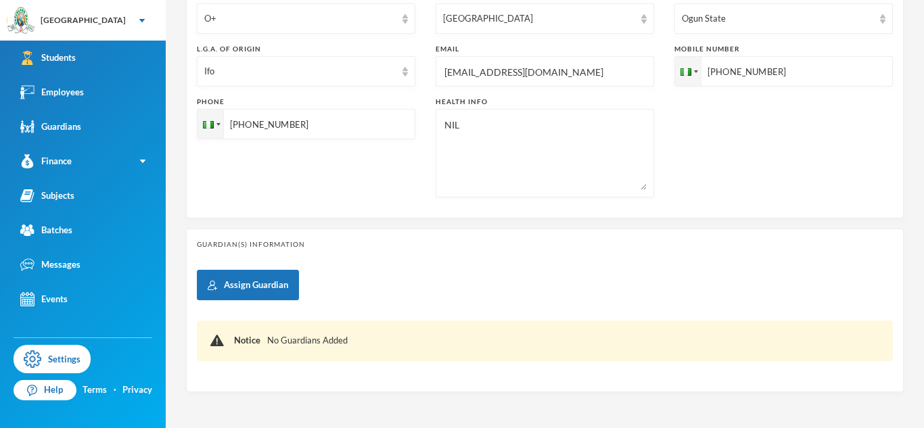
scroll to position [467, 0]
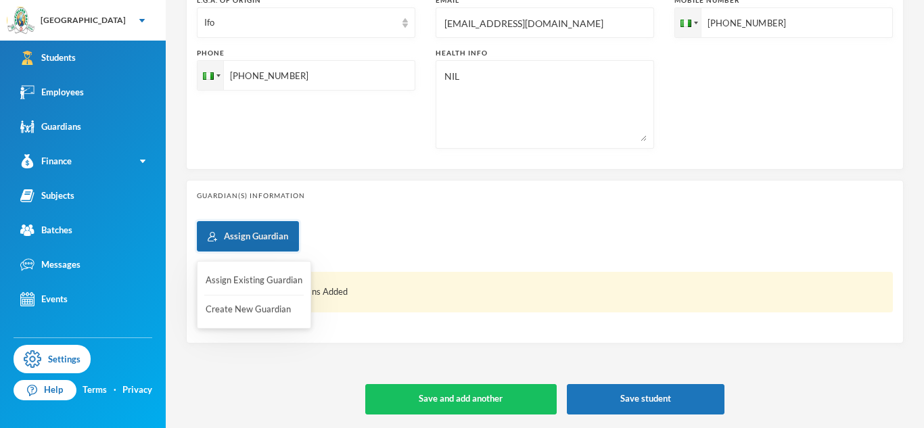
click at [233, 225] on button "Assign Guardian" at bounding box center [248, 236] width 102 height 30
click at [247, 274] on button "Assign Existing Guardian" at bounding box center [253, 280] width 99 height 24
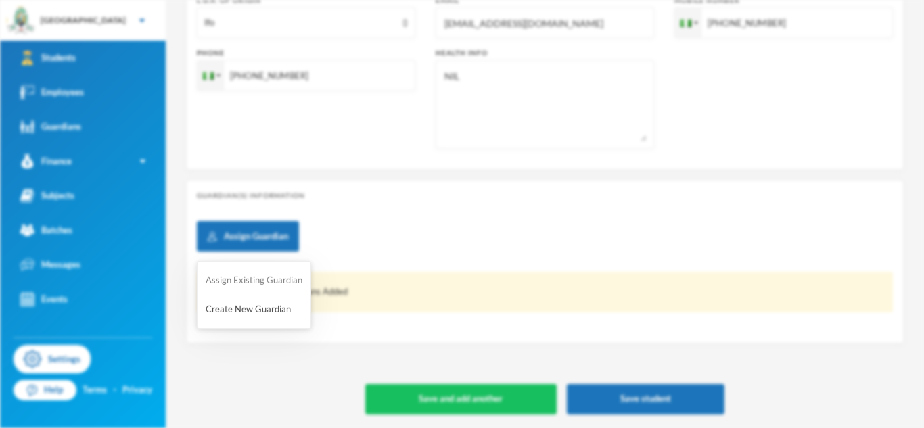
scroll to position [0, 0]
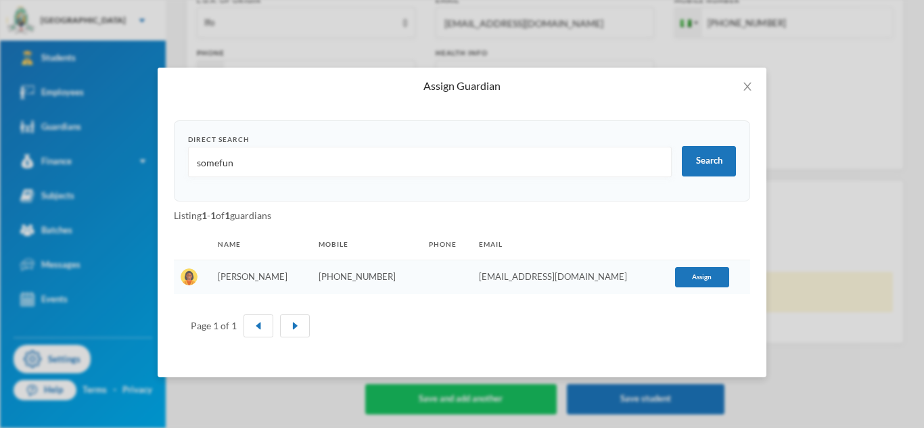
click at [216, 166] on input "somefun" at bounding box center [429, 162] width 469 height 30
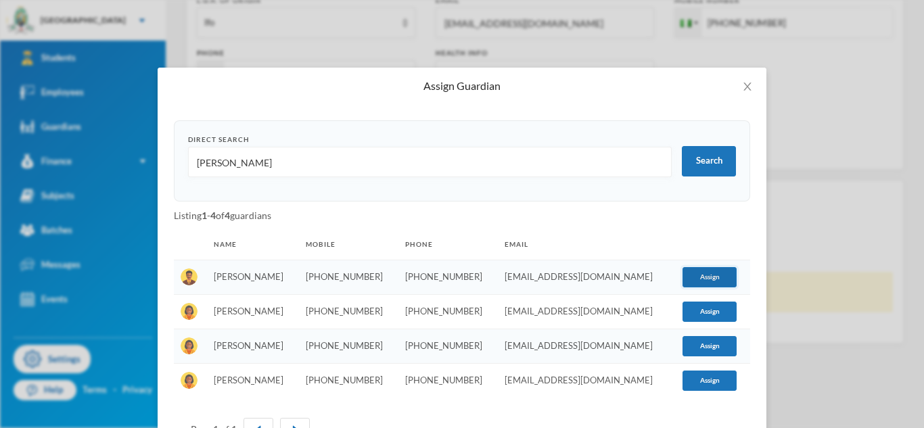
type input "[PERSON_NAME]"
click at [724, 268] on button "Assign" at bounding box center [709, 277] width 54 height 20
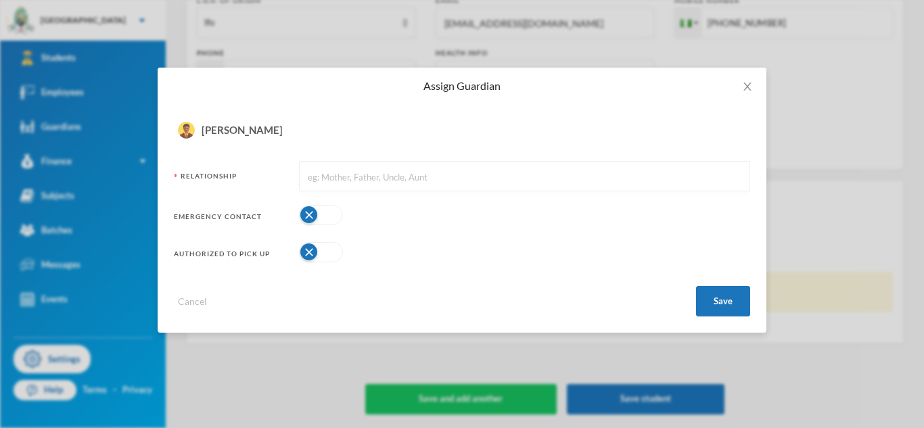
click at [478, 172] on input "text" at bounding box center [524, 177] width 436 height 30
type input "Father"
click at [331, 216] on button "button" at bounding box center [321, 215] width 44 height 20
click at [321, 256] on button "button" at bounding box center [321, 252] width 44 height 20
click at [711, 305] on button "Save" at bounding box center [723, 301] width 54 height 30
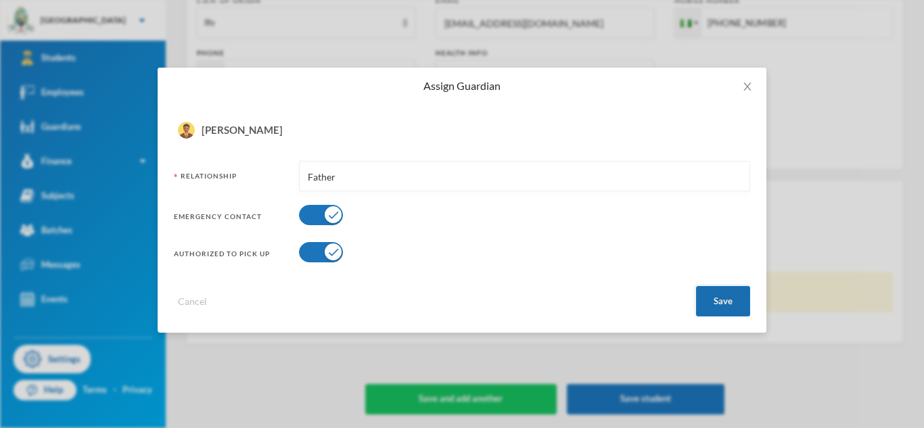
click at [711, 305] on button "Save" at bounding box center [723, 301] width 54 height 30
click at [738, 299] on button "Save" at bounding box center [723, 301] width 54 height 30
click at [730, 297] on button "Save" at bounding box center [723, 301] width 54 height 30
click at [746, 84] on icon "icon: close" at bounding box center [747, 86] width 11 height 11
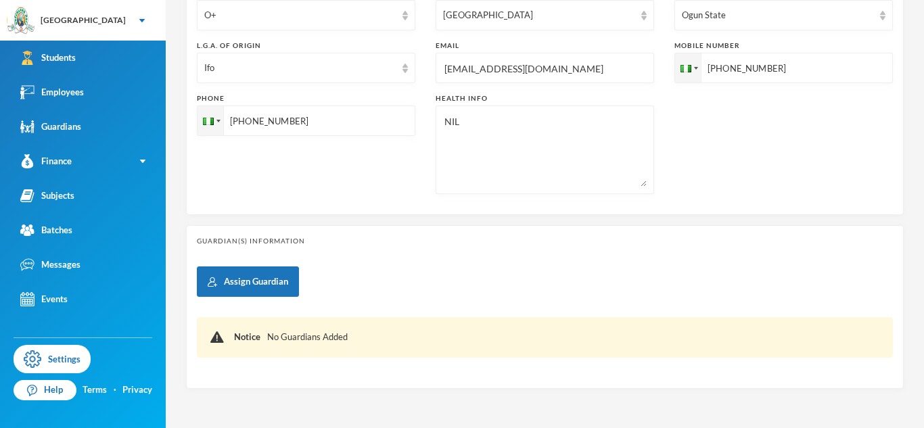
scroll to position [436, 0]
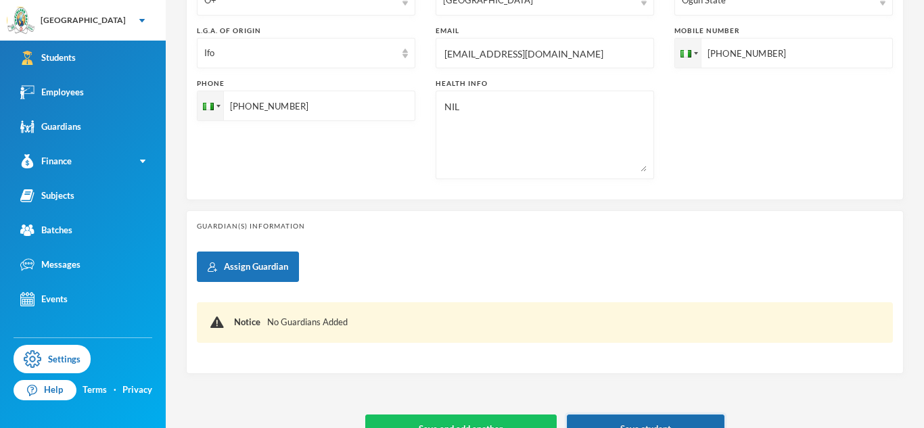
click at [647, 424] on button "Save student" at bounding box center [646, 429] width 158 height 30
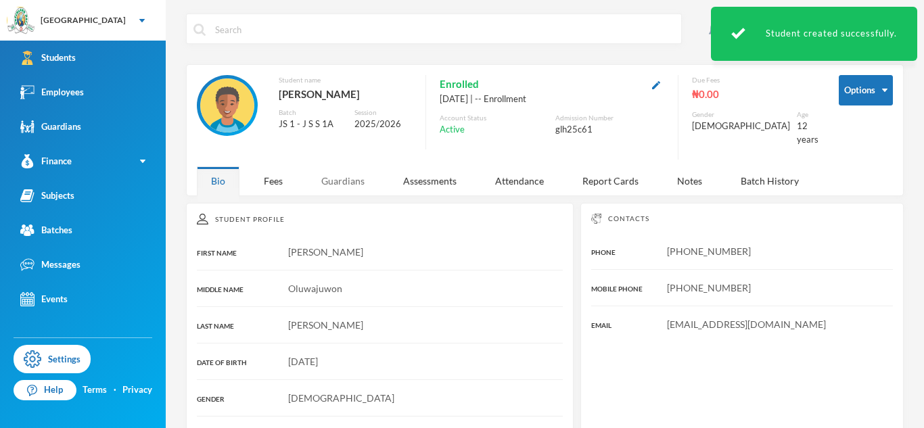
click at [335, 176] on div "Guardians" at bounding box center [343, 180] width 72 height 29
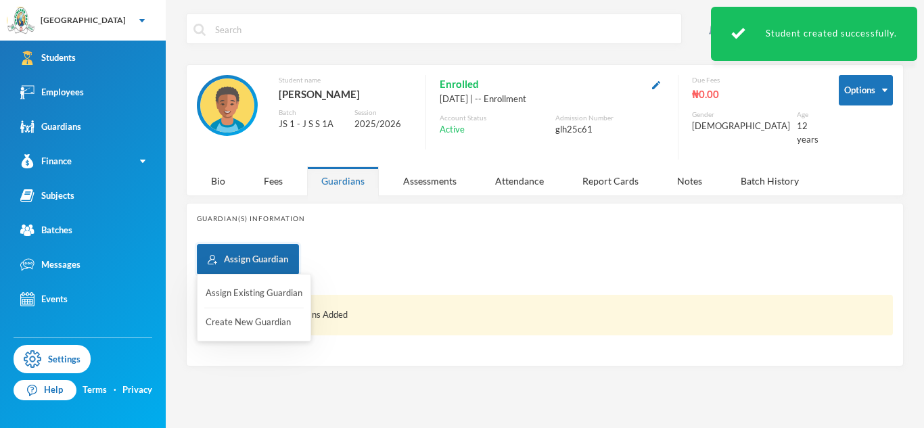
click at [229, 245] on button "Assign Guardian" at bounding box center [248, 259] width 102 height 30
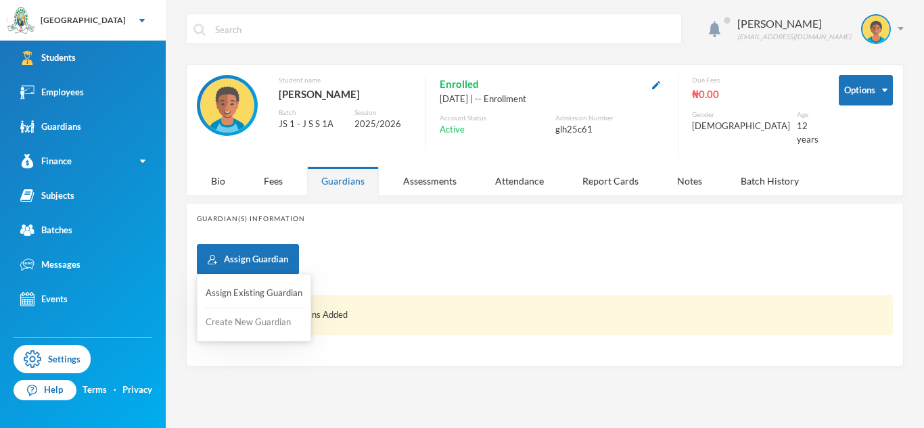
click at [239, 319] on button "Create New Guardian" at bounding box center [253, 322] width 99 height 24
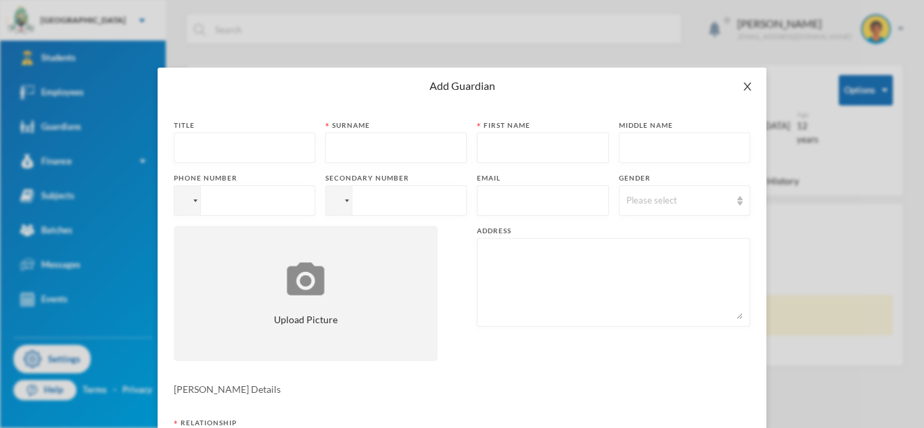
click at [745, 86] on icon "icon: close" at bounding box center [747, 86] width 11 height 11
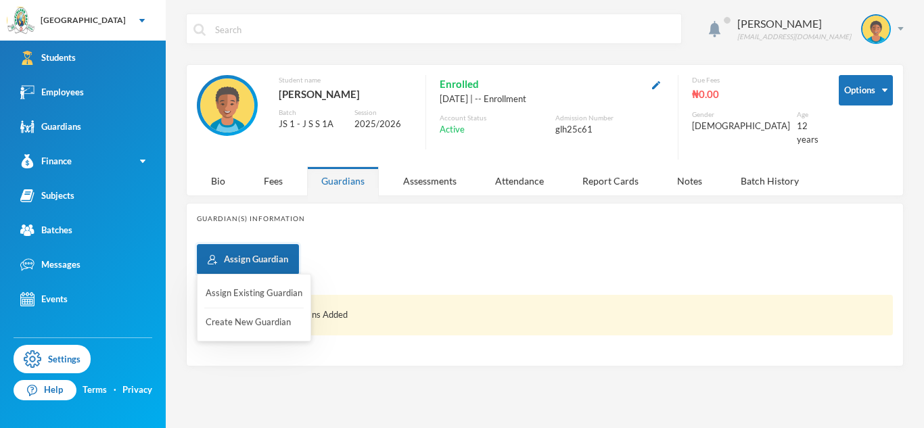
click at [286, 252] on button "Assign Guardian" at bounding box center [248, 259] width 102 height 30
click at [278, 293] on button "Assign Existing Guardian" at bounding box center [253, 293] width 99 height 24
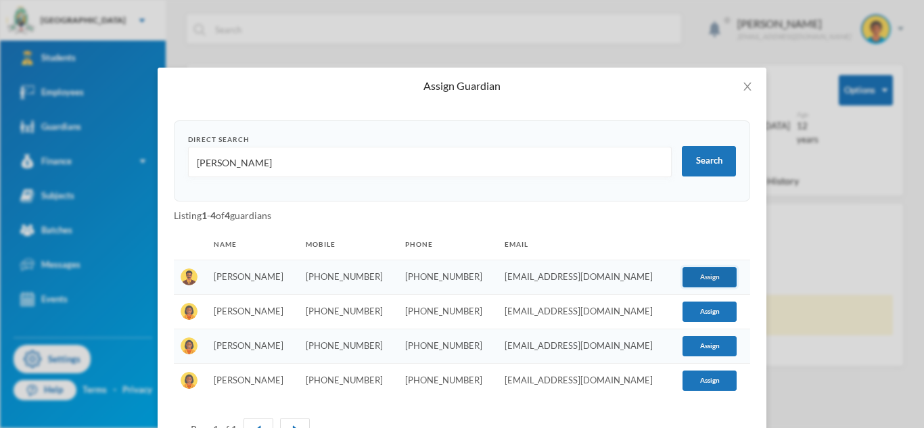
click at [696, 284] on button "Assign" at bounding box center [709, 277] width 54 height 20
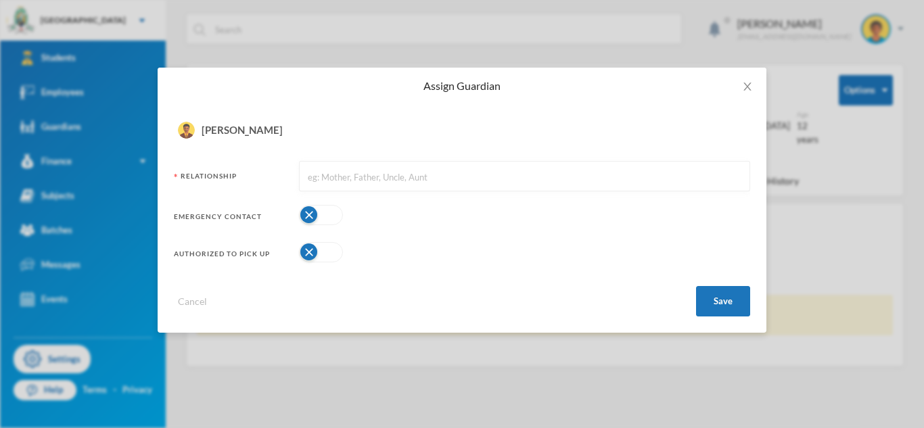
click at [515, 184] on input "text" at bounding box center [524, 177] width 436 height 30
type input "Father"
click at [339, 216] on button "button" at bounding box center [321, 215] width 44 height 20
click at [325, 242] on button "button" at bounding box center [321, 252] width 44 height 20
click at [728, 295] on button "Save" at bounding box center [723, 301] width 54 height 30
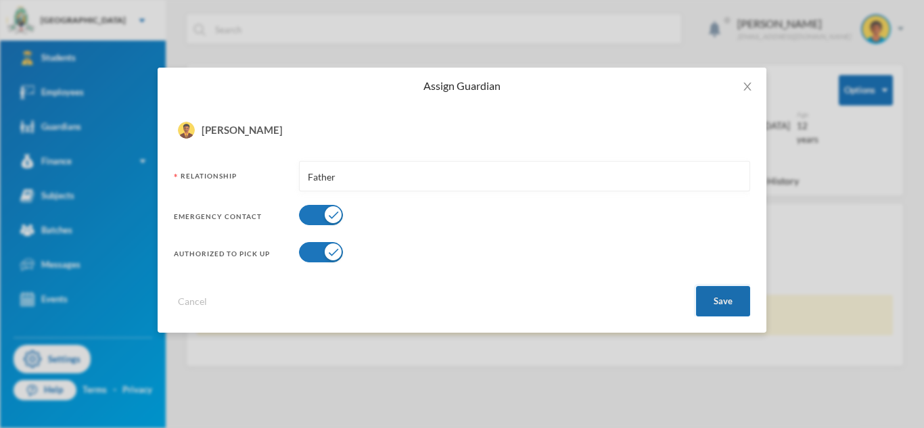
click at [720, 297] on button "Save" at bounding box center [723, 301] width 54 height 30
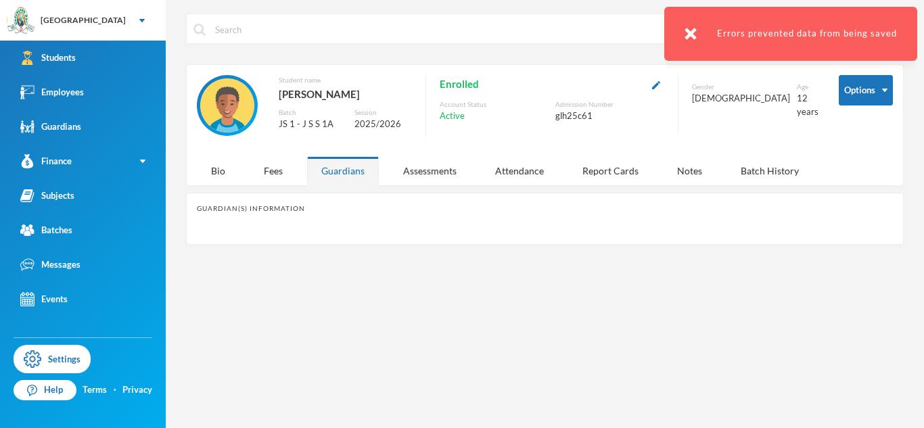
click at [337, 164] on div "Guardians" at bounding box center [343, 170] width 72 height 29
click at [210, 181] on div "Bio" at bounding box center [218, 170] width 43 height 29
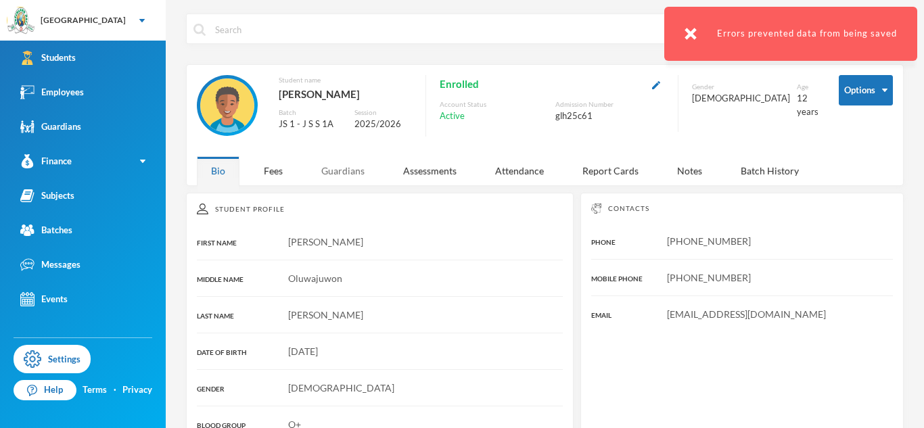
click at [358, 174] on div "Guardians" at bounding box center [343, 170] width 72 height 29
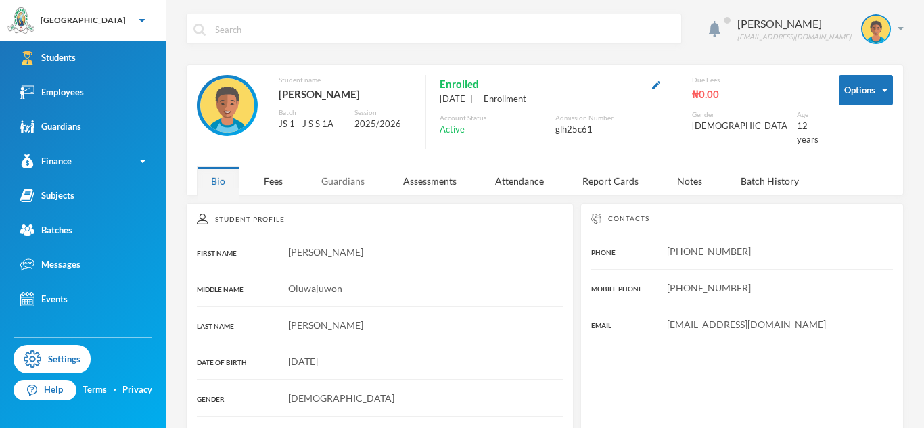
click at [327, 170] on div "Guardians" at bounding box center [343, 180] width 72 height 29
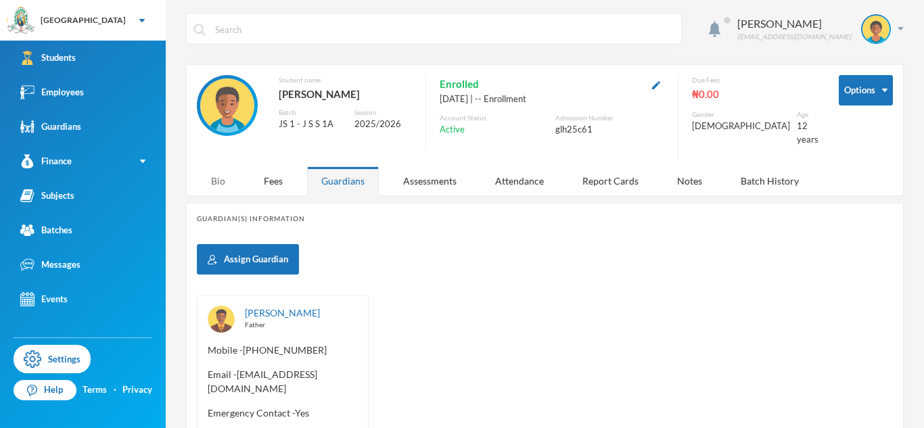
click at [210, 176] on div "Bio" at bounding box center [218, 180] width 43 height 29
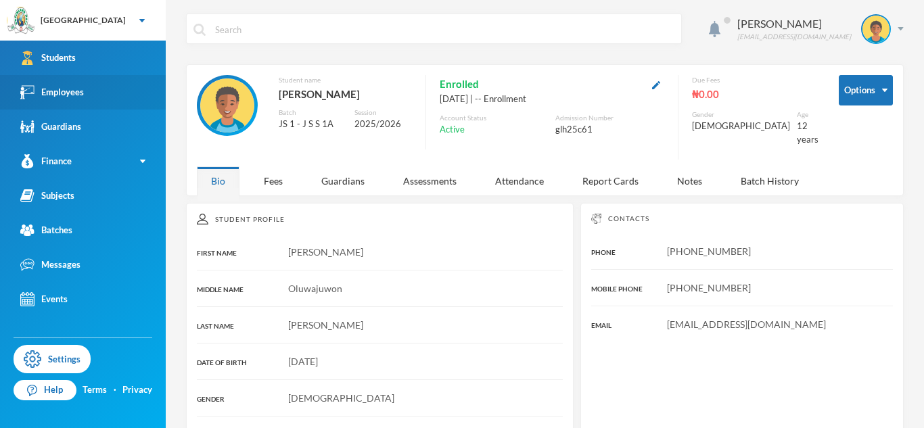
click at [76, 80] on link "Employees" at bounding box center [83, 92] width 166 height 34
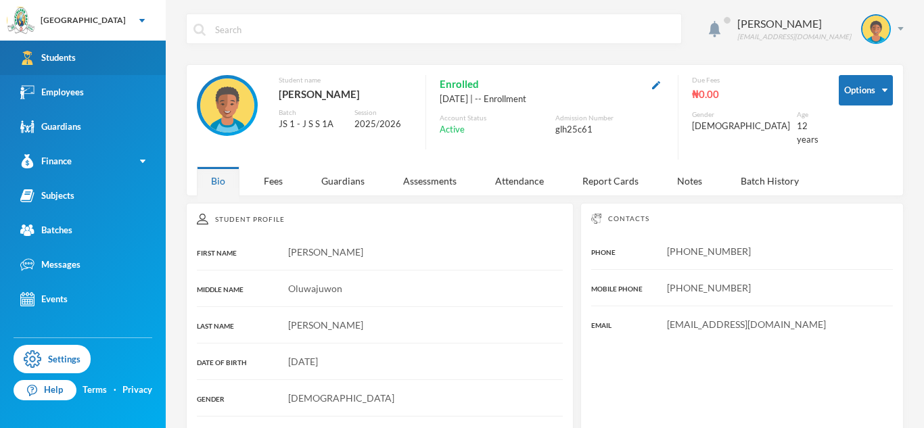
click at [69, 62] on div "Students" at bounding box center [47, 58] width 55 height 14
click at [82, 57] on link "Students" at bounding box center [83, 58] width 166 height 34
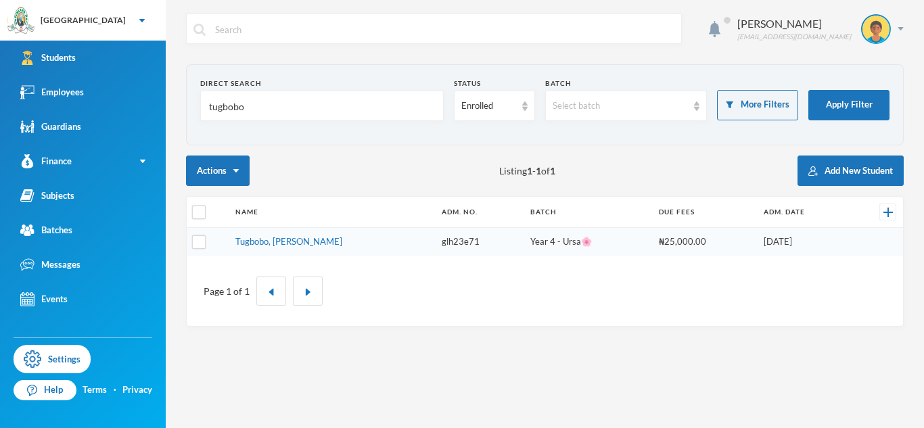
click at [215, 105] on input "tugbobo" at bounding box center [322, 106] width 229 height 30
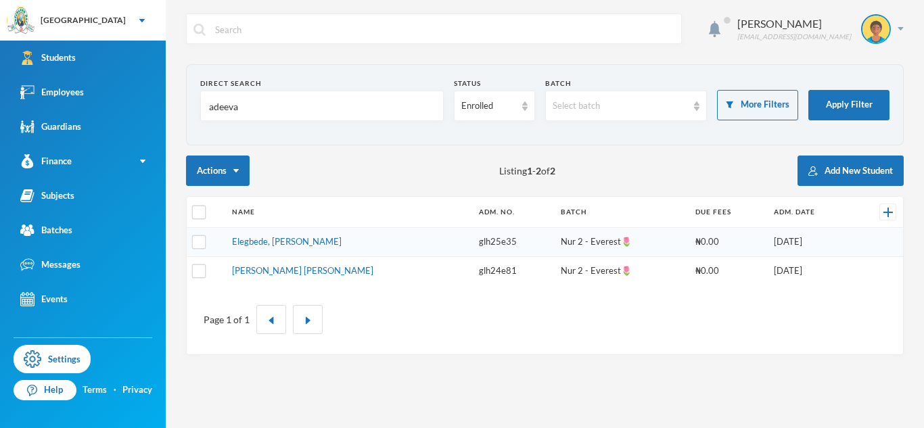
type input "adeeva"
